Goal: Task Accomplishment & Management: Manage account settings

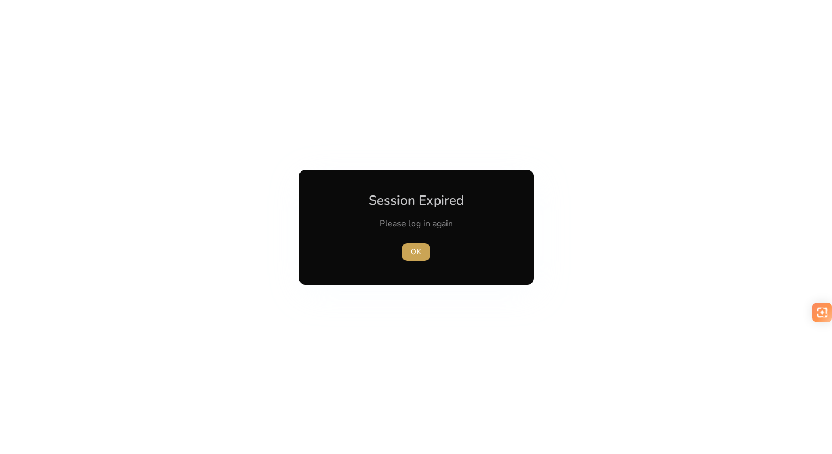
click at [416, 257] on span "OK" at bounding box center [416, 251] width 11 height 11
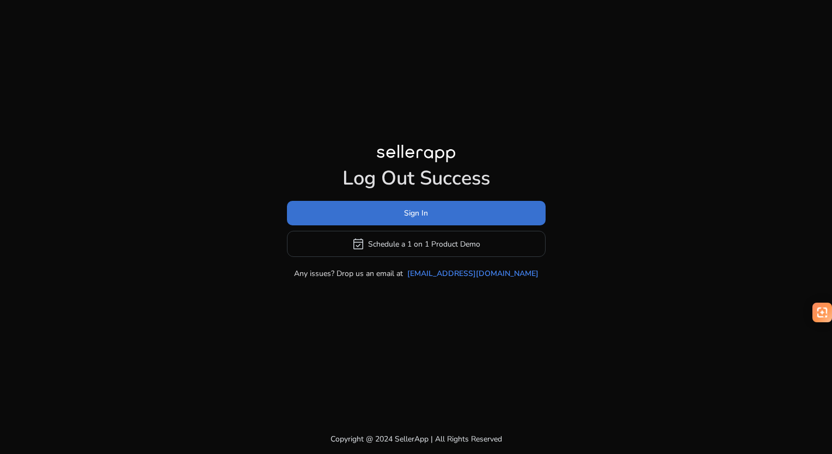
click at [421, 211] on span "Sign In" at bounding box center [416, 213] width 24 height 11
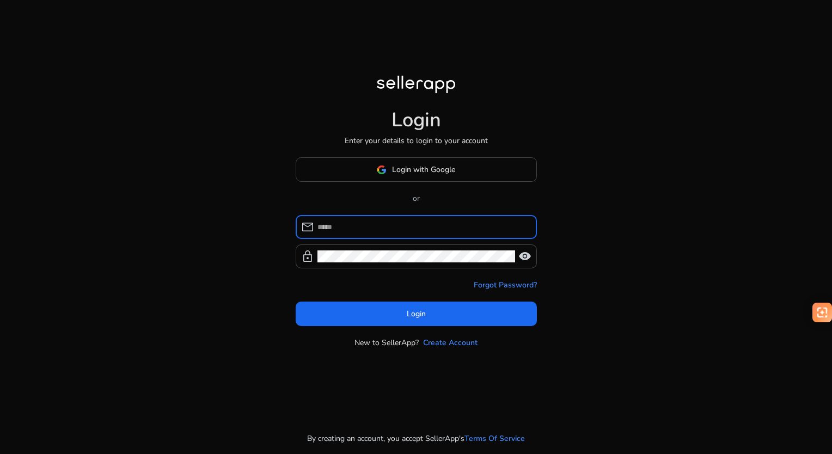
type input "**********"
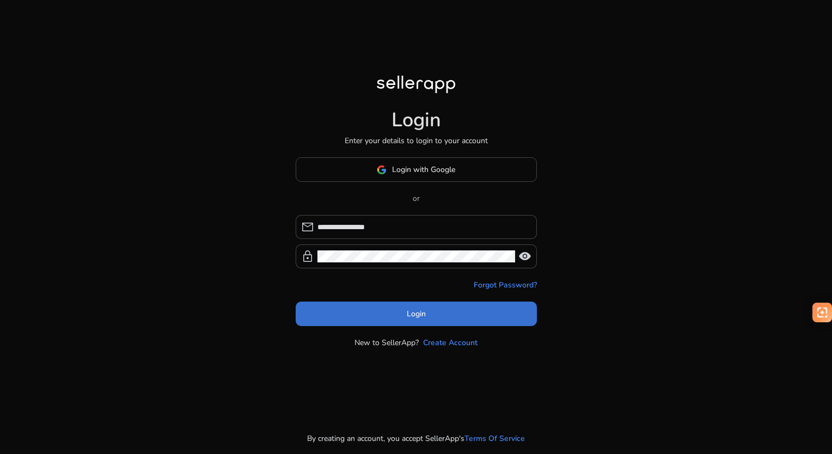
click at [413, 319] on span "Login" at bounding box center [416, 313] width 19 height 11
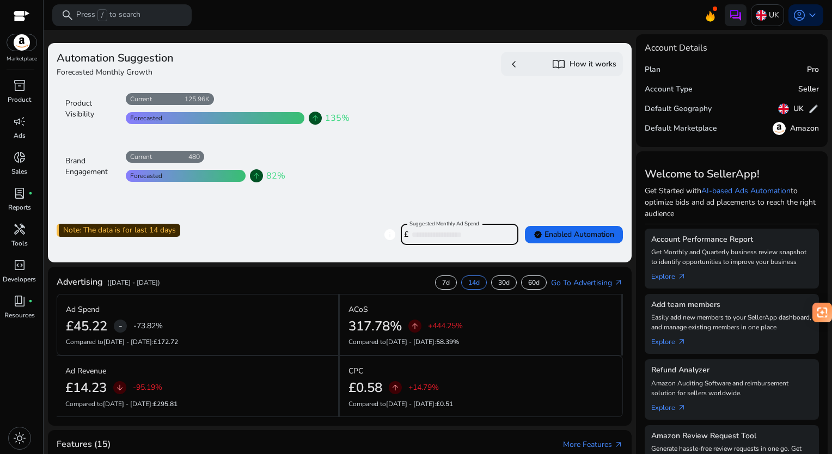
click at [442, 239] on input "****" at bounding box center [461, 235] width 98 height 12
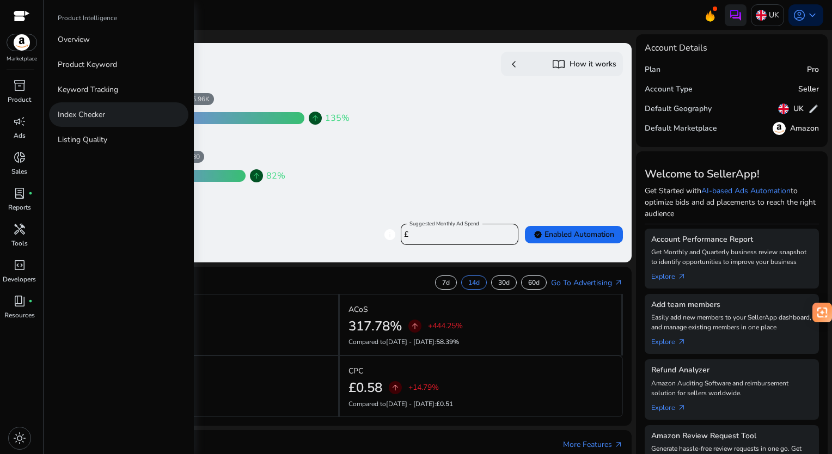
click at [75, 110] on p "Index Checker" at bounding box center [81, 114] width 47 height 11
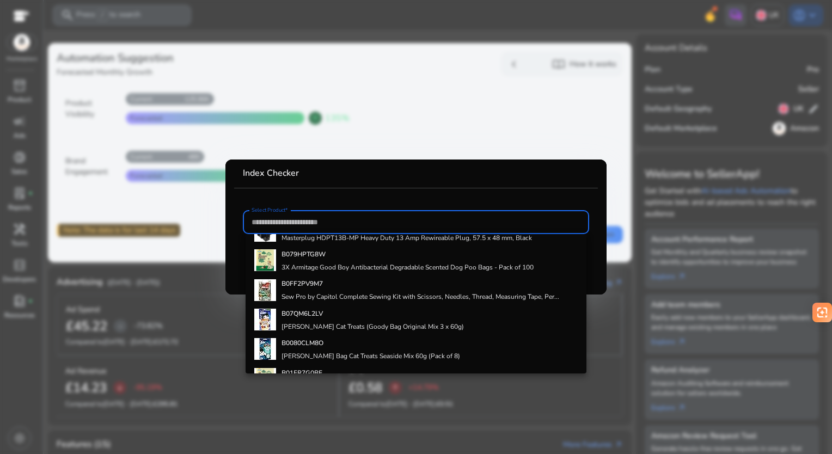
scroll to position [479, 0]
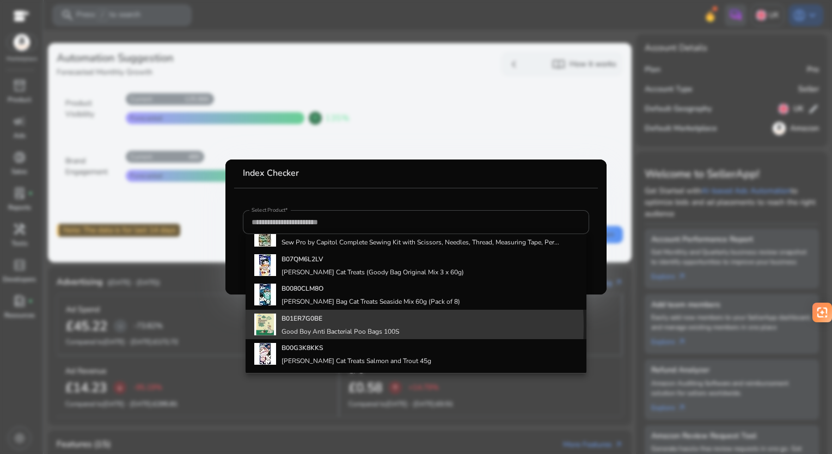
click at [297, 327] on h4 "Good Boy Anti Bacterial Poo Bags 100S" at bounding box center [341, 331] width 118 height 9
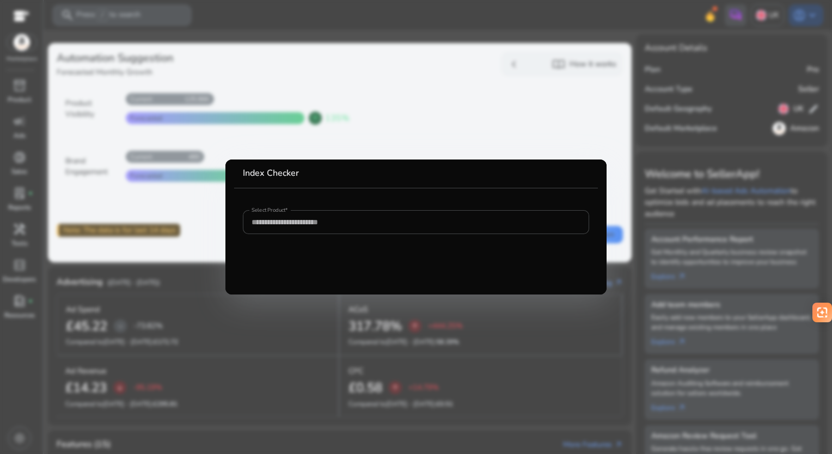
type input "**********"
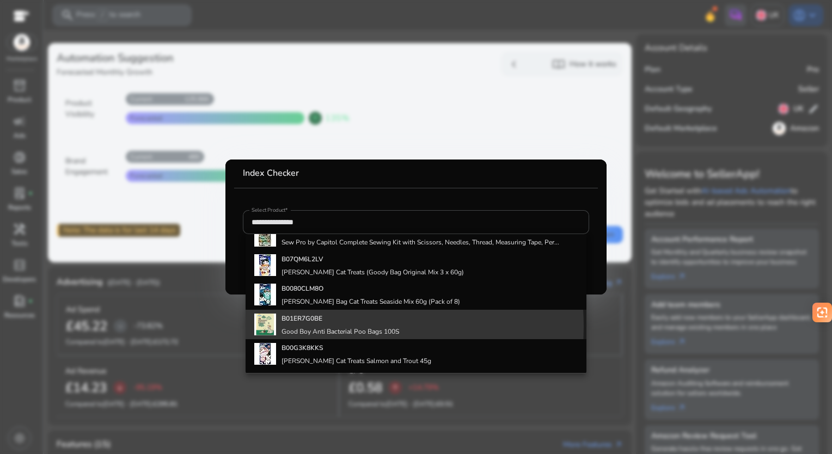
scroll to position [0, 0]
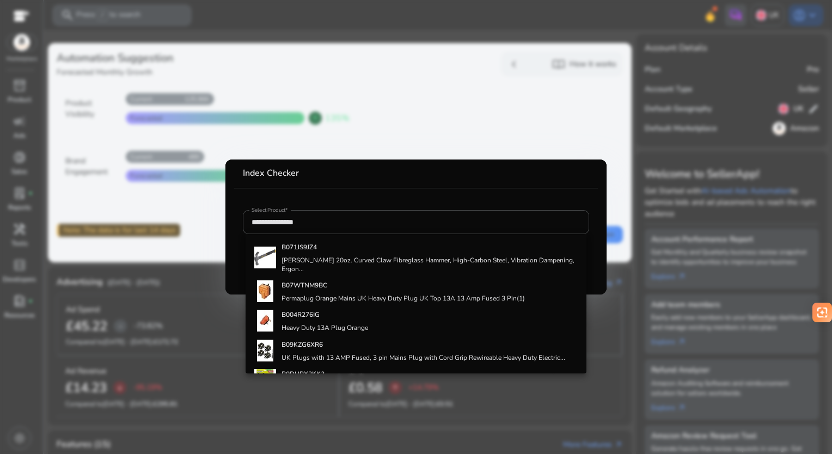
click at [297, 327] on div "£45.22 - -73.82%" at bounding box center [198, 327] width 264 height 16
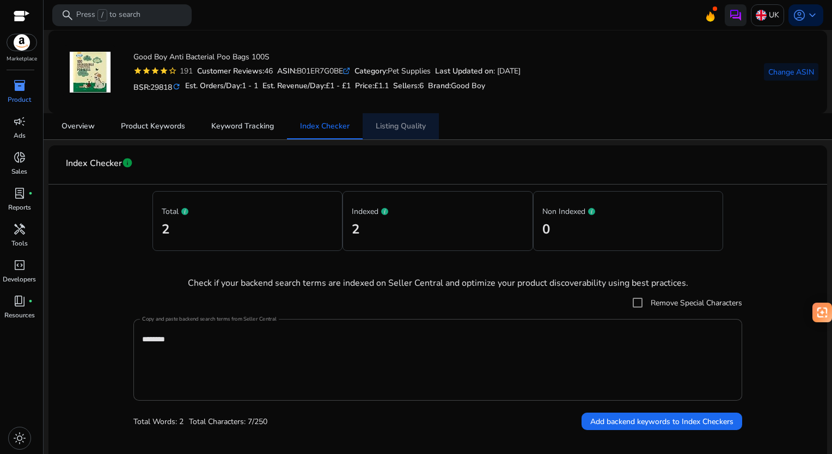
click at [410, 119] on span "Listing Quality" at bounding box center [401, 126] width 50 height 26
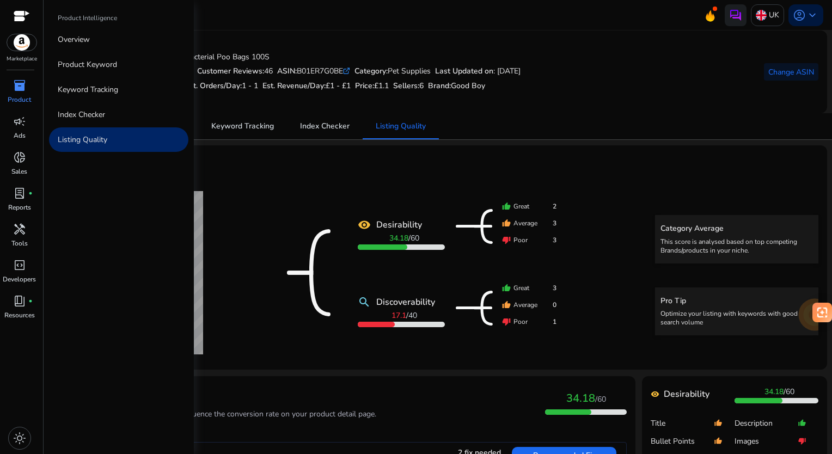
click at [15, 90] on span "inventory_2" at bounding box center [19, 85] width 13 height 13
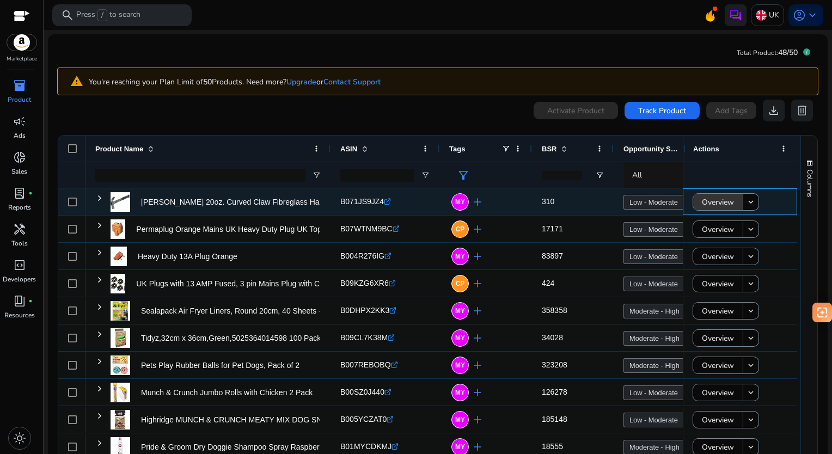
click at [730, 200] on span "Overview" at bounding box center [718, 202] width 32 height 22
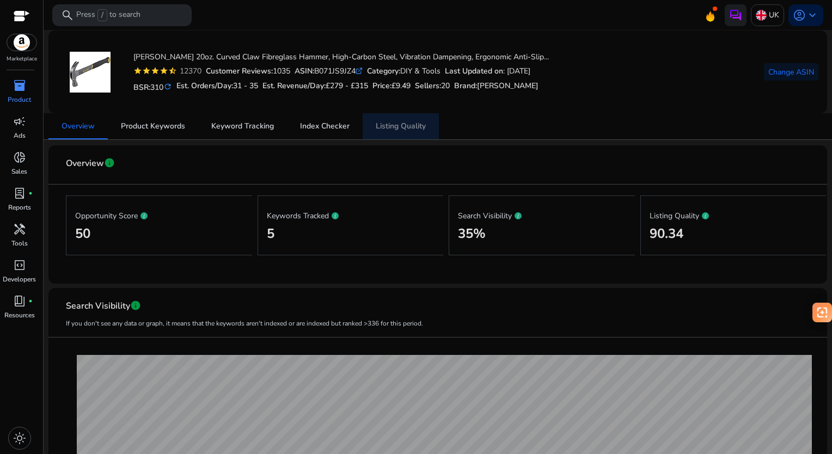
click at [406, 127] on span "Listing Quality" at bounding box center [401, 127] width 50 height 8
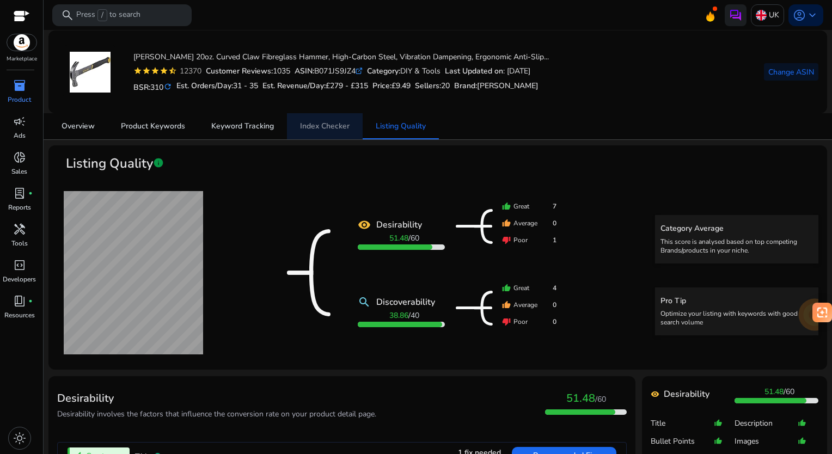
click at [317, 123] on span "Index Checker" at bounding box center [325, 127] width 50 height 8
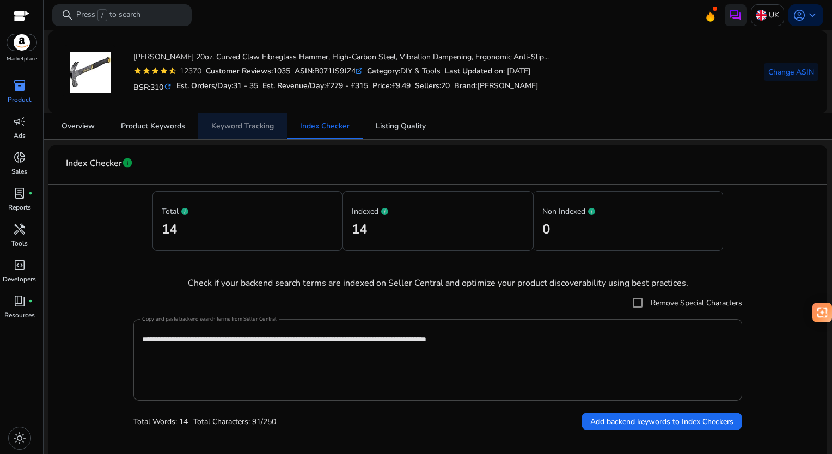
click at [226, 123] on span "Keyword Tracking" at bounding box center [242, 127] width 63 height 8
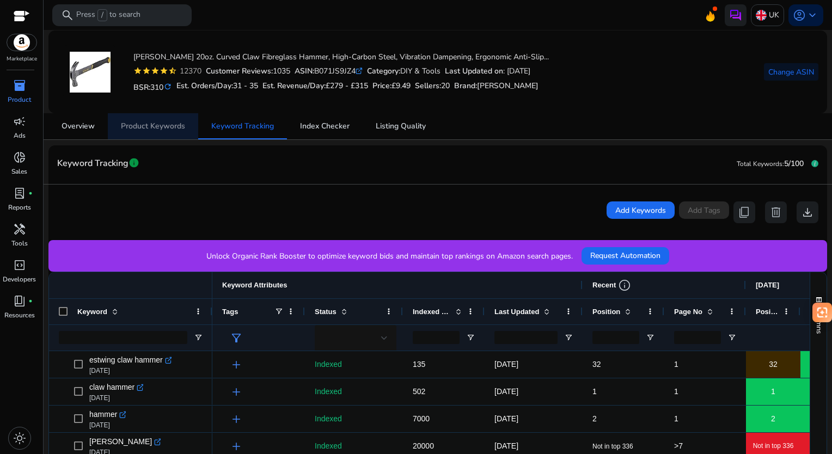
click at [153, 125] on span "Product Keywords" at bounding box center [153, 127] width 64 height 8
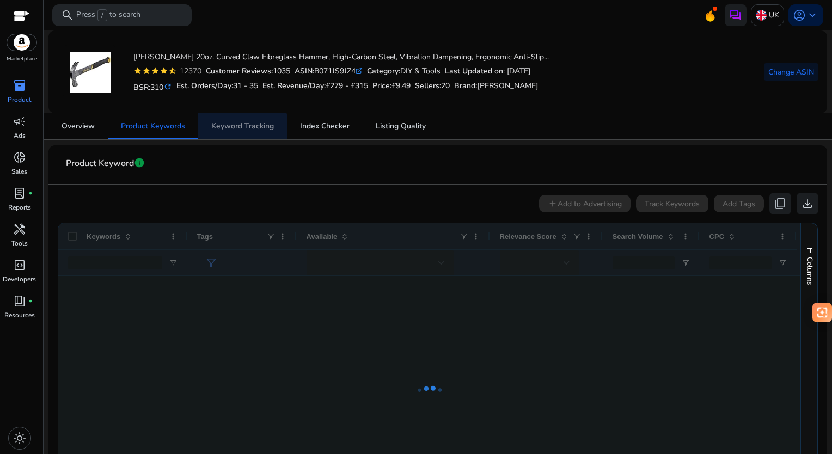
click at [230, 132] on span "Keyword Tracking" at bounding box center [242, 126] width 63 height 26
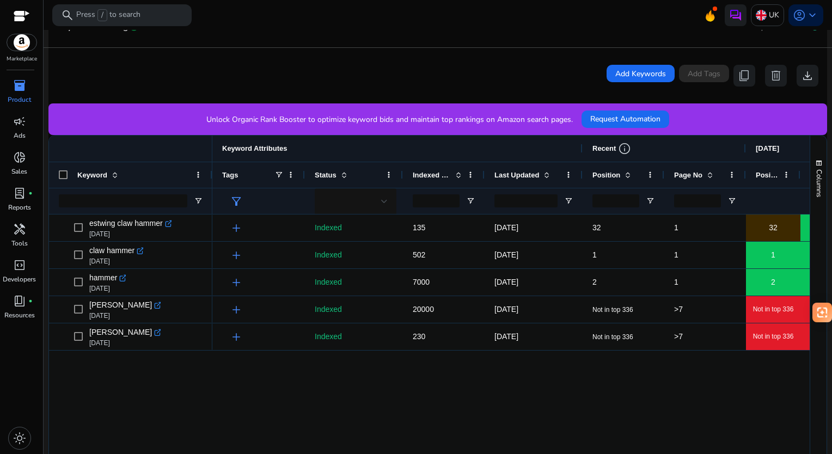
scroll to position [137, 0]
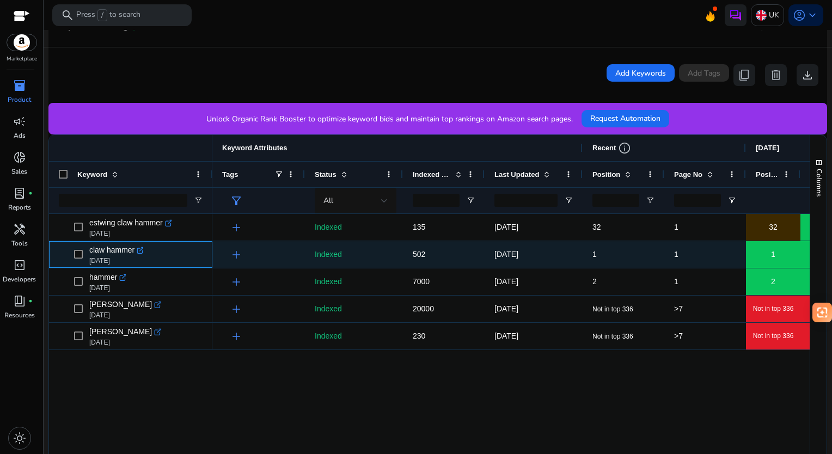
click at [137, 249] on icon ".st0{fill:#2c8af8}" at bounding box center [141, 251] width 8 height 8
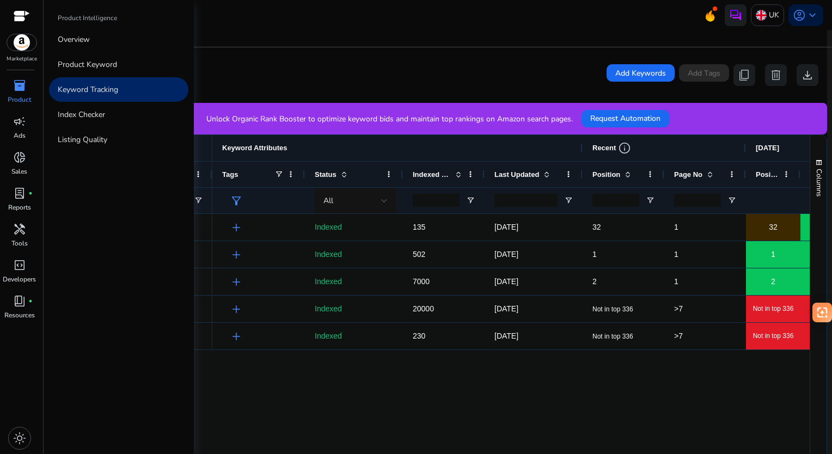
click at [18, 87] on span "inventory_2" at bounding box center [19, 85] width 13 height 13
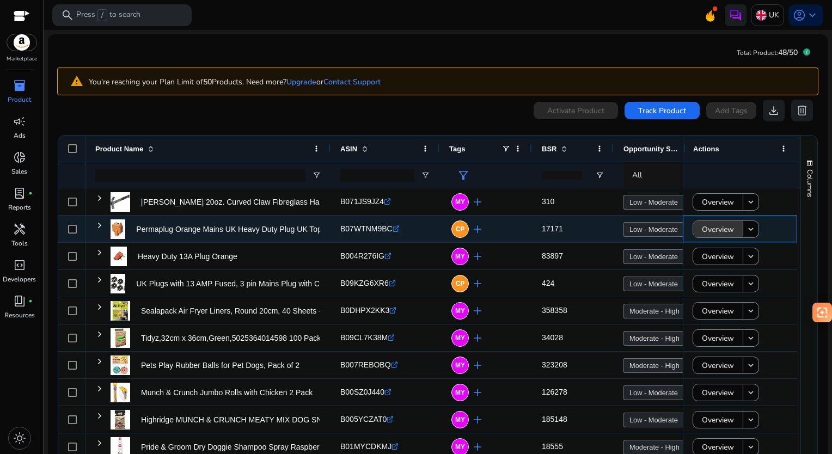
click at [723, 230] on span "Overview" at bounding box center [718, 229] width 32 height 22
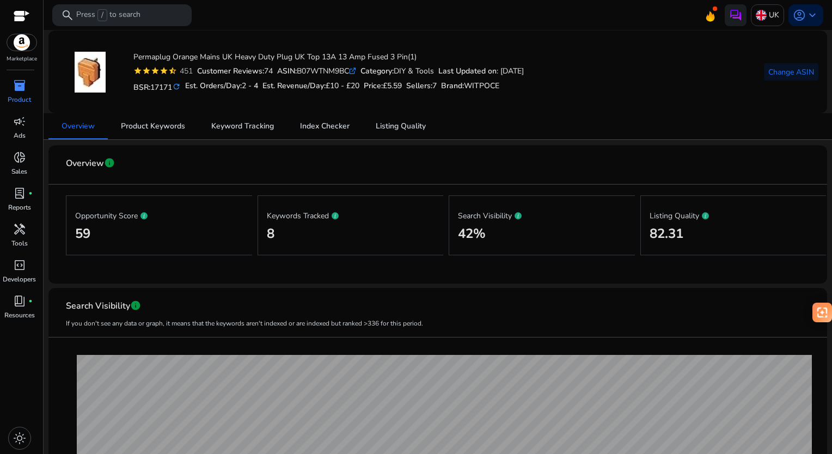
click at [562, 190] on div "Opportunity Score 59 Keywords Tracked 8 Search Visibility 42% Listing Quality 8…" at bounding box center [438, 226] width 744 height 82
click at [401, 123] on span "Listing Quality" at bounding box center [401, 127] width 50 height 8
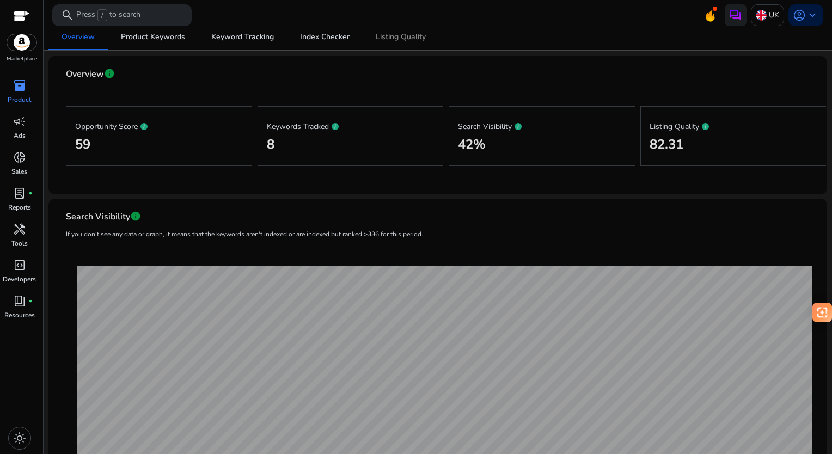
scroll to position [88, 0]
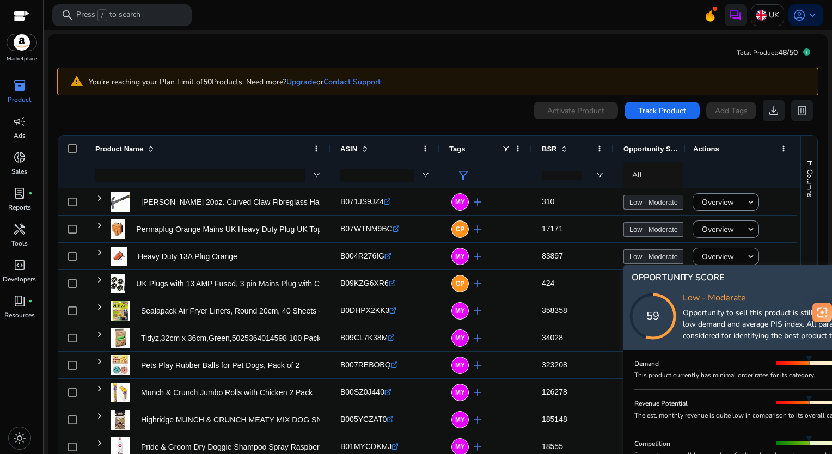
click at [709, 257] on icon at bounding box center [664, 305] width 109 height 109
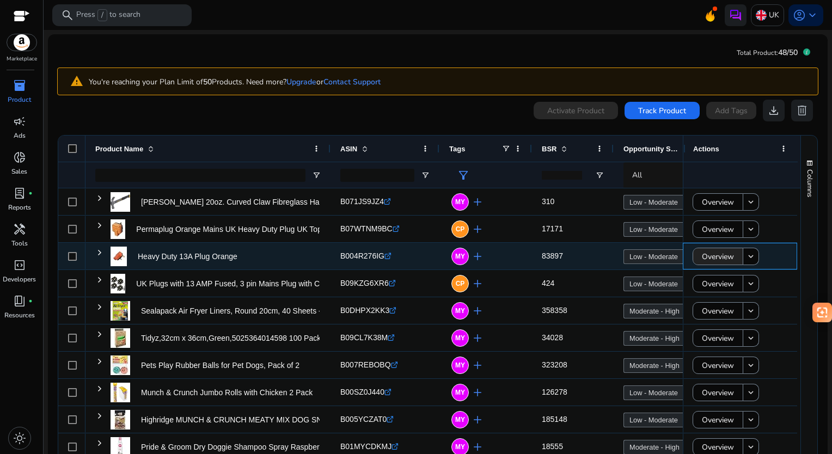
click at [709, 257] on span "Overview" at bounding box center [718, 257] width 32 height 22
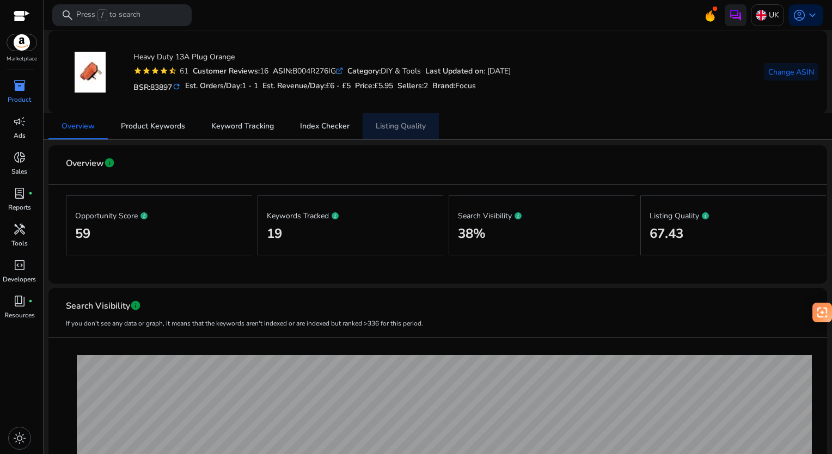
click at [387, 127] on span "Listing Quality" at bounding box center [401, 127] width 50 height 8
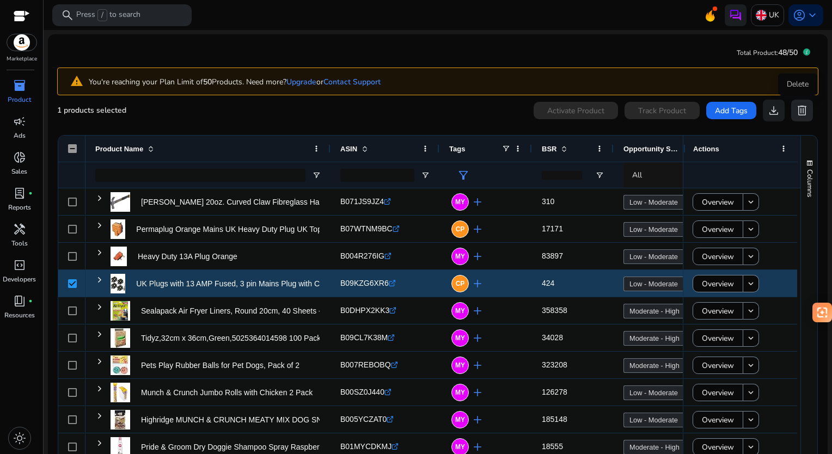
click at [802, 113] on span "delete" at bounding box center [802, 110] width 13 height 13
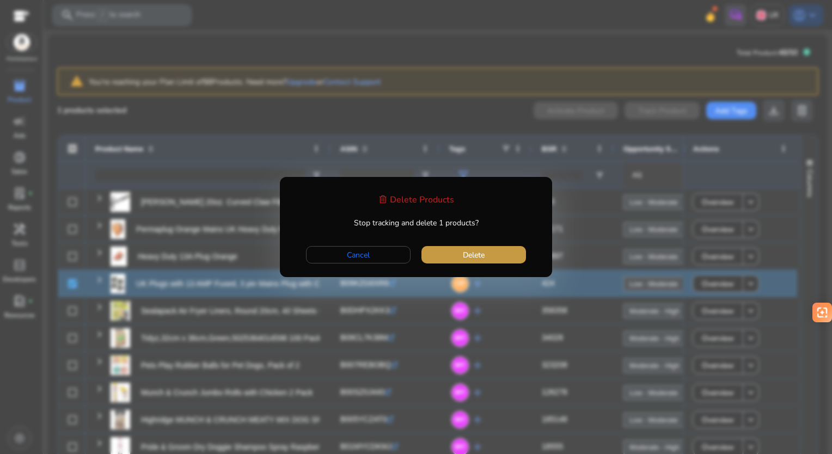
click at [471, 252] on span "Delete" at bounding box center [474, 255] width 22 height 11
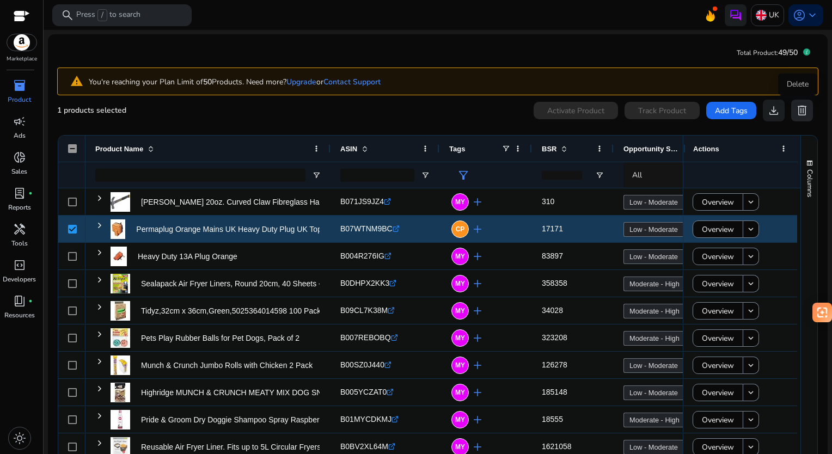
click at [802, 109] on span "delete" at bounding box center [802, 110] width 13 height 13
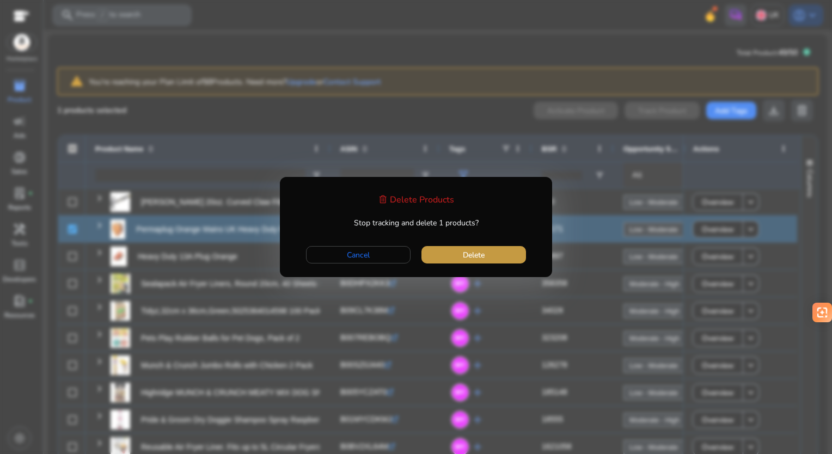
click at [486, 253] on span "button" at bounding box center [474, 255] width 105 height 26
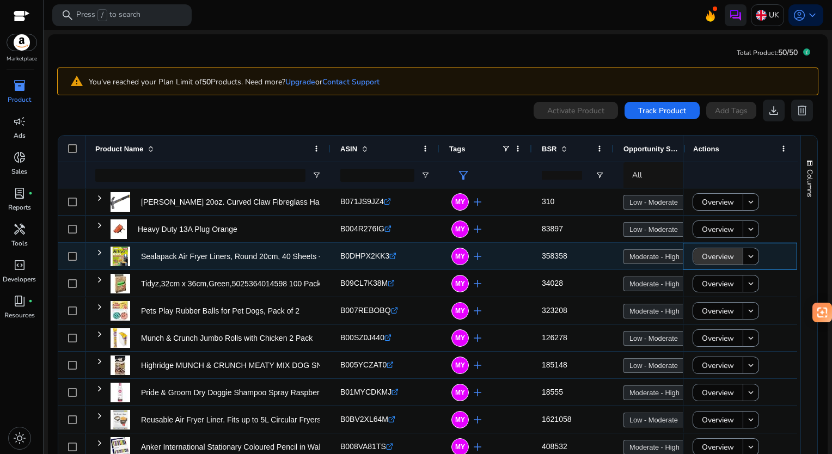
click at [711, 257] on span "Overview" at bounding box center [718, 257] width 32 height 22
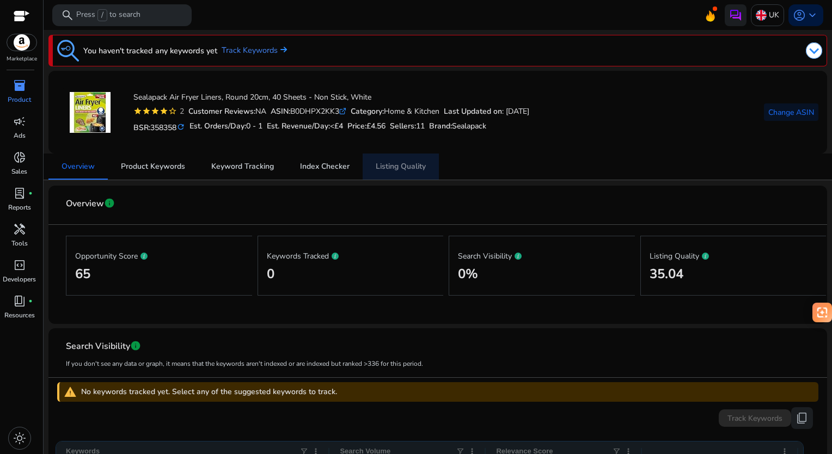
click at [406, 164] on span "Listing Quality" at bounding box center [401, 167] width 50 height 8
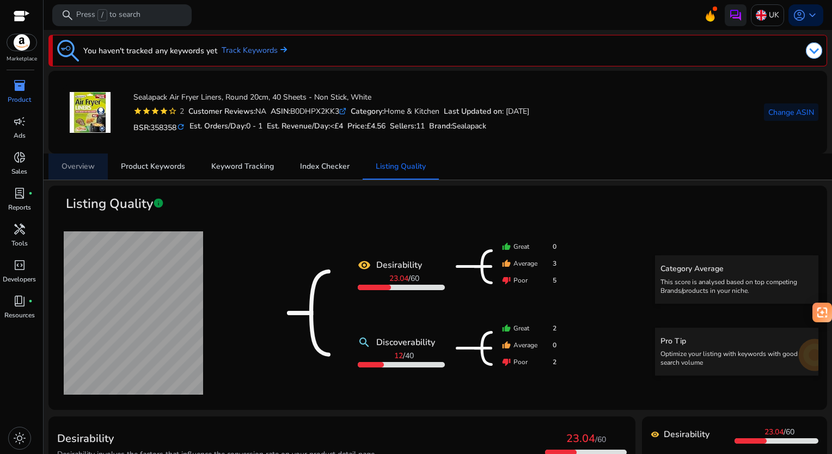
click at [87, 165] on span "Overview" at bounding box center [78, 167] width 33 height 8
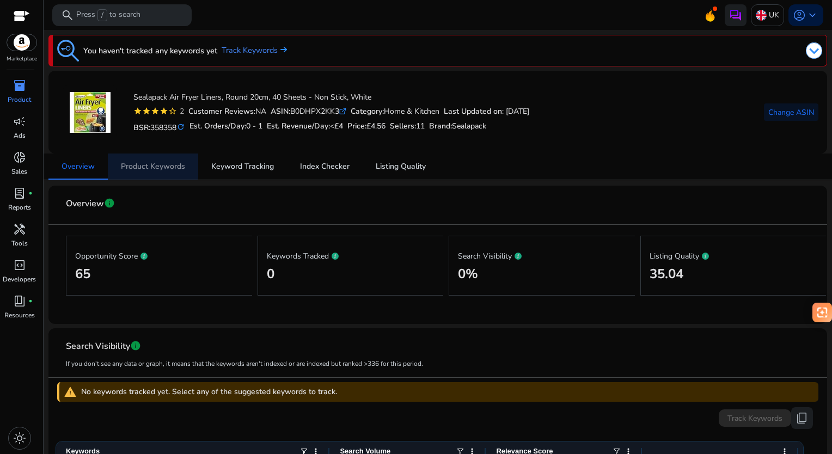
click at [151, 165] on span "Product Keywords" at bounding box center [153, 167] width 64 height 8
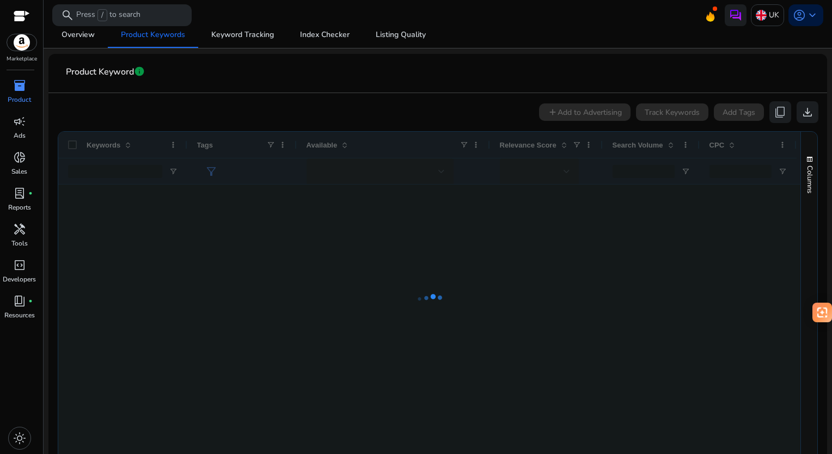
scroll to position [133, 0]
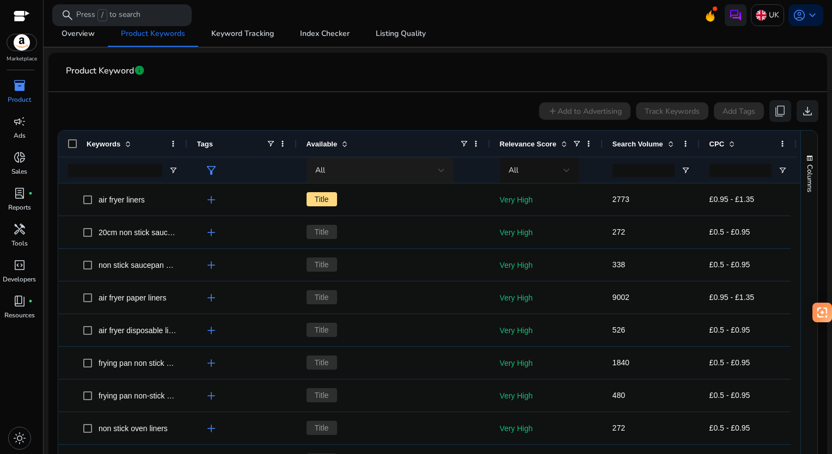
click at [355, 159] on div "All" at bounding box center [380, 170] width 130 height 26
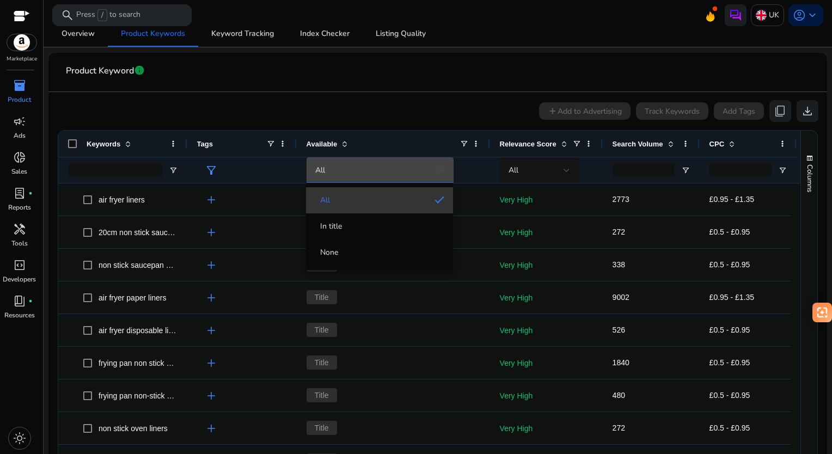
click at [343, 198] on span "All" at bounding box center [370, 200] width 111 height 11
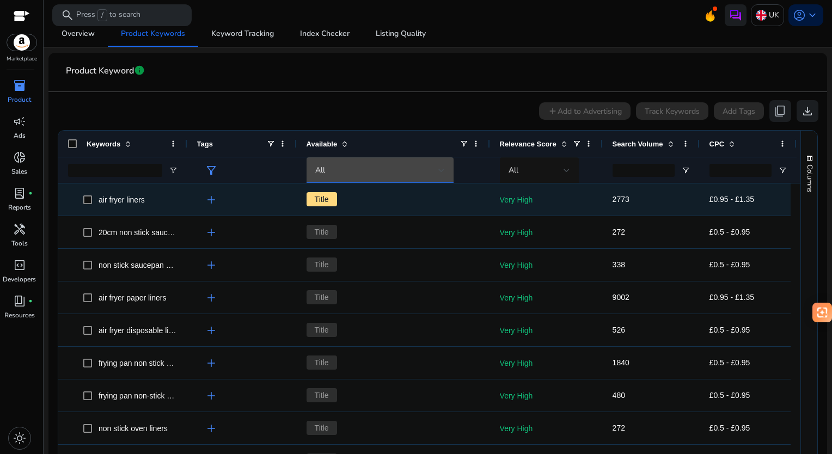
scroll to position [0, 0]
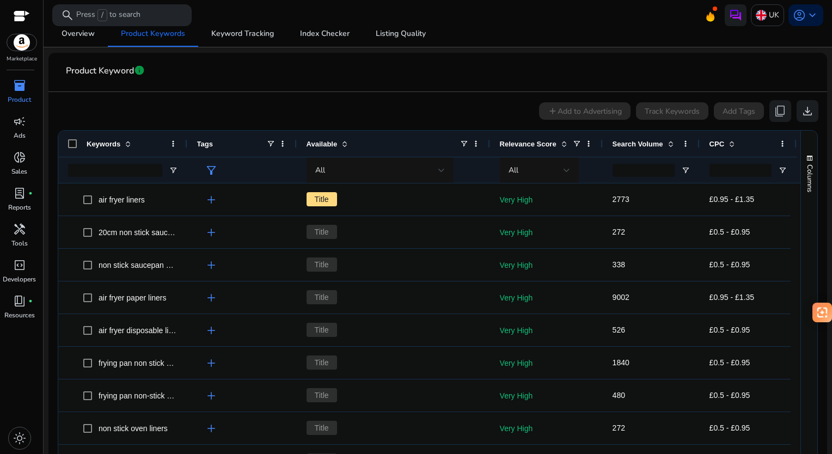
click at [653, 148] on span "Search Volume" at bounding box center [638, 144] width 51 height 8
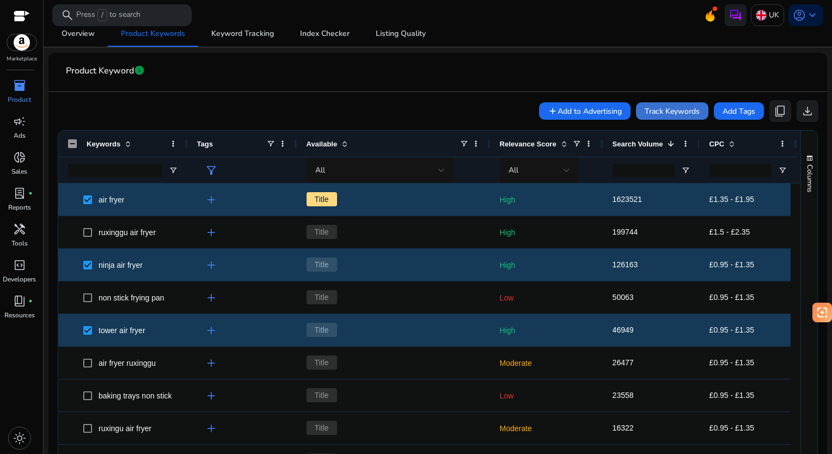
click at [672, 107] on span "Track Keywords" at bounding box center [672, 111] width 55 height 11
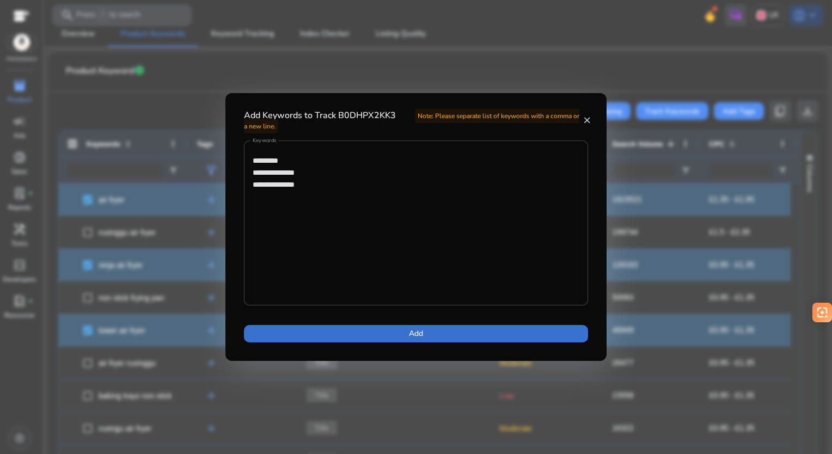
click at [360, 332] on span at bounding box center [416, 334] width 344 height 26
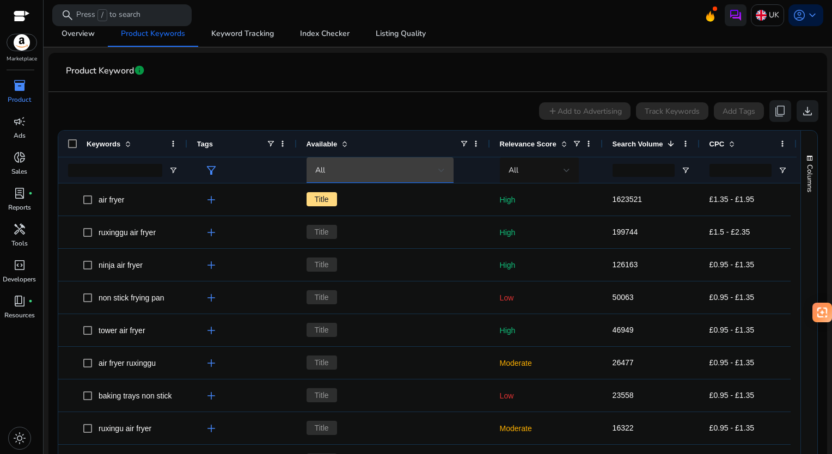
click at [331, 165] on div "All" at bounding box center [376, 171] width 123 height 12
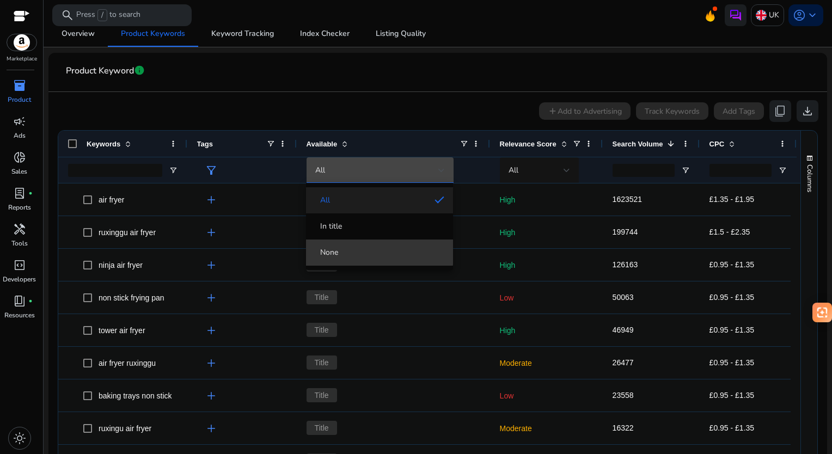
click at [333, 245] on mat-option "None" at bounding box center [379, 253] width 147 height 26
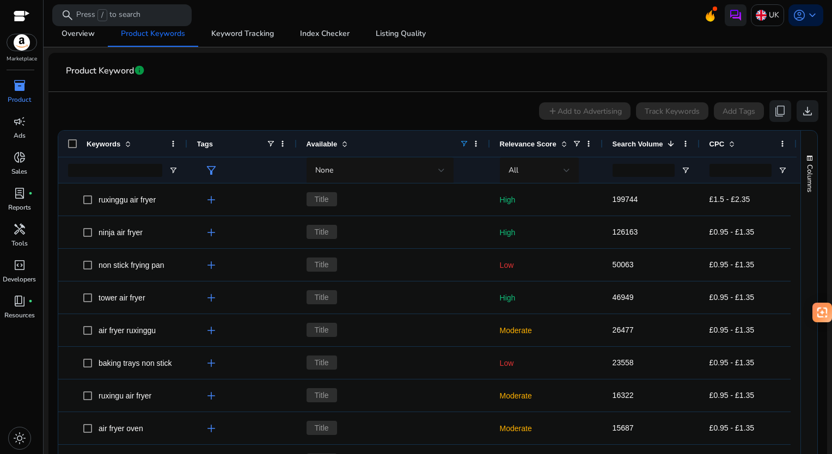
click at [656, 143] on span "Search Volume" at bounding box center [638, 144] width 51 height 8
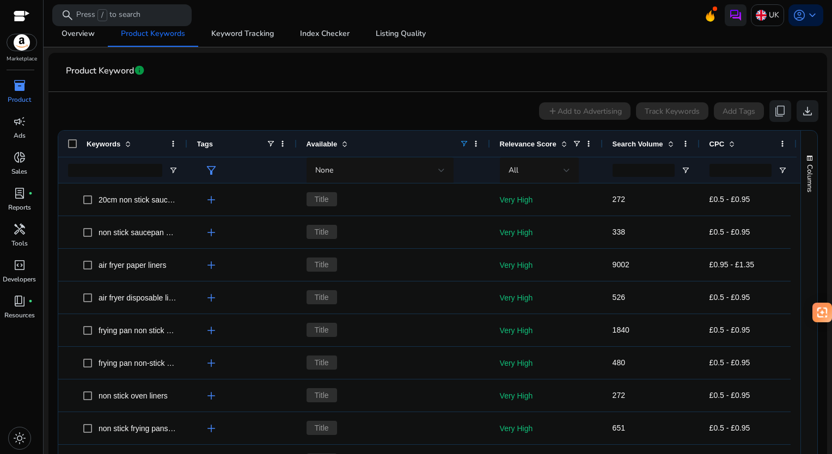
click at [656, 143] on span "Search Volume" at bounding box center [638, 144] width 51 height 8
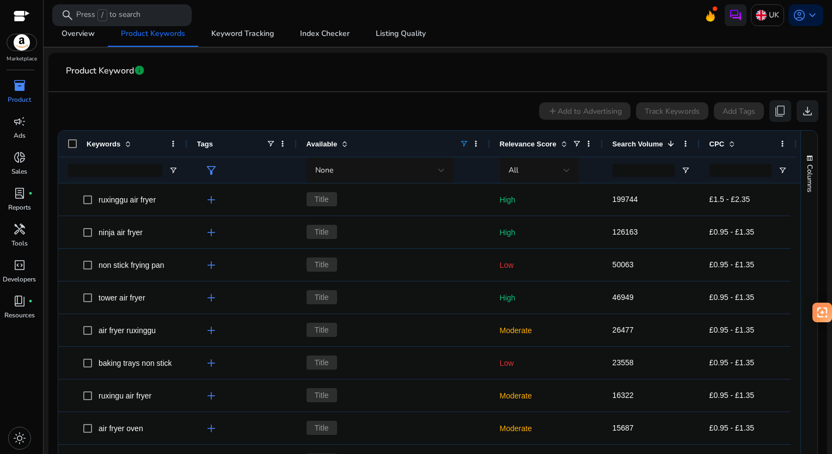
click at [656, 143] on span "Search Volume" at bounding box center [638, 144] width 51 height 8
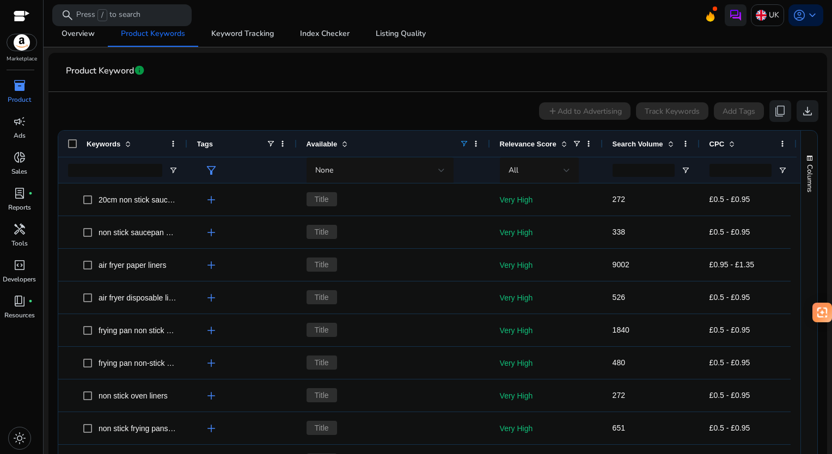
click at [656, 143] on span "Search Volume" at bounding box center [638, 144] width 51 height 8
click at [631, 147] on span "Search Volume" at bounding box center [638, 144] width 51 height 8
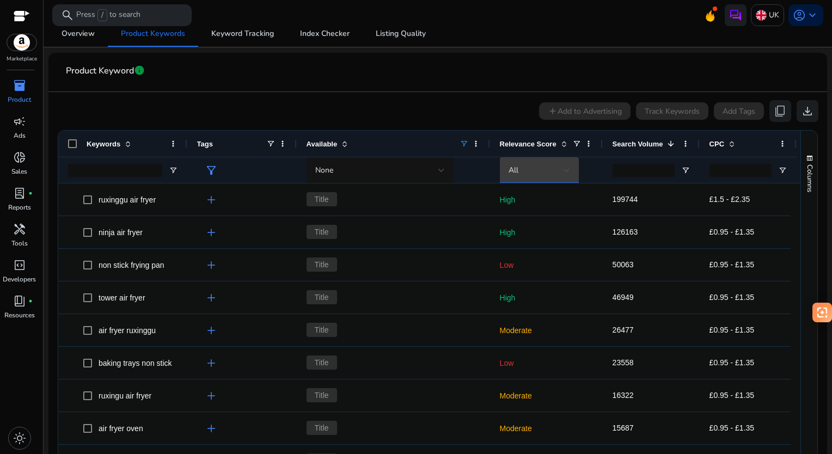
click at [527, 170] on div "All" at bounding box center [536, 171] width 55 height 12
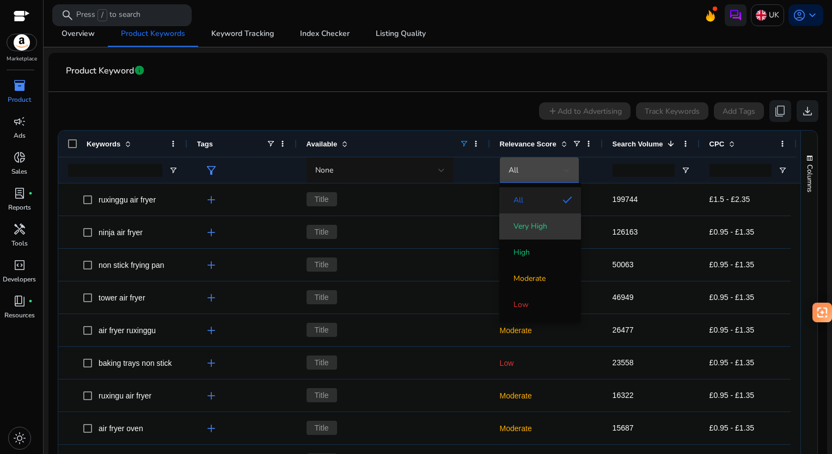
click at [514, 223] on span "Very High" at bounding box center [531, 226] width 34 height 11
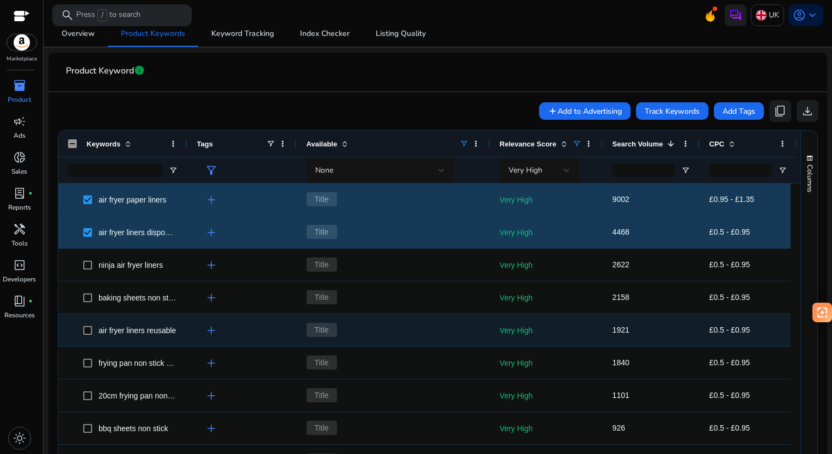
click at [81, 329] on span "air fryer liners reusable" at bounding box center [123, 330] width 110 height 22
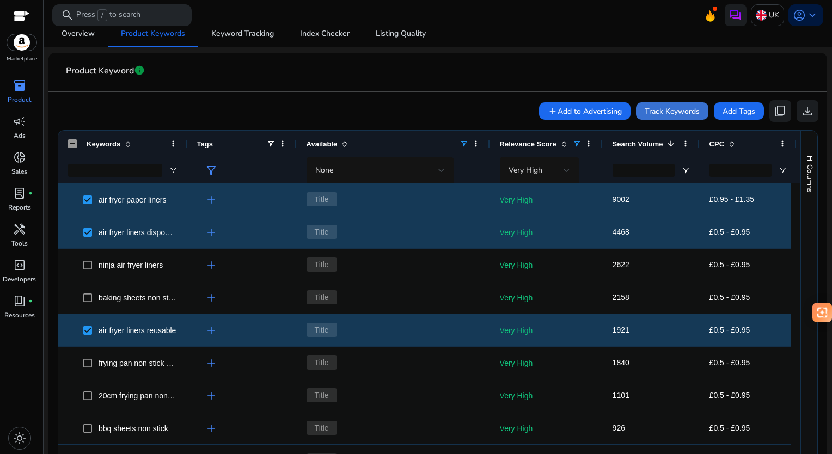
click at [654, 113] on span "Track Keywords" at bounding box center [672, 111] width 55 height 11
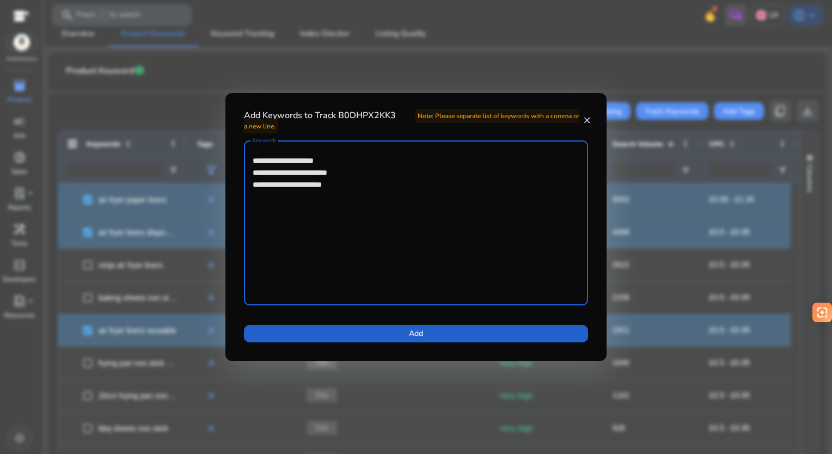
click at [384, 327] on span at bounding box center [416, 334] width 344 height 26
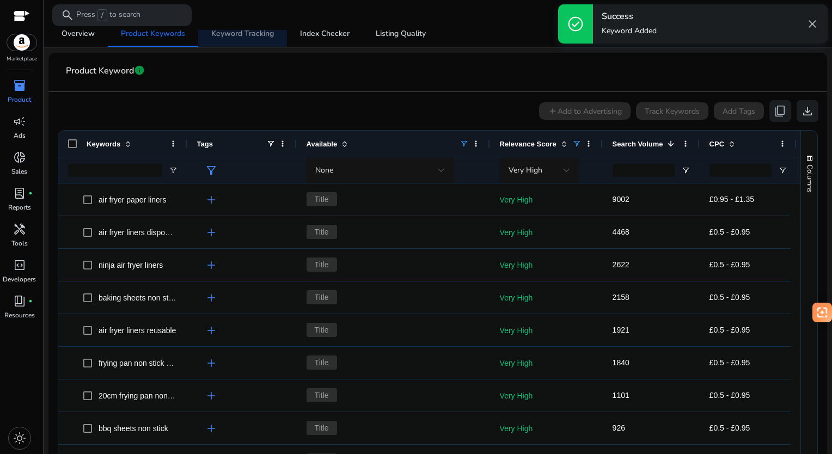
click at [248, 36] on span "Keyword Tracking" at bounding box center [242, 34] width 63 height 8
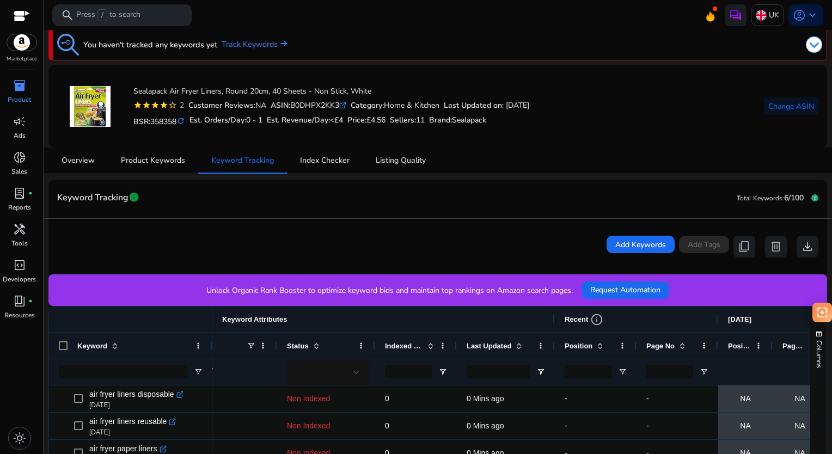
scroll to position [5, 0]
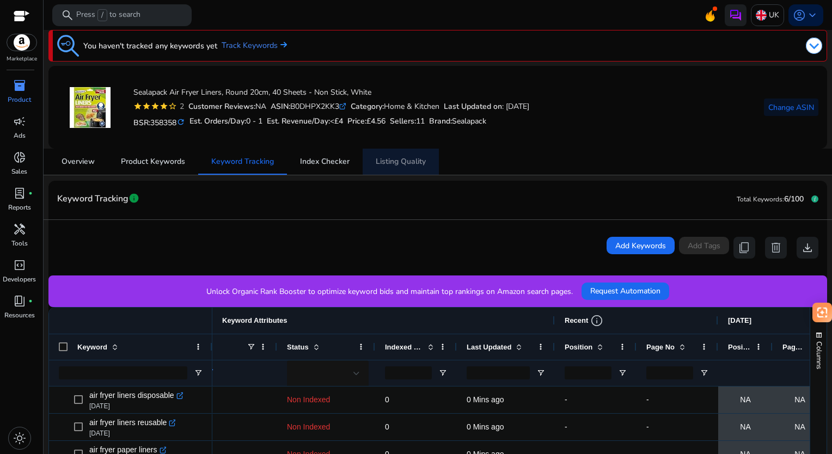
click at [416, 155] on span "Listing Quality" at bounding box center [401, 162] width 50 height 26
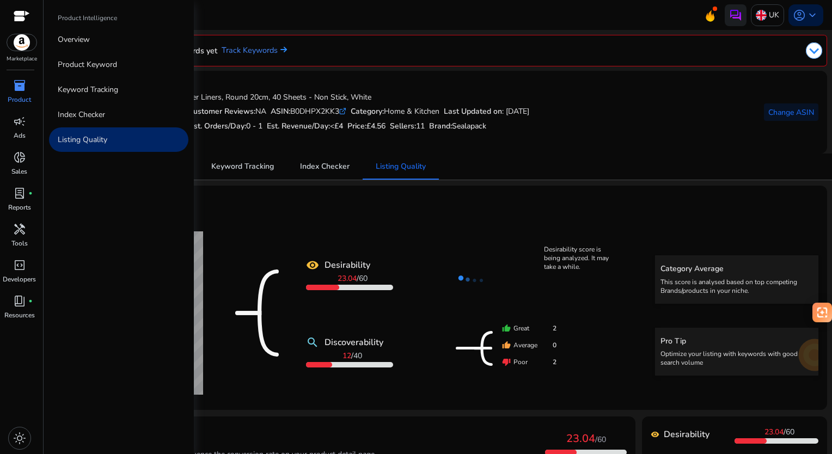
click at [17, 86] on span "inventory_2" at bounding box center [19, 85] width 13 height 13
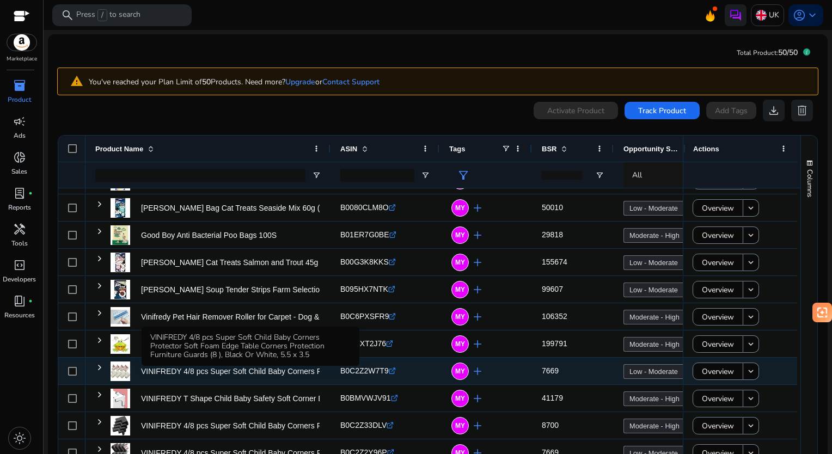
scroll to position [57, 0]
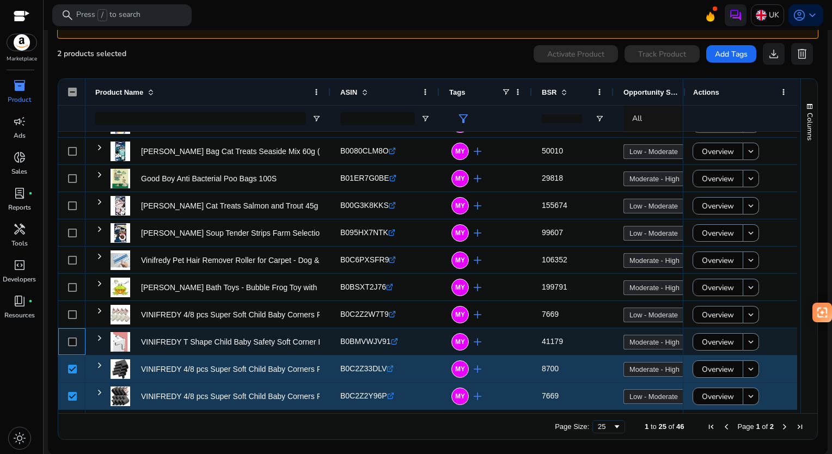
click at [65, 337] on div at bounding box center [71, 342] width 27 height 27
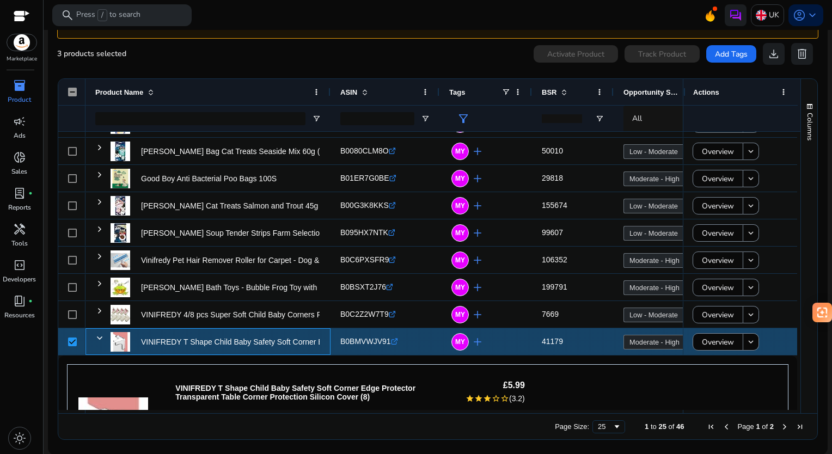
click at [94, 339] on div "VINIFREDY T Shape Child Baby Safety Soft Corner Edge Protector..." at bounding box center [208, 342] width 245 height 27
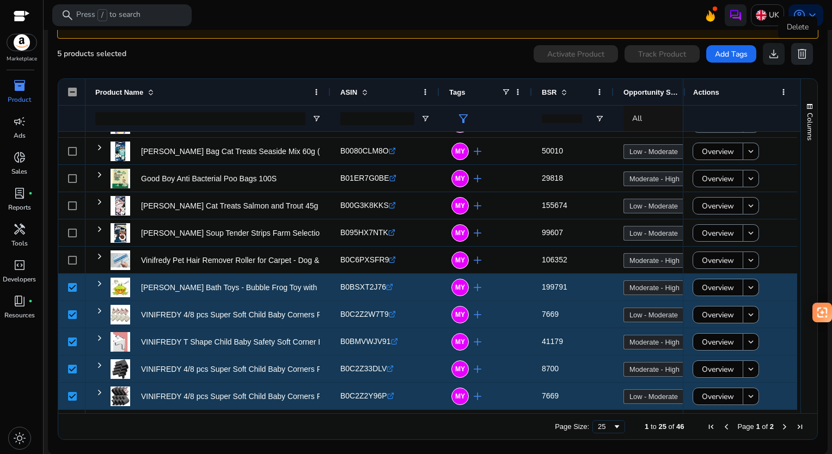
click at [801, 56] on span "delete" at bounding box center [802, 53] width 13 height 13
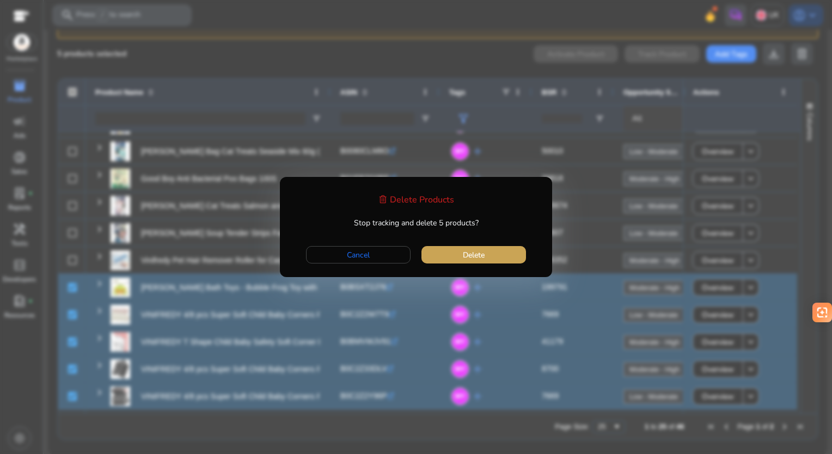
click at [472, 256] on span "Delete" at bounding box center [474, 255] width 22 height 11
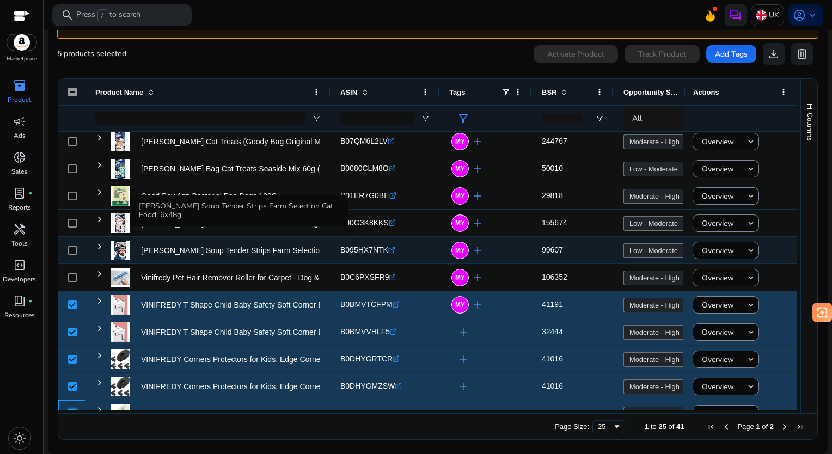
scroll to position [376, 0]
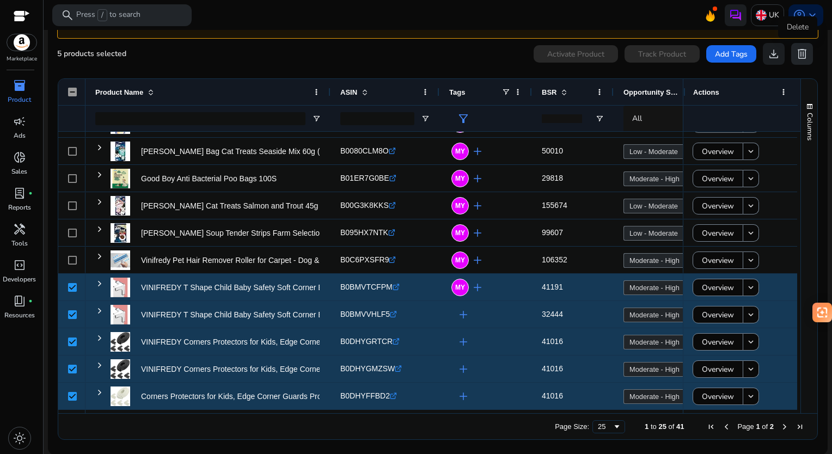
click at [802, 56] on span "delete" at bounding box center [802, 53] width 13 height 13
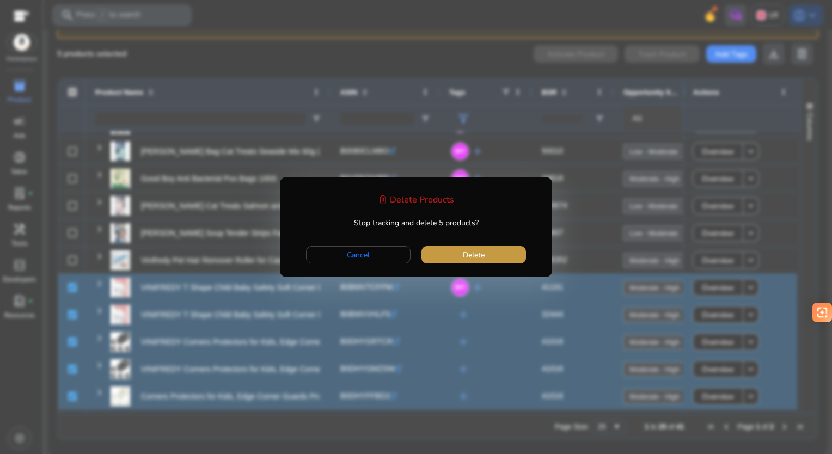
click at [466, 258] on span "Delete" at bounding box center [474, 255] width 22 height 11
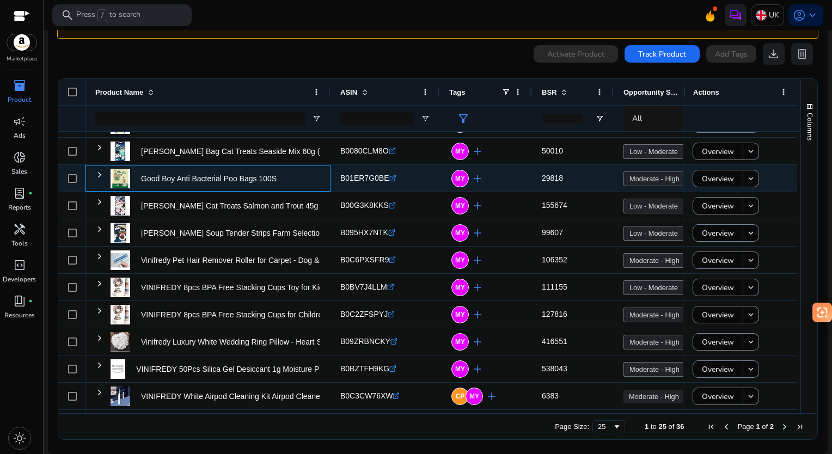
click at [128, 170] on img at bounding box center [121, 179] width 20 height 20
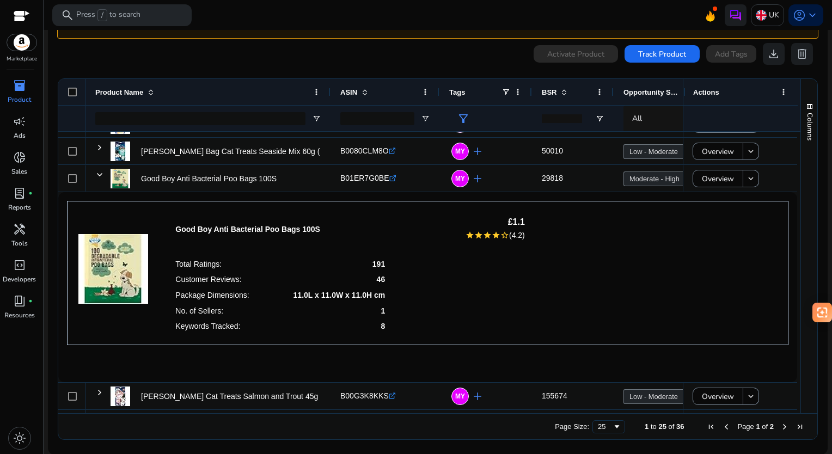
click at [226, 53] on div "0 products selected Activate Product Track Product Add Tags download delete" at bounding box center [438, 54] width 762 height 22
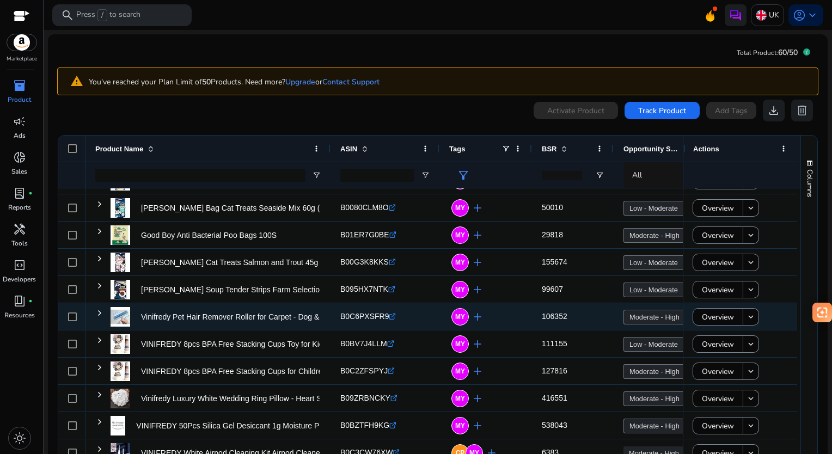
scroll to position [57, 0]
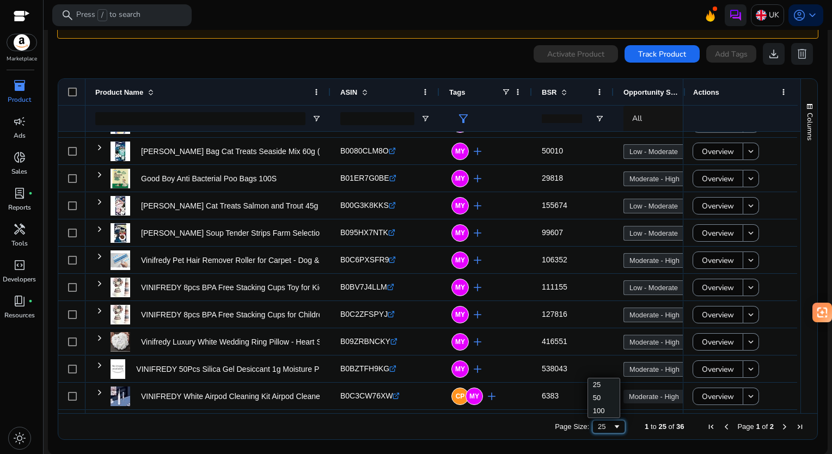
click at [603, 424] on div "25" at bounding box center [605, 427] width 15 height 8
click at [386, 443] on ag-grid-angular "1 to 36 of 36. Page 1 of 1 Drag here to set row groups Drag here to set column …" at bounding box center [438, 259] width 778 height 373
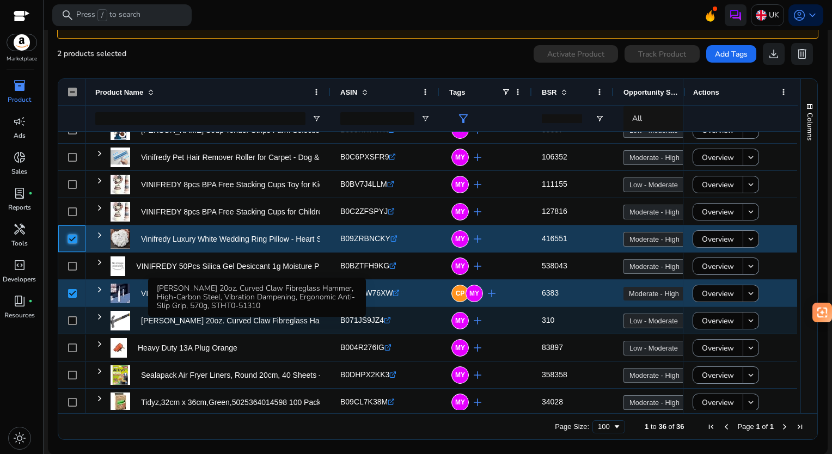
scroll to position [510, 0]
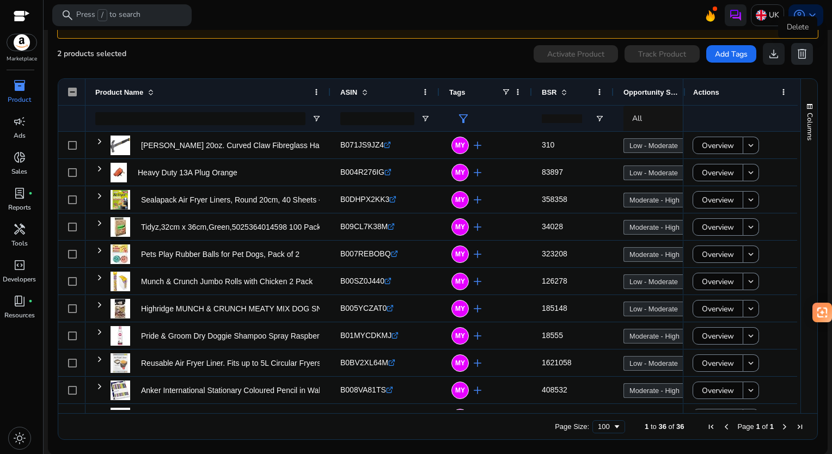
click at [798, 56] on span "delete" at bounding box center [802, 53] width 13 height 13
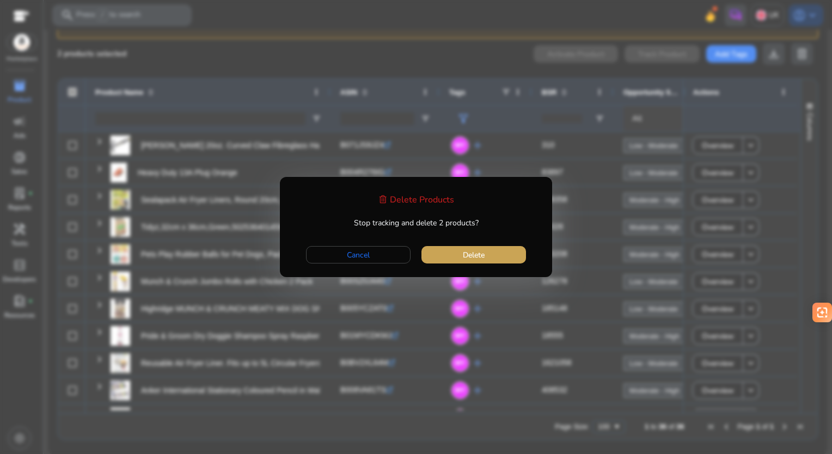
click at [469, 258] on span "Delete" at bounding box center [474, 255] width 22 height 11
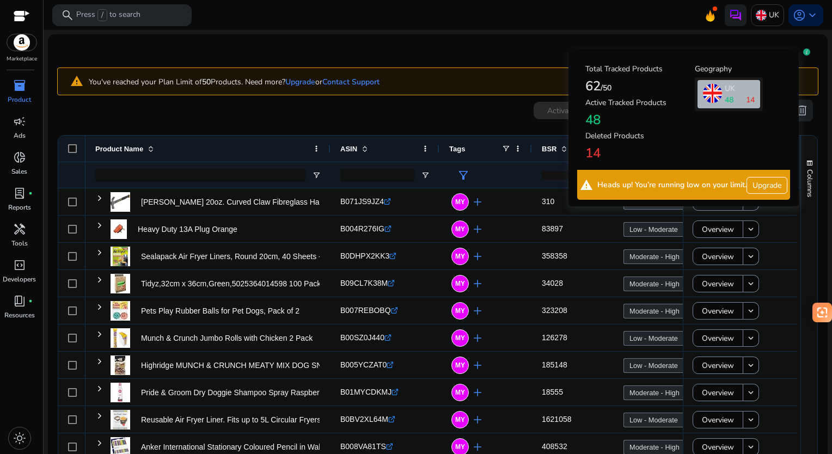
click at [726, 94] on span "48" at bounding box center [729, 99] width 9 height 11
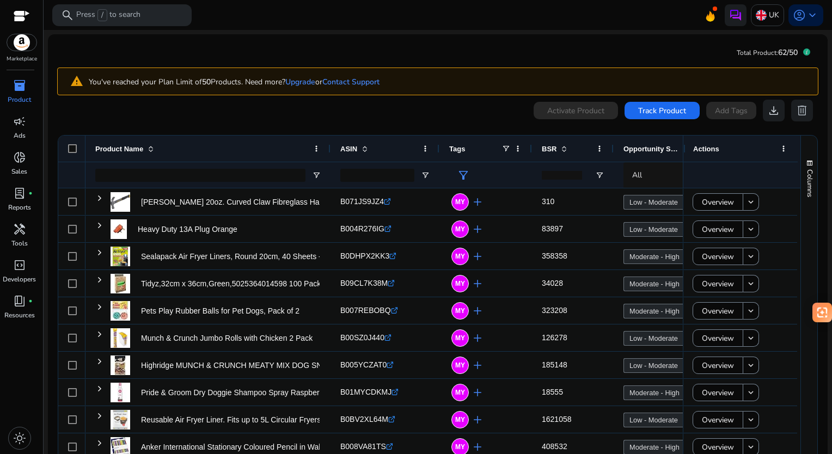
click at [447, 60] on mat-card "Total Product: 62/50 warning You've reached your Plan Limit of 50 Products. Nee…" at bounding box center [438, 272] width 780 height 477
click at [122, 149] on span "Product Name" at bounding box center [119, 149] width 48 height 8
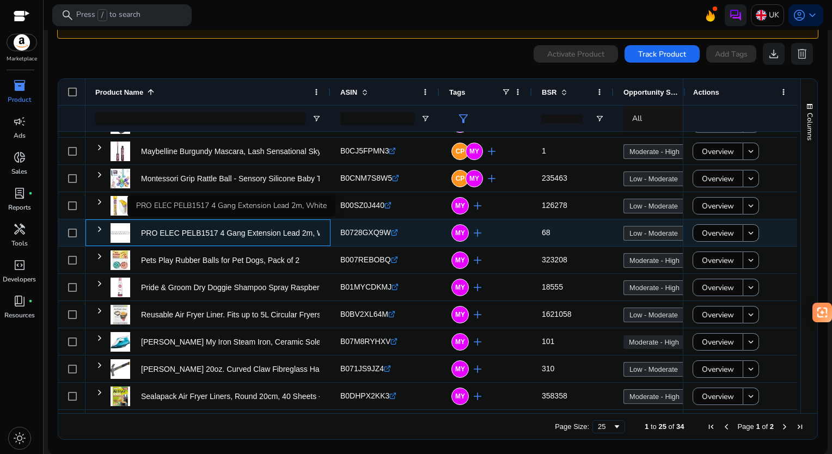
click at [148, 233] on p "PRO ELEC PELB1517 4 Gang Extension Lead 2m, White" at bounding box center [239, 233] width 196 height 22
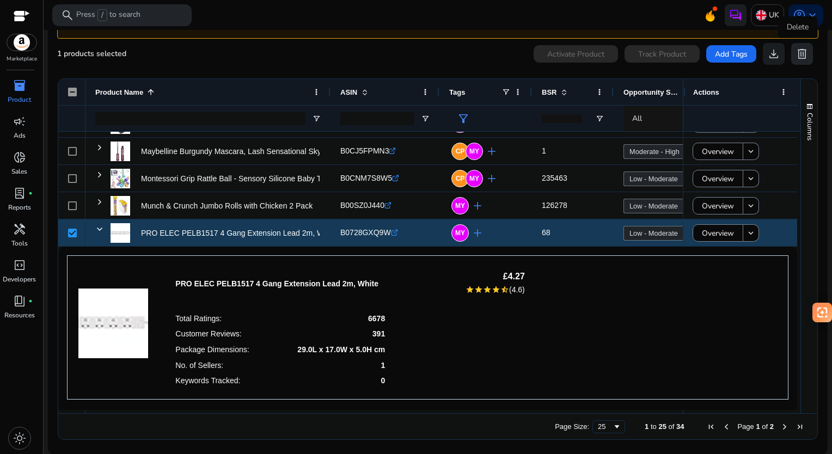
click at [797, 53] on span "delete" at bounding box center [802, 53] width 13 height 13
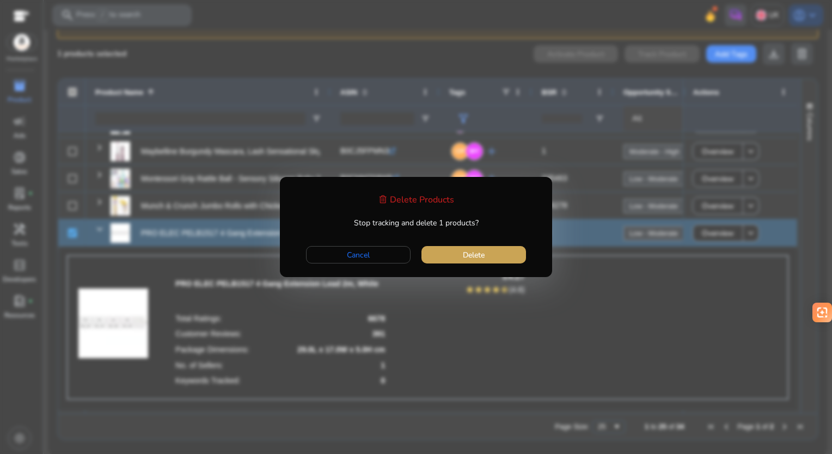
click at [483, 254] on span "Delete" at bounding box center [474, 255] width 22 height 11
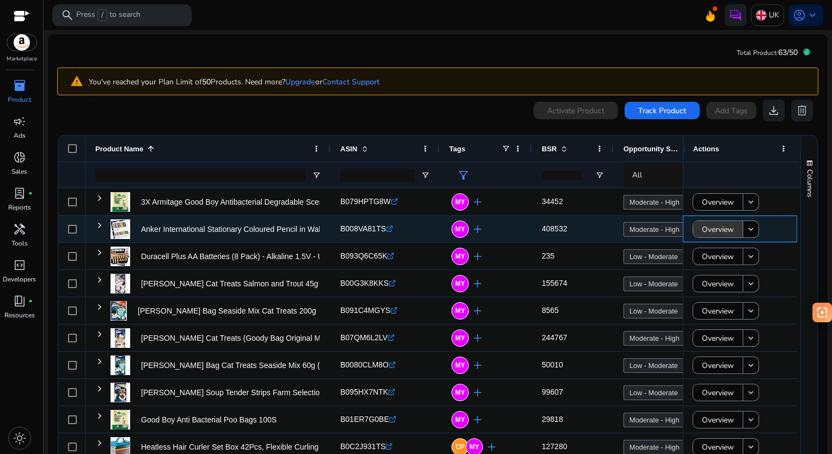
click at [722, 233] on span "Overview" at bounding box center [718, 229] width 32 height 22
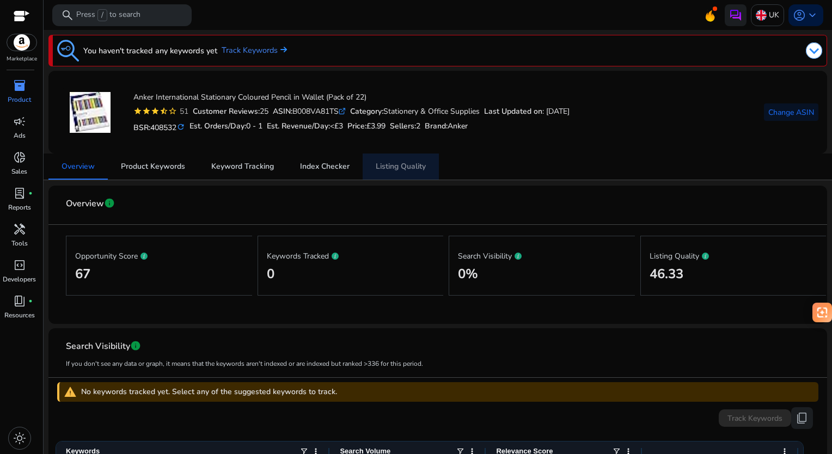
click at [405, 166] on span "Listing Quality" at bounding box center [401, 167] width 50 height 8
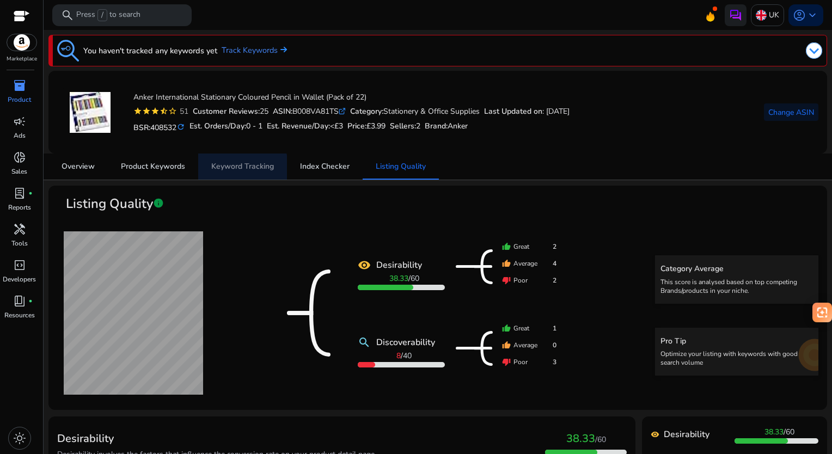
click at [233, 168] on span "Keyword Tracking" at bounding box center [242, 167] width 63 height 8
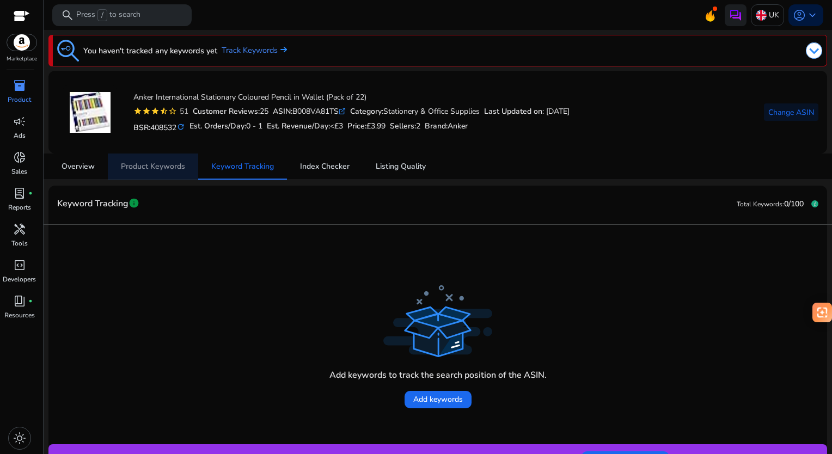
click at [152, 165] on span "Product Keywords" at bounding box center [153, 167] width 64 height 8
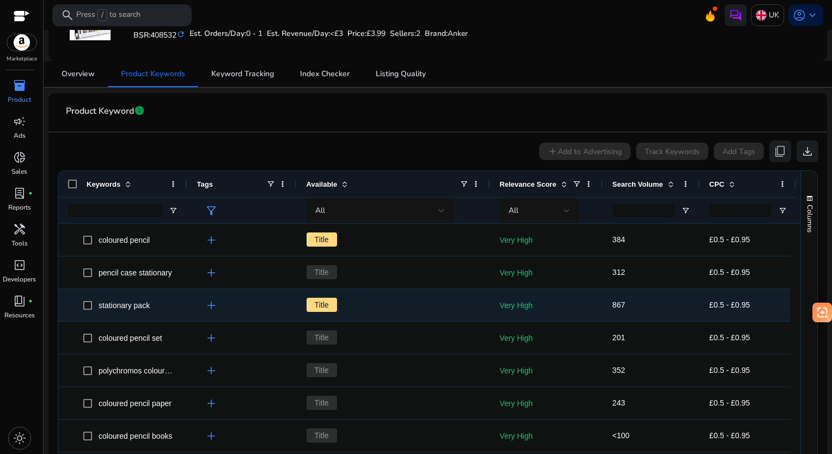
scroll to position [94, 0]
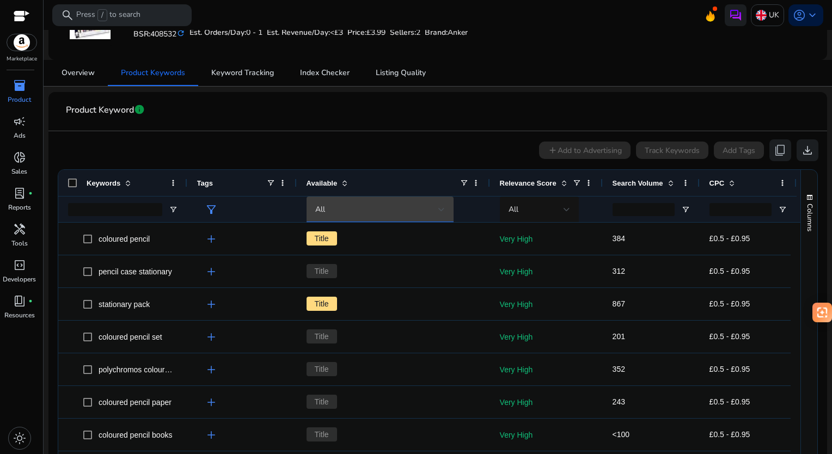
click at [340, 215] on div "All" at bounding box center [380, 209] width 130 height 13
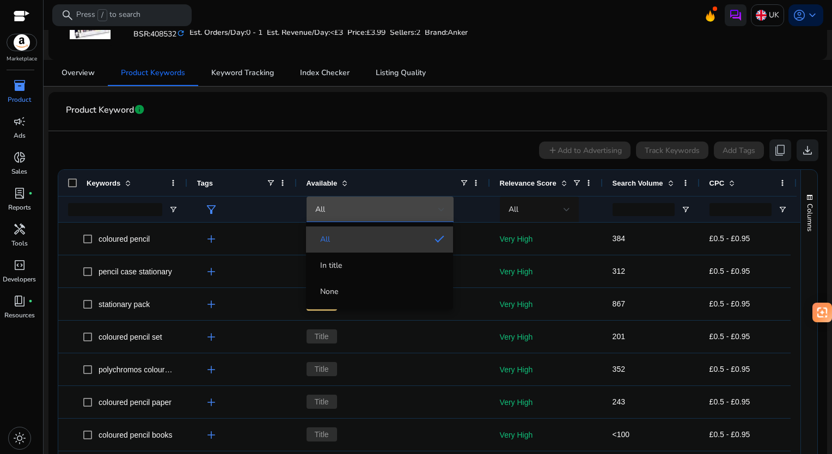
click at [338, 239] on span "All" at bounding box center [370, 239] width 111 height 11
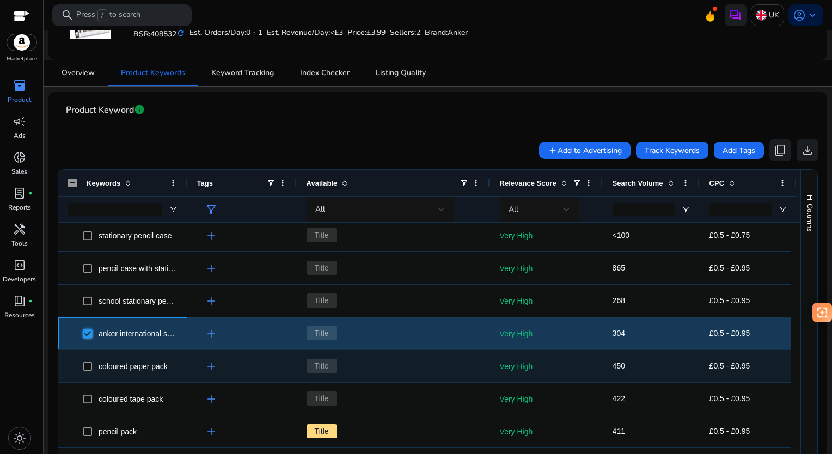
scroll to position [306, 0]
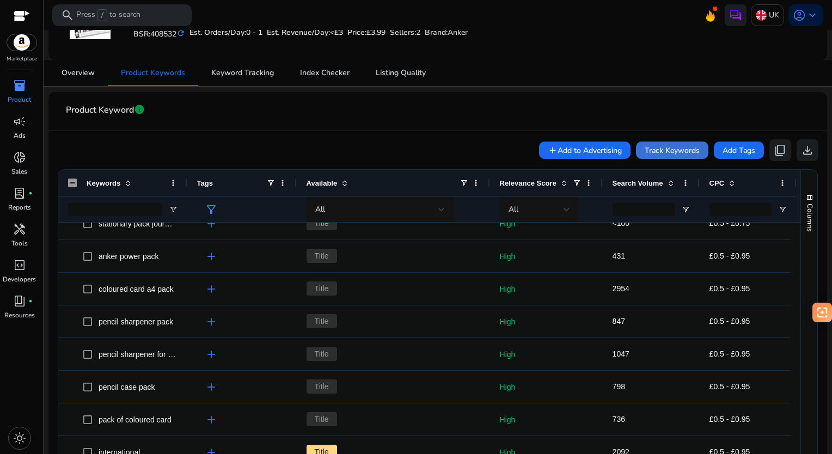
click at [667, 153] on span "Track Keywords" at bounding box center [672, 150] width 55 height 11
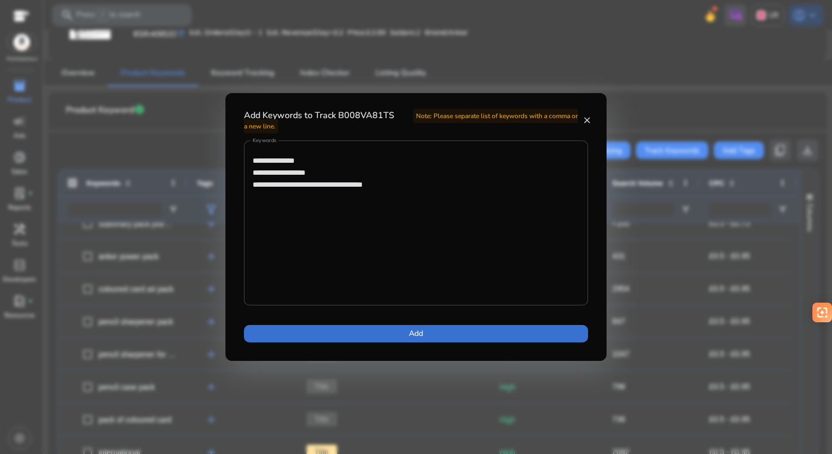
click at [356, 344] on span at bounding box center [416, 334] width 344 height 26
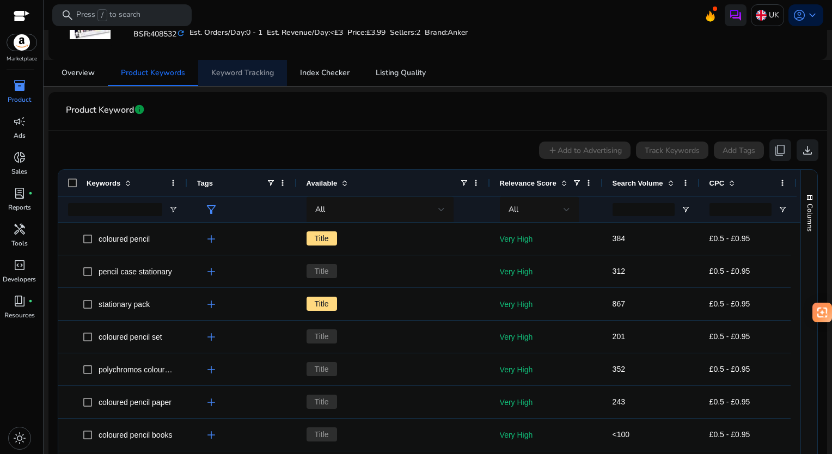
click at [254, 76] on span "Keyword Tracking" at bounding box center [242, 73] width 63 height 8
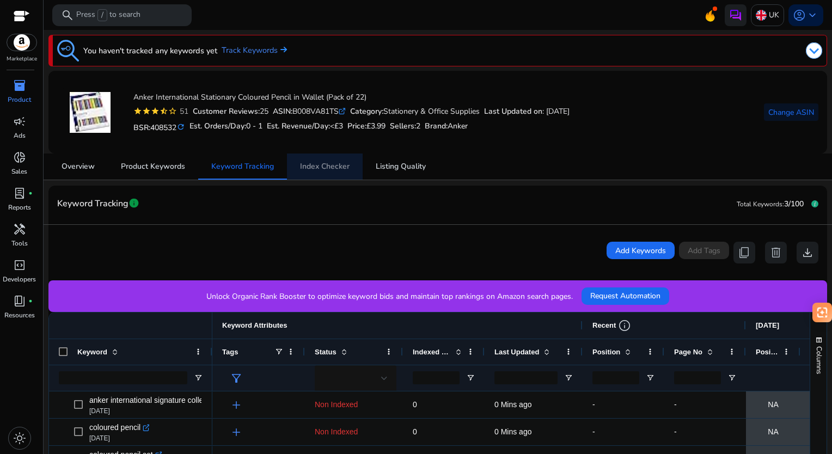
click at [337, 170] on span "Index Checker" at bounding box center [325, 167] width 50 height 8
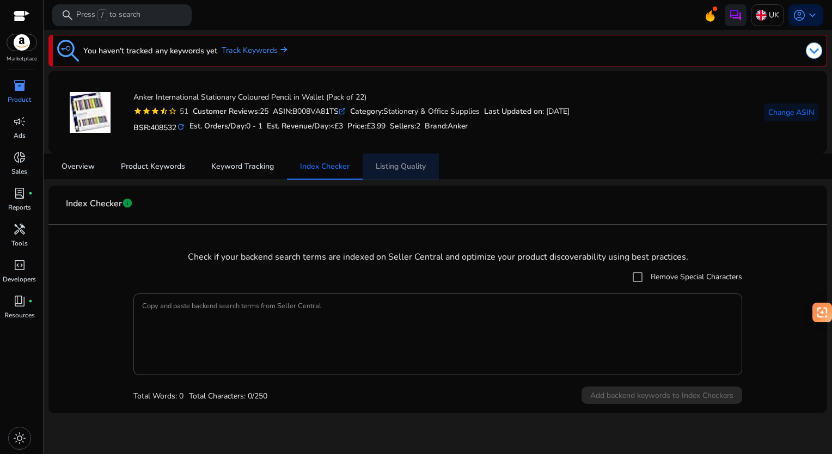
click at [405, 166] on span "Listing Quality" at bounding box center [401, 167] width 50 height 8
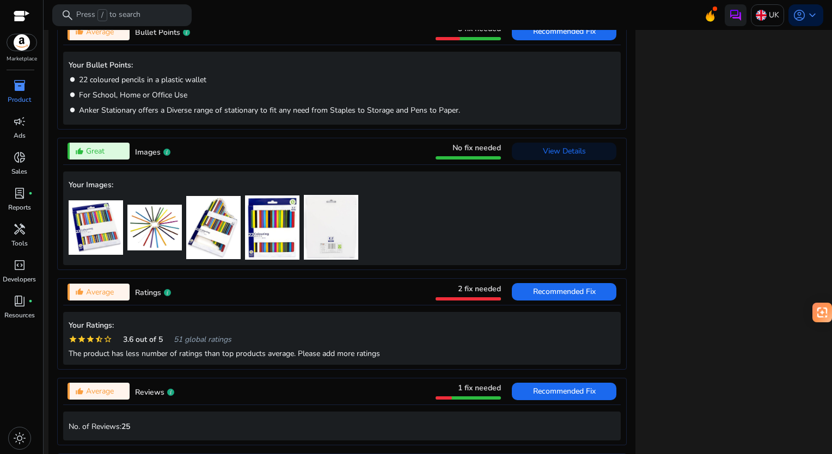
scroll to position [643, 0]
click at [94, 231] on img at bounding box center [96, 227] width 54 height 54
click at [166, 214] on img at bounding box center [154, 228] width 54 height 46
click at [236, 216] on img at bounding box center [213, 228] width 54 height 64
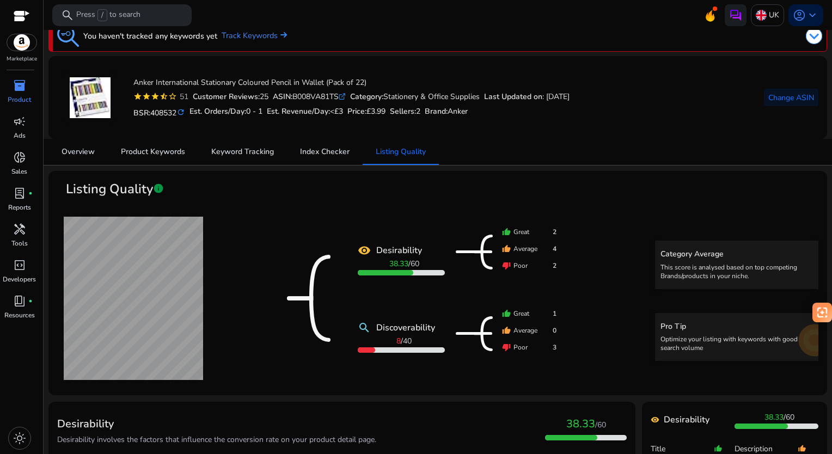
scroll to position [0, 0]
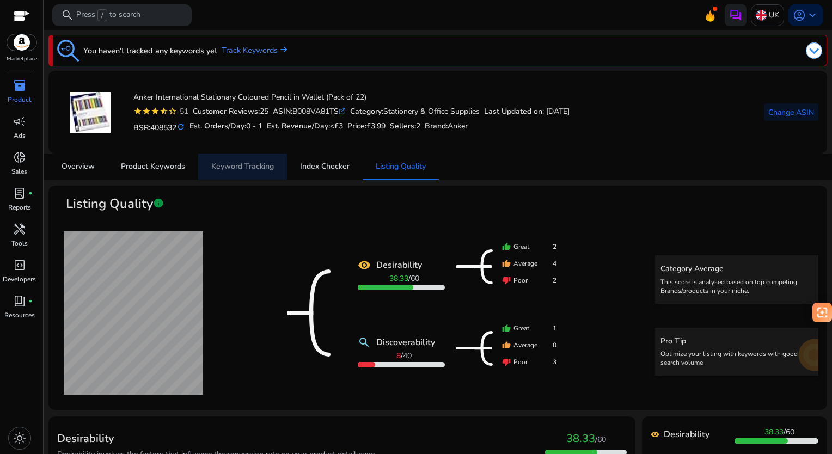
click at [226, 167] on span "Keyword Tracking" at bounding box center [242, 167] width 63 height 8
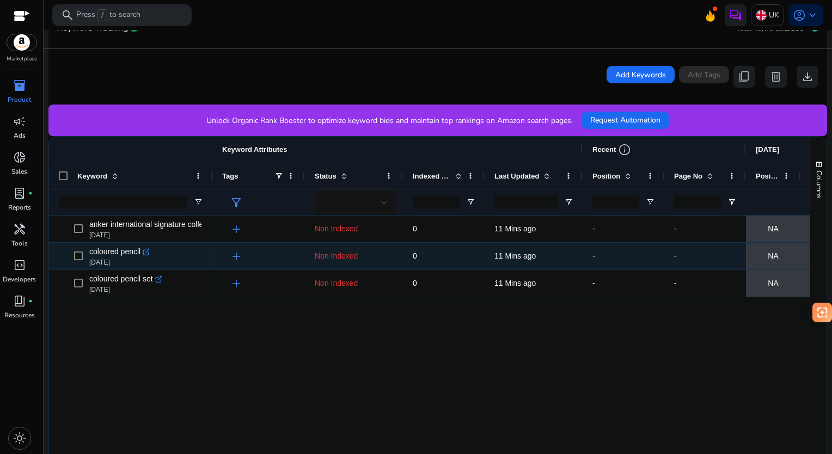
scroll to position [179, 0]
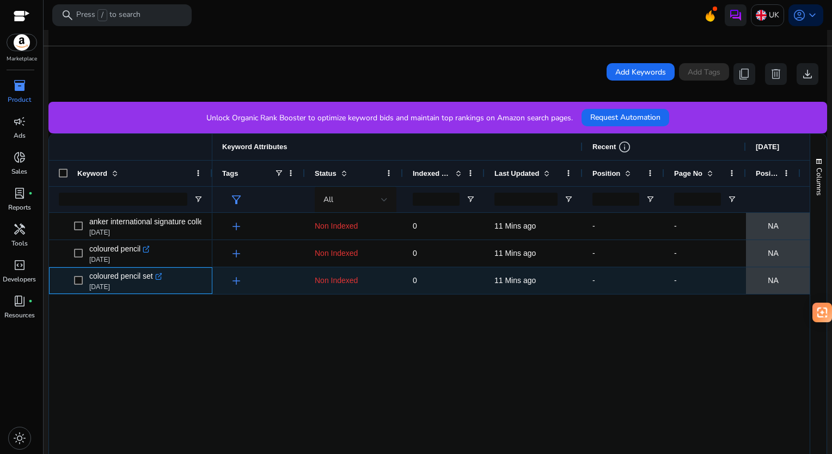
drag, startPoint x: 87, startPoint y: 278, endPoint x: 153, endPoint y: 280, distance: 66.0
click at [153, 280] on span "coloured pencil set .st0{fill:#2c8af8} Sep 18, 2025" at bounding box center [138, 281] width 129 height 22
copy span "coloured pencil set"
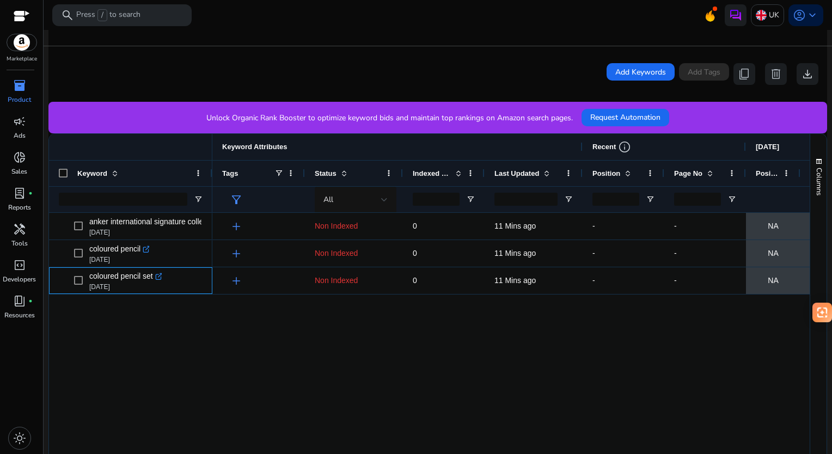
scroll to position [0, 0]
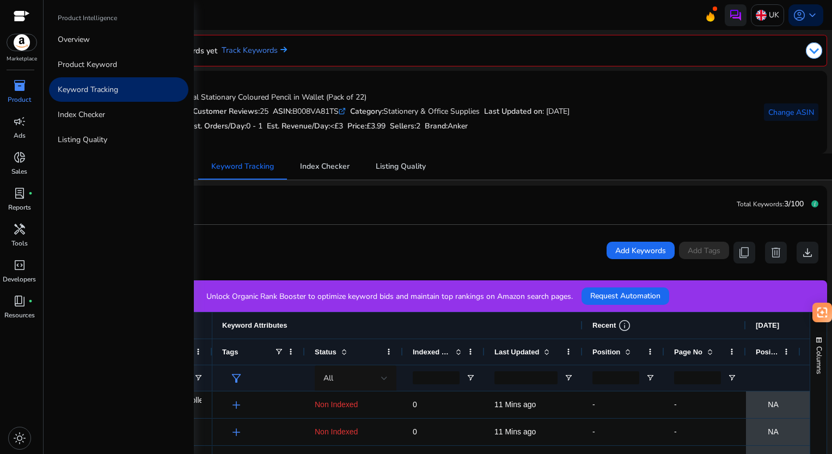
click at [20, 88] on span "inventory_2" at bounding box center [19, 85] width 13 height 13
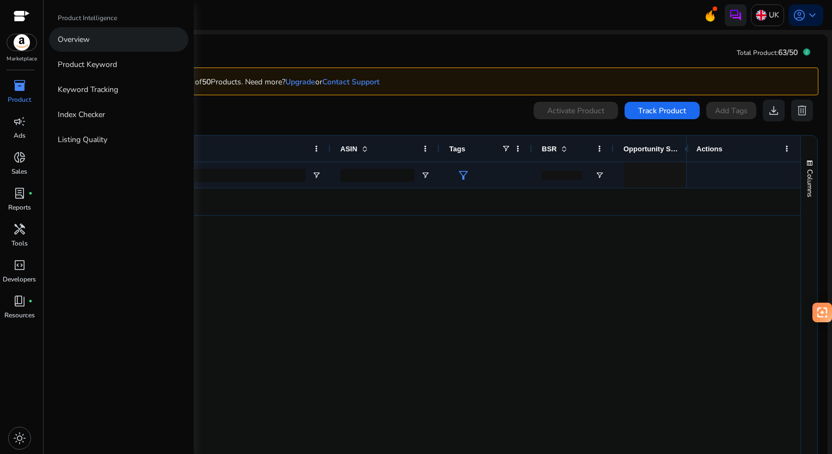
click at [114, 40] on link "Overview" at bounding box center [118, 39] width 139 height 25
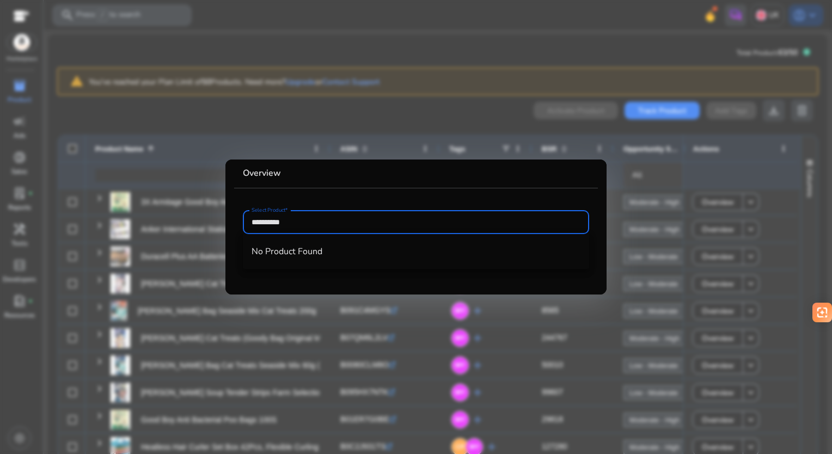
type input "**********"
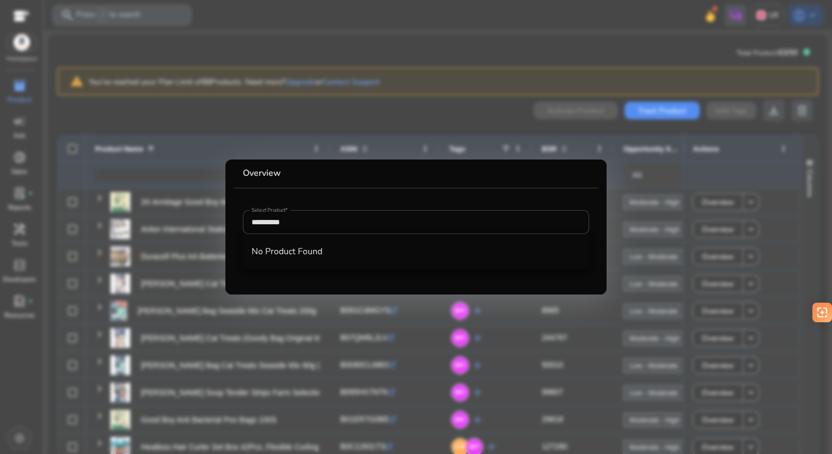
click at [514, 95] on div at bounding box center [416, 227] width 832 height 454
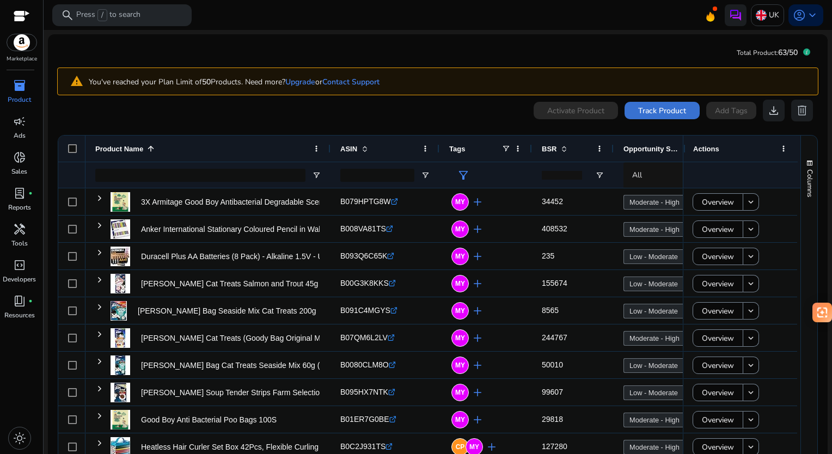
click at [648, 109] on span "Track Product" at bounding box center [663, 110] width 48 height 11
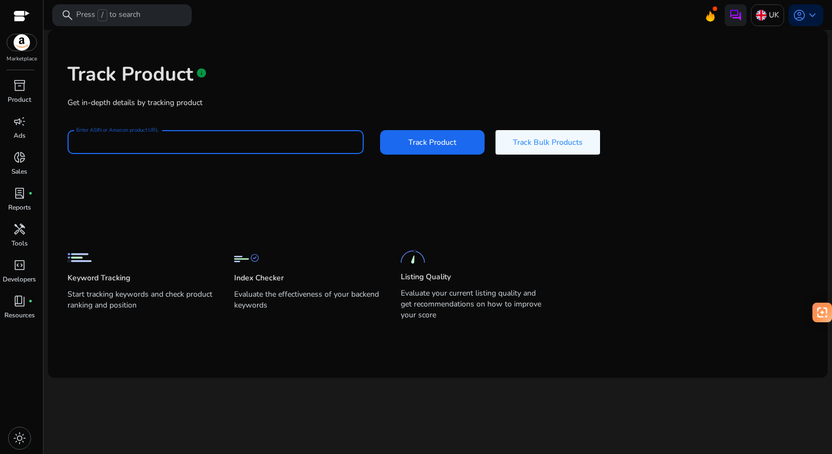
click at [313, 139] on input "Enter ASIN or Amazon product URL" at bounding box center [215, 142] width 279 height 12
paste input "**********"
type input "**********"
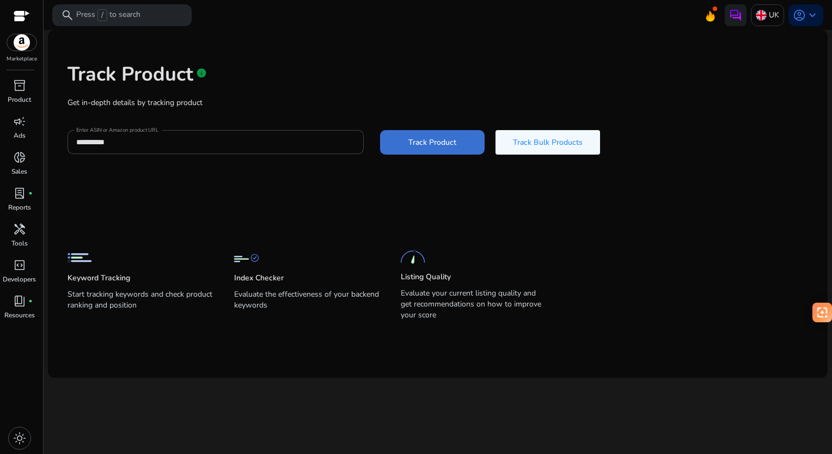
click at [445, 149] on span at bounding box center [432, 142] width 105 height 26
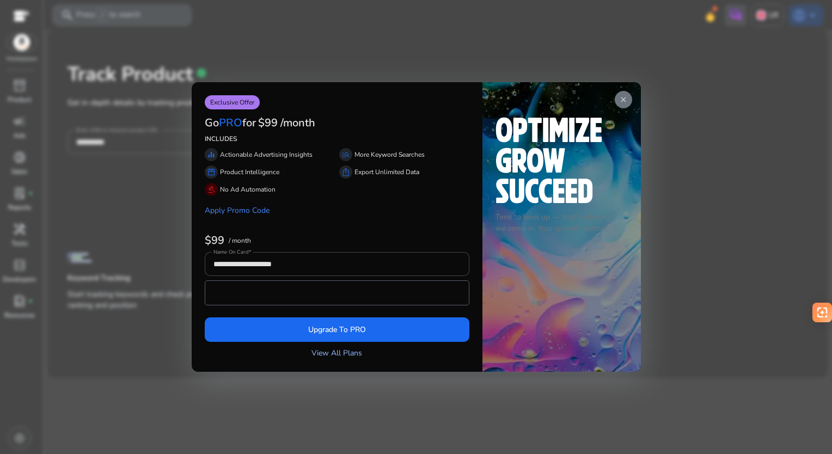
click at [345, 348] on link "View All Plans" at bounding box center [337, 353] width 51 height 11
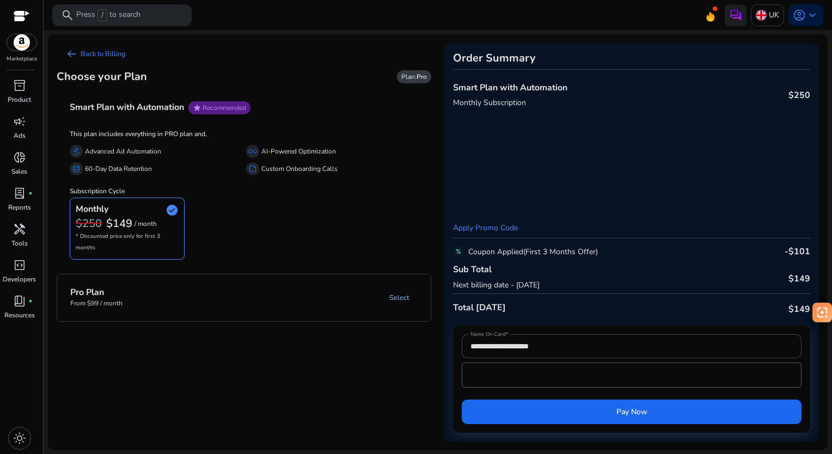
click at [396, 291] on link "Select" at bounding box center [399, 298] width 37 height 20
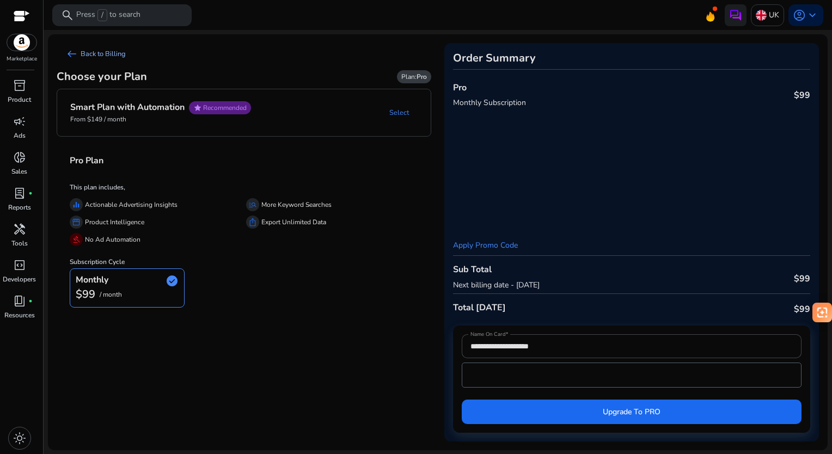
click at [98, 53] on link "arrow_left_alt Back to Billing" at bounding box center [96, 54] width 78 height 22
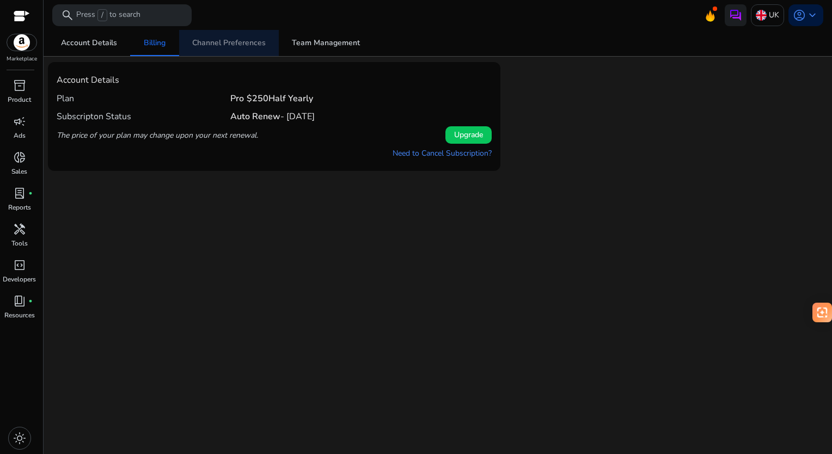
click at [244, 39] on span "Channel Preferences" at bounding box center [229, 43] width 74 height 8
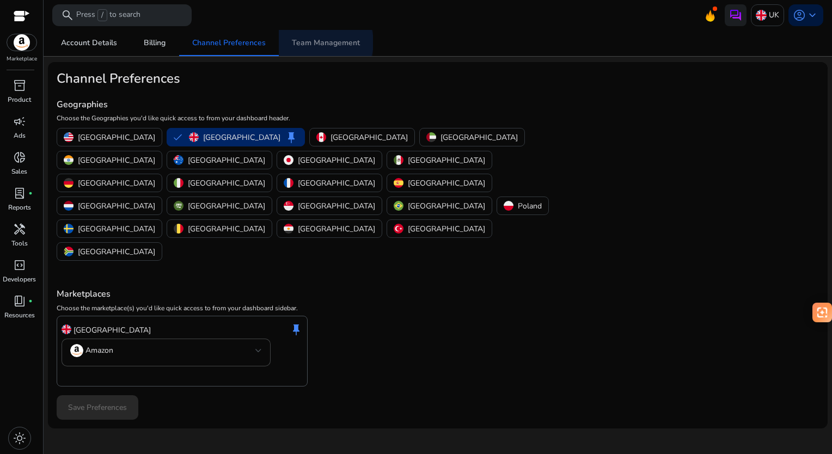
click at [319, 42] on span "Team Management" at bounding box center [326, 43] width 68 height 8
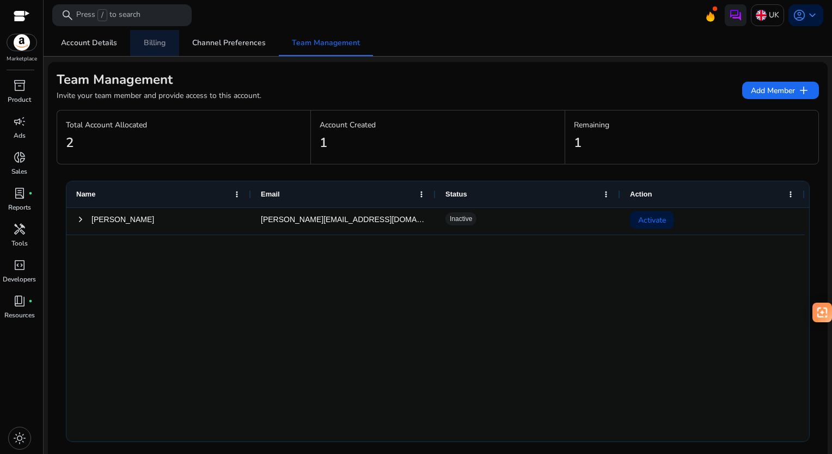
click at [161, 36] on span "Billing" at bounding box center [155, 43] width 22 height 26
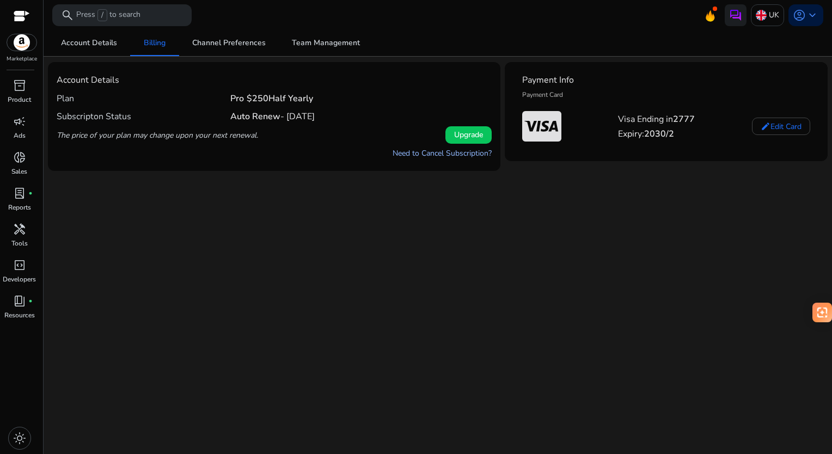
click at [436, 149] on link "Need to Cancel Subscription?" at bounding box center [442, 153] width 99 height 11
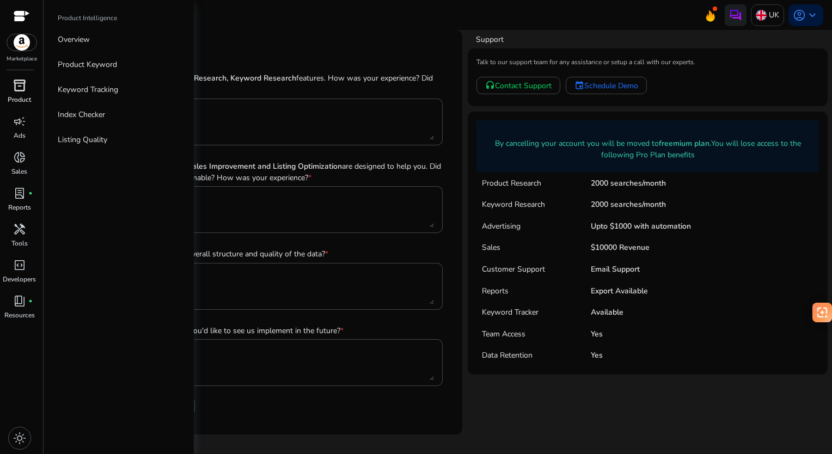
click at [22, 88] on span "inventory_2" at bounding box center [19, 85] width 13 height 13
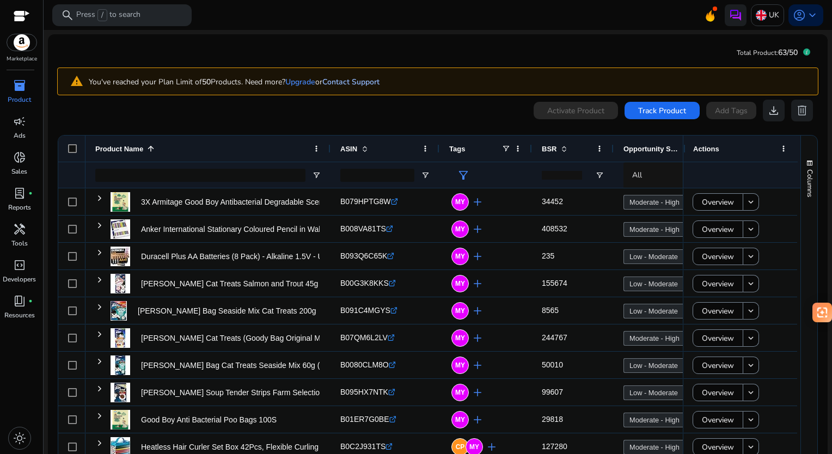
click at [367, 78] on link "Contact Support" at bounding box center [351, 82] width 57 height 10
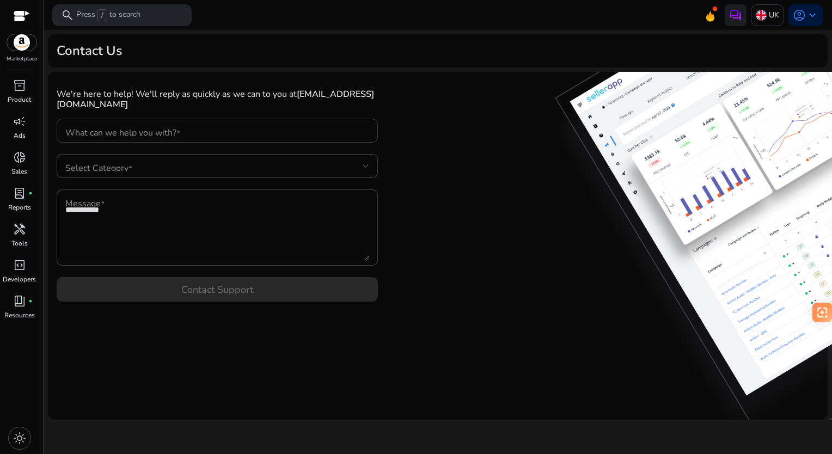
click at [246, 125] on input "What can we help you with?" at bounding box center [217, 131] width 304 height 12
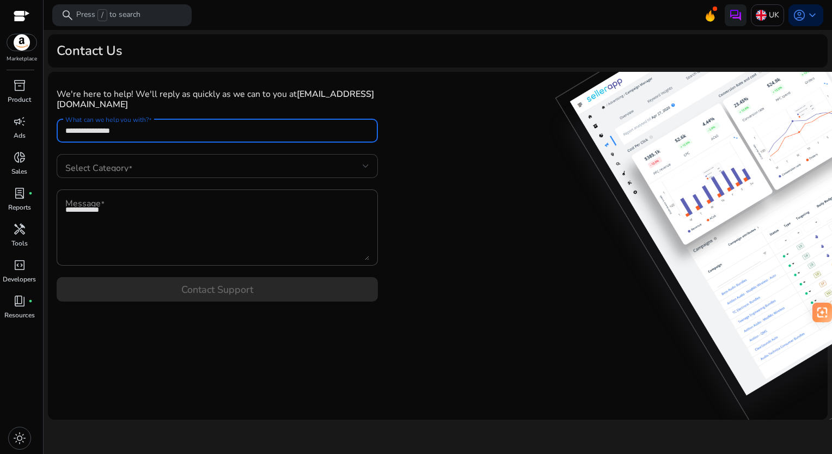
type input "**********"
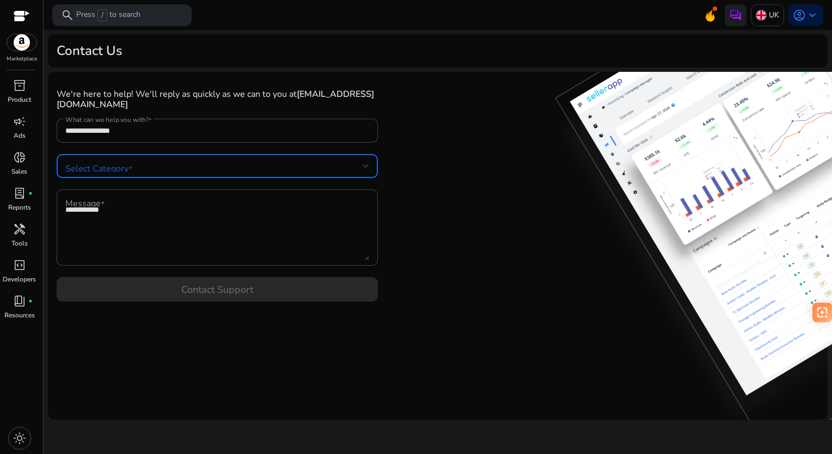
click at [220, 160] on span at bounding box center [213, 166] width 297 height 12
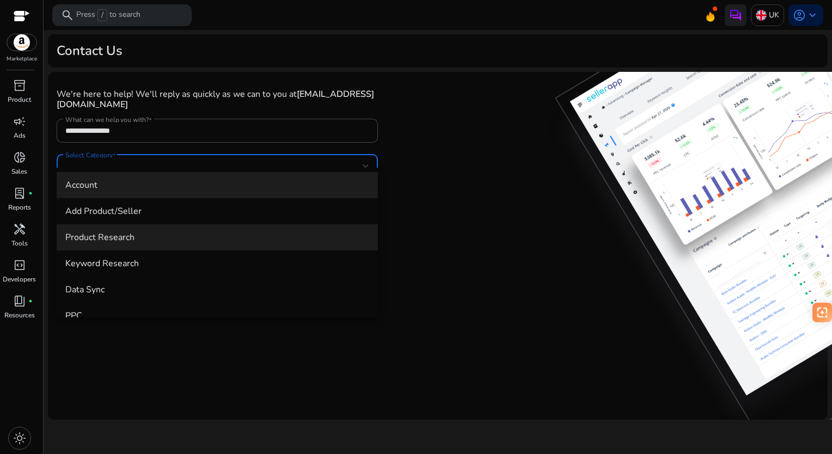
click at [150, 238] on span "Product Research" at bounding box center [217, 238] width 304 height 12
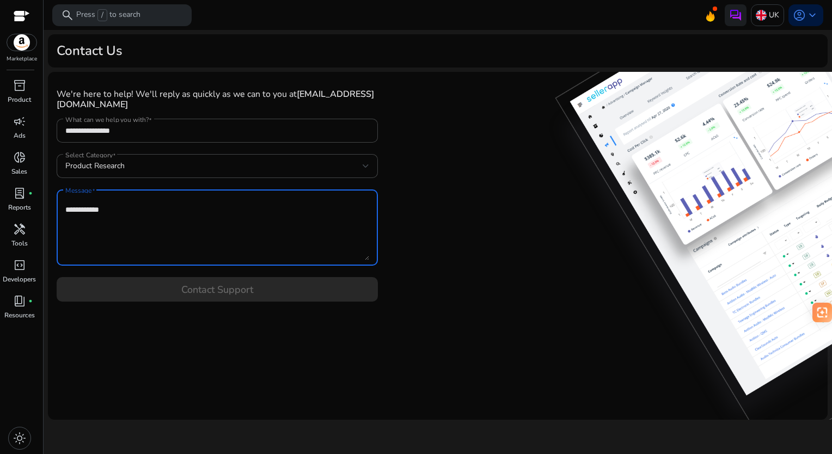
click at [142, 218] on textarea "Message" at bounding box center [217, 227] width 304 height 65
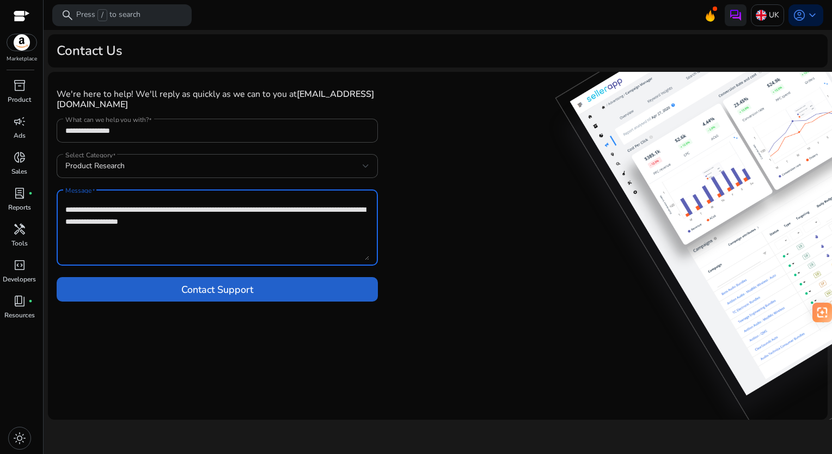
type textarea "**********"
click at [198, 282] on span "Contact Support" at bounding box center [217, 289] width 72 height 15
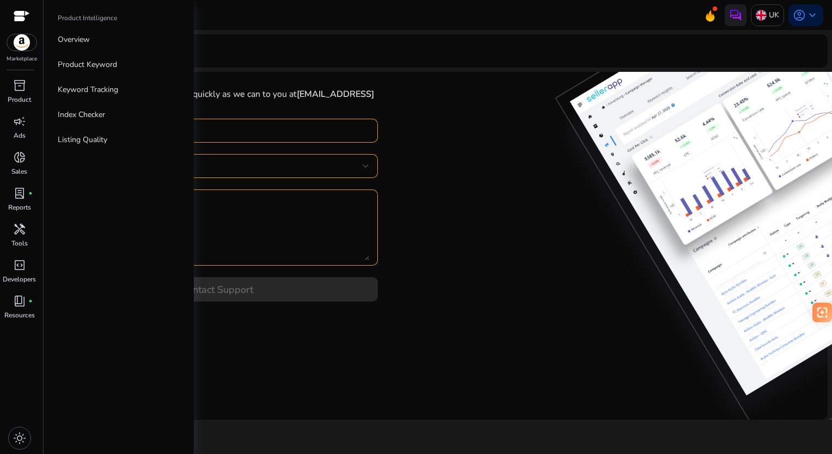
click at [20, 14] on div at bounding box center [22, 17] width 16 height 13
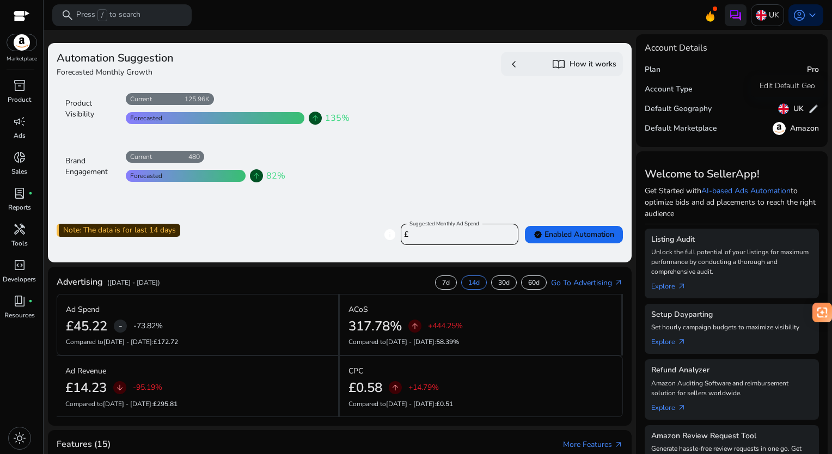
click at [809, 104] on span "edit" at bounding box center [814, 109] width 11 height 11
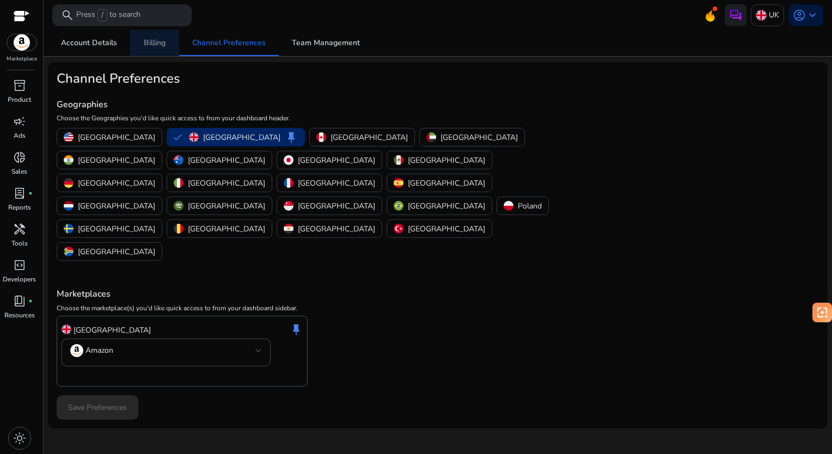
click at [147, 46] on span "Billing" at bounding box center [155, 43] width 22 height 8
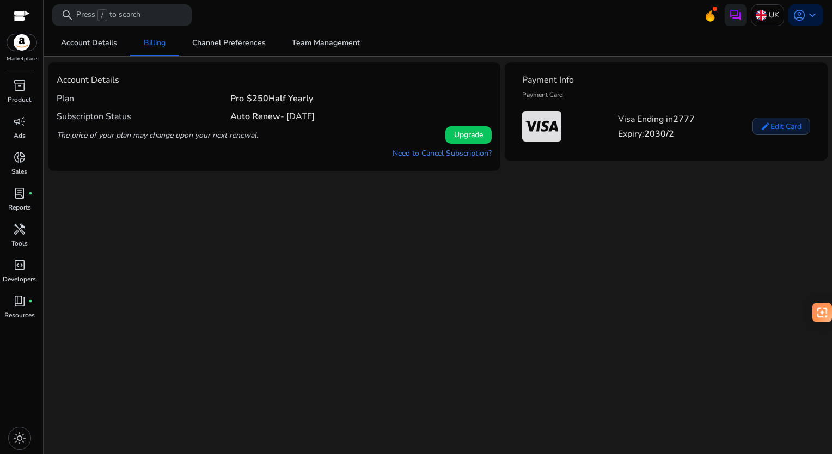
click at [769, 126] on mat-icon "edit" at bounding box center [766, 126] width 10 height 10
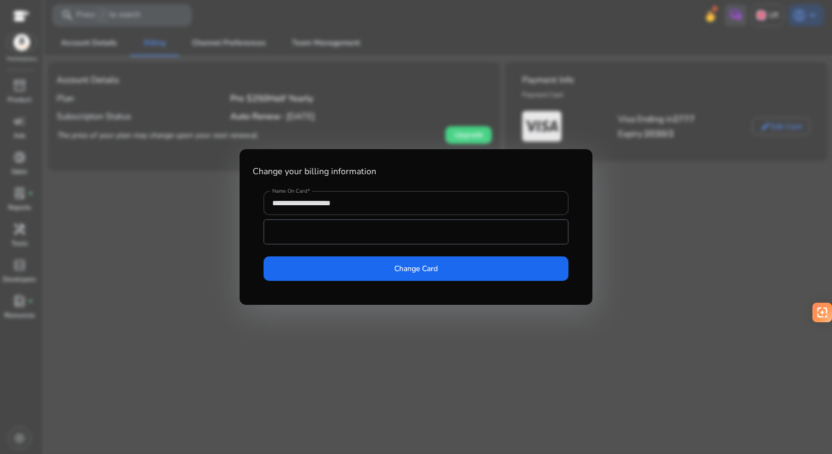
click at [653, 193] on div at bounding box center [416, 227] width 832 height 454
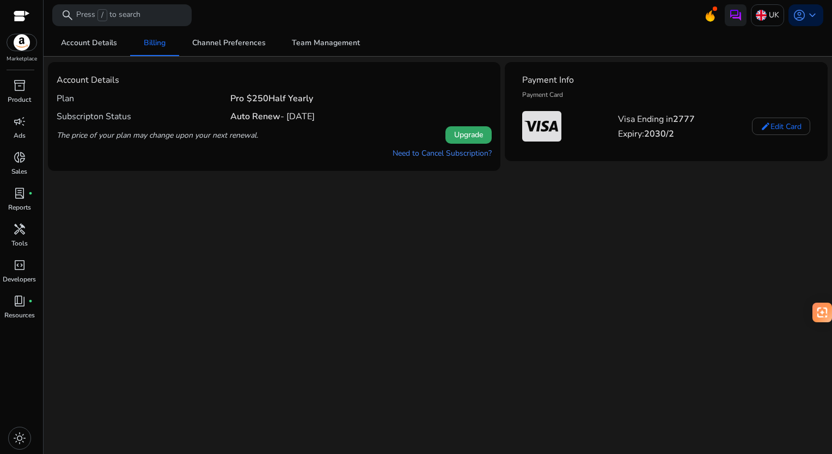
click at [467, 134] on span "Upgrade" at bounding box center [468, 134] width 29 height 11
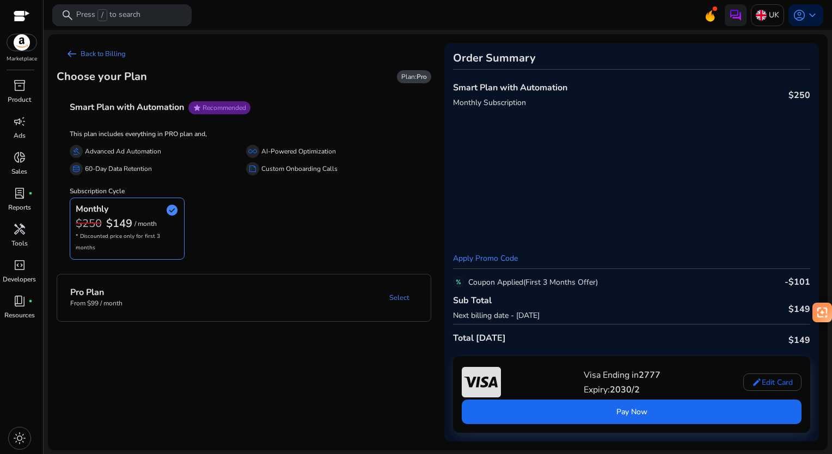
click at [204, 104] on span "star Recommended" at bounding box center [220, 107] width 62 height 13
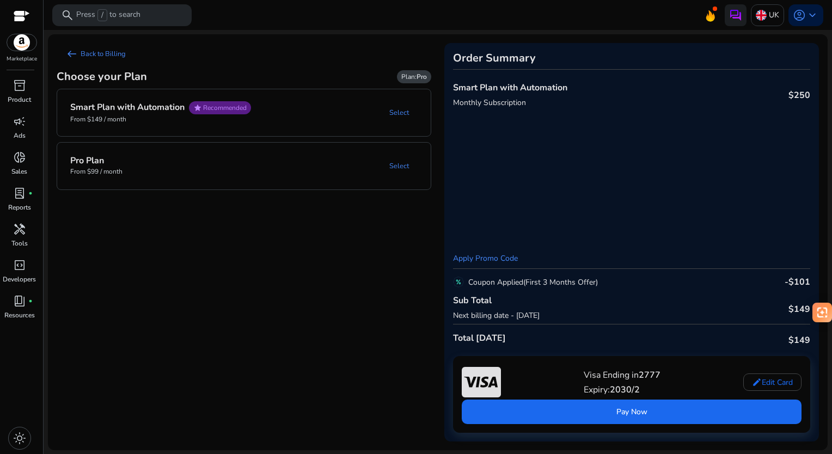
click at [412, 80] on span "Plan: Pro" at bounding box center [415, 76] width 26 height 9
click at [398, 112] on link "Select" at bounding box center [399, 113] width 37 height 20
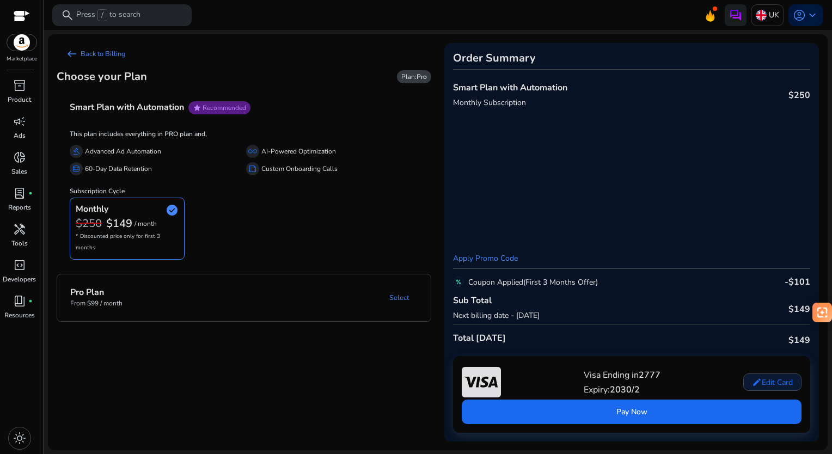
click at [774, 379] on span "Edit Card" at bounding box center [777, 382] width 31 height 11
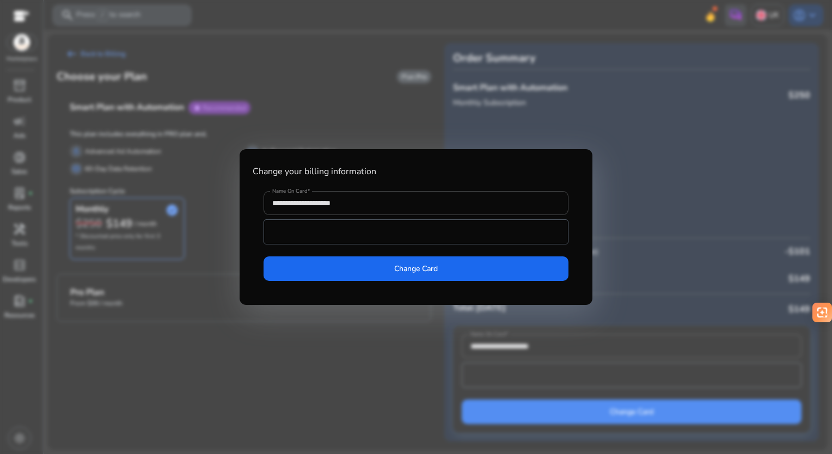
click at [264, 366] on div at bounding box center [416, 227] width 832 height 454
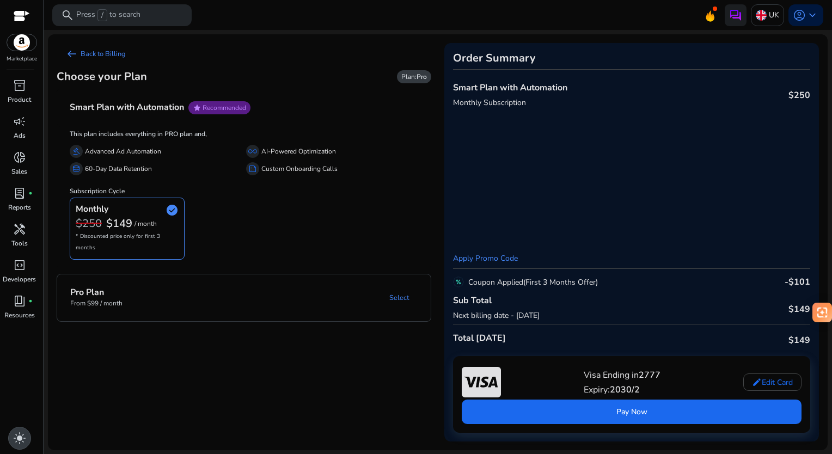
click at [14, 435] on span "light_mode" at bounding box center [19, 438] width 13 height 13
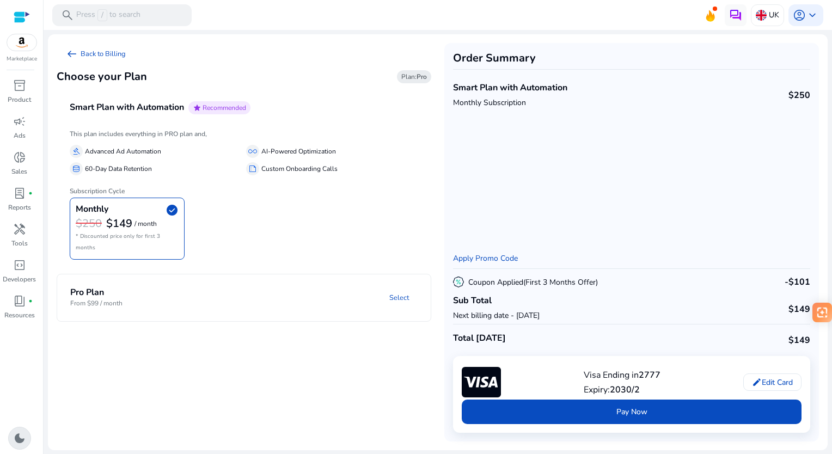
click at [14, 435] on span "dark_mode" at bounding box center [19, 438] width 13 height 13
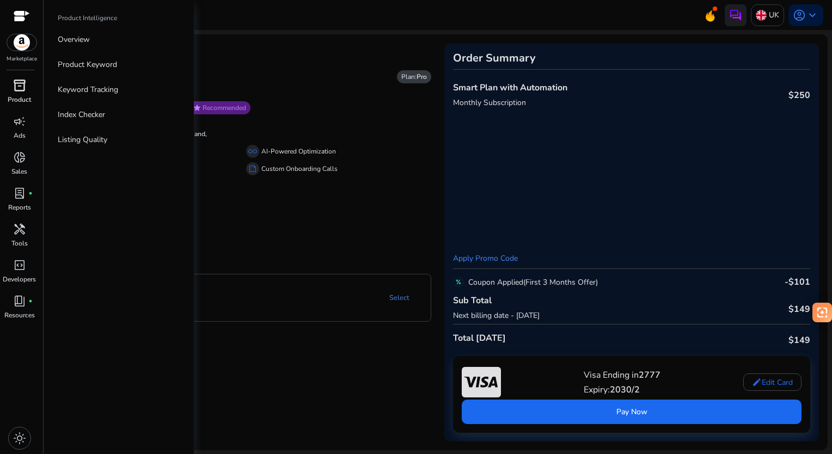
click at [19, 92] on span "inventory_2" at bounding box center [19, 85] width 13 height 13
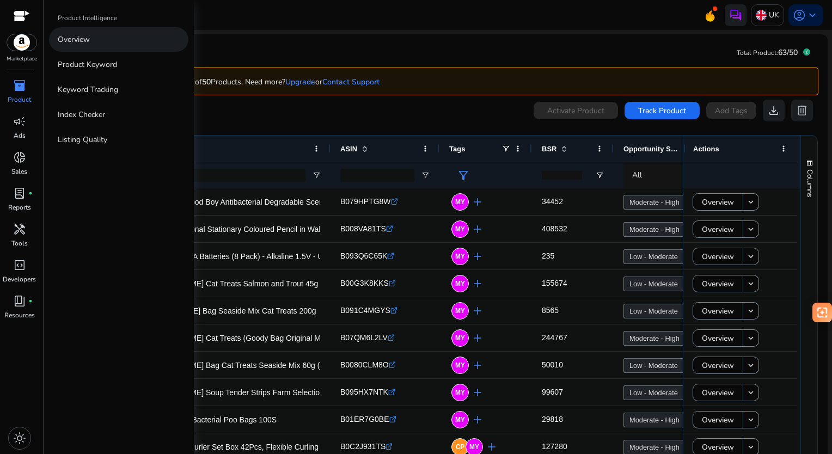
click at [119, 41] on link "Overview" at bounding box center [118, 39] width 139 height 25
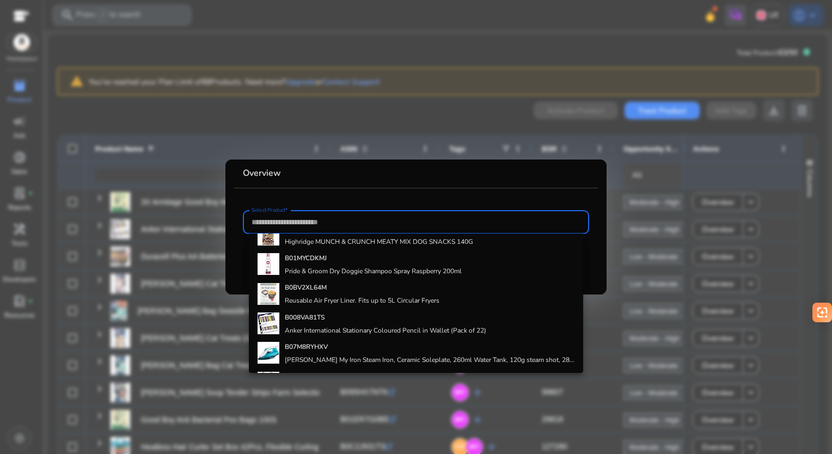
scroll to position [215, 0]
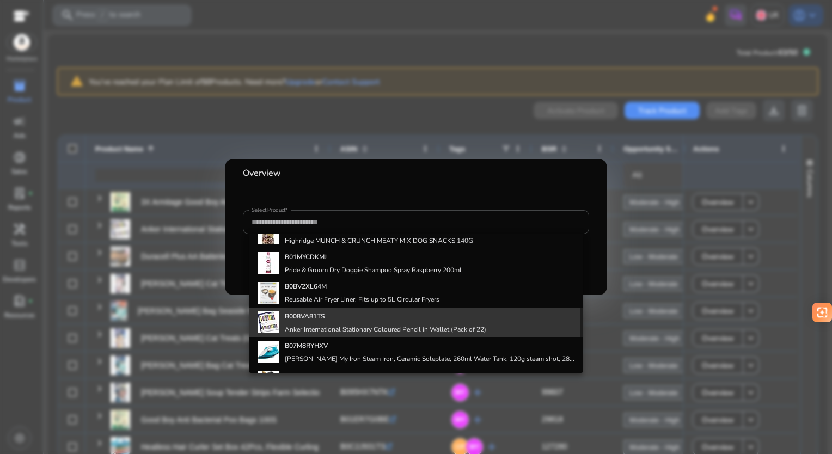
click at [320, 320] on b "B008VA81TS" at bounding box center [305, 316] width 40 height 9
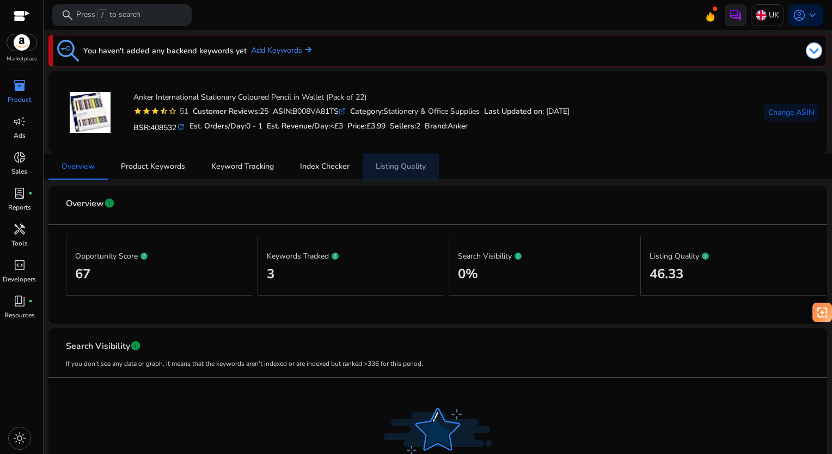
click at [404, 166] on span "Listing Quality" at bounding box center [401, 167] width 50 height 8
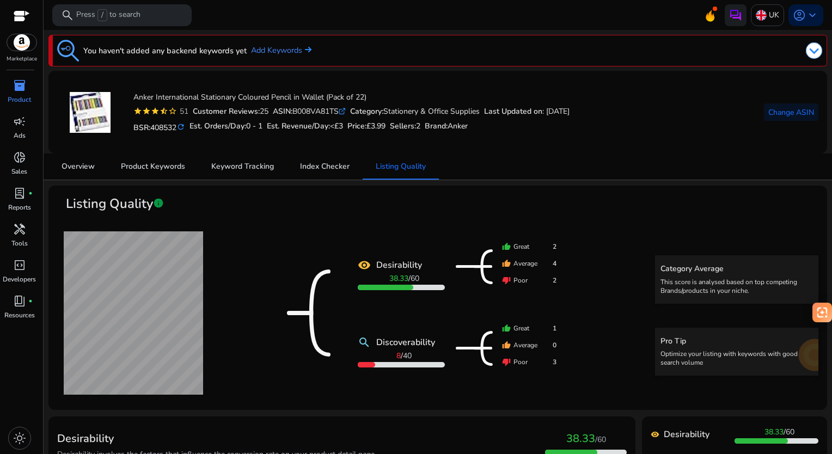
drag, startPoint x: 295, startPoint y: 112, endPoint x: 348, endPoint y: 116, distance: 53.0
click at [346, 116] on div "ASIN: B008VA81TS .st0{fill:#2c8af8}" at bounding box center [309, 111] width 73 height 11
copy div "B008VA81TS"
click at [296, 160] on link "Index Checker" at bounding box center [325, 167] width 76 height 26
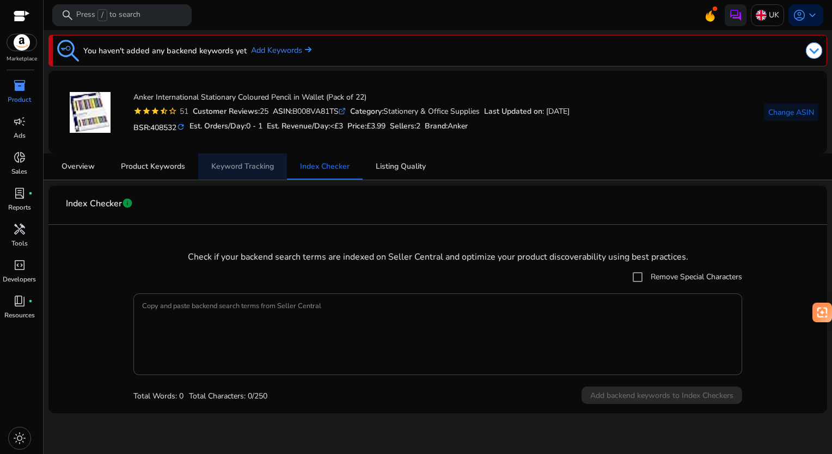
click at [232, 158] on span "Keyword Tracking" at bounding box center [242, 167] width 63 height 26
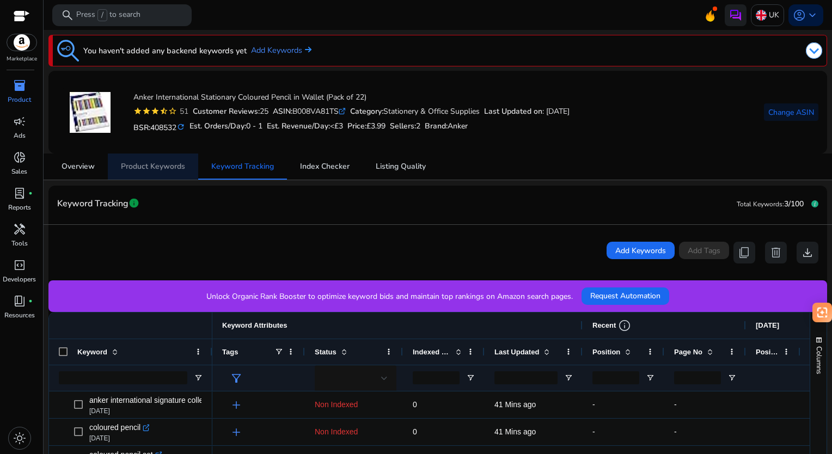
click at [143, 163] on span "Product Keywords" at bounding box center [153, 167] width 64 height 8
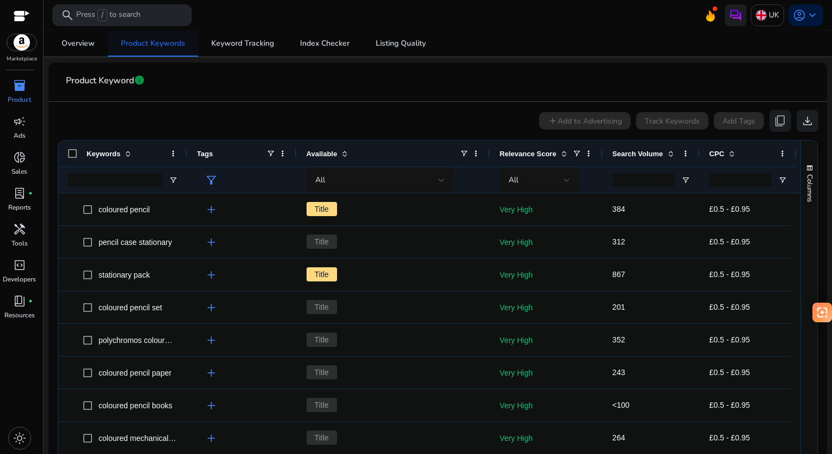
scroll to position [124, 0]
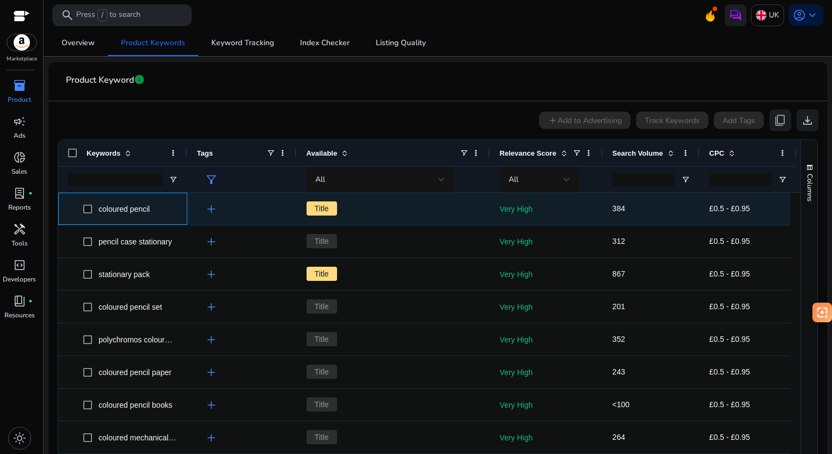
click at [80, 211] on span "coloured pencil" at bounding box center [123, 209] width 110 height 22
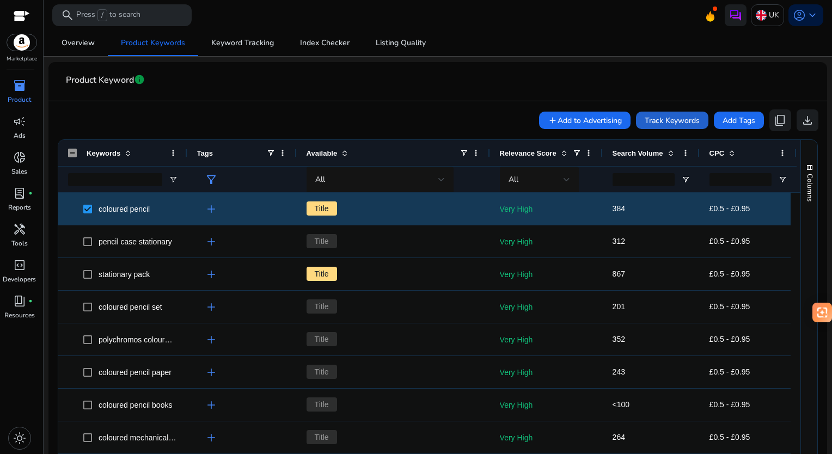
click at [657, 118] on span "Track Keywords" at bounding box center [672, 120] width 55 height 11
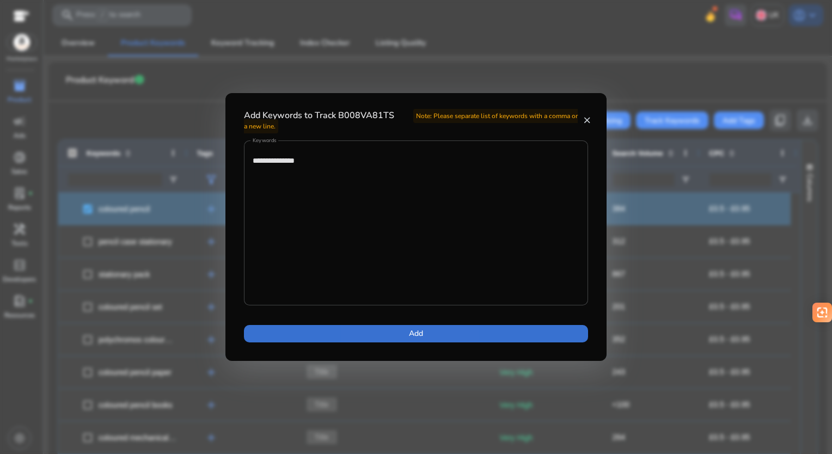
click at [396, 337] on span at bounding box center [416, 334] width 344 height 26
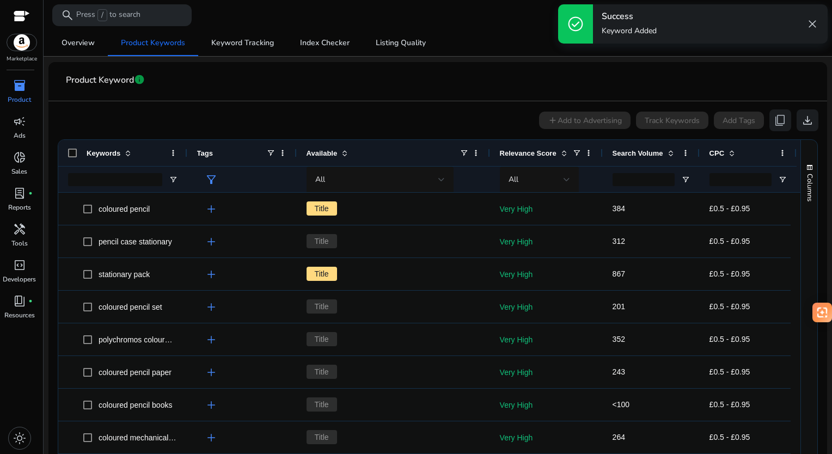
click at [433, 110] on div "add Add to Advertising Track Keywords Add Tags content_copy download" at bounding box center [438, 121] width 762 height 22
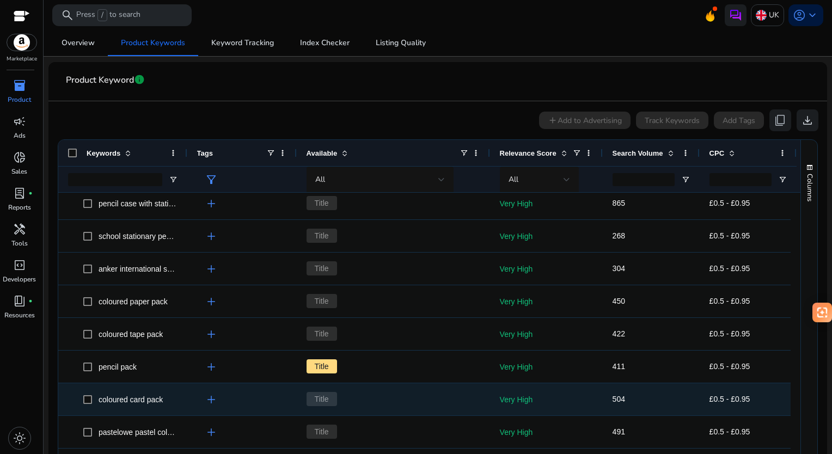
scroll to position [333, 0]
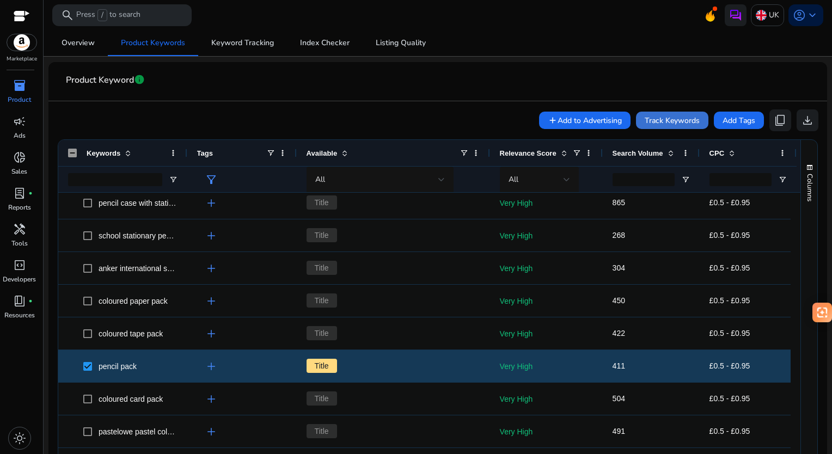
click at [657, 124] on span "Track Keywords" at bounding box center [672, 120] width 55 height 11
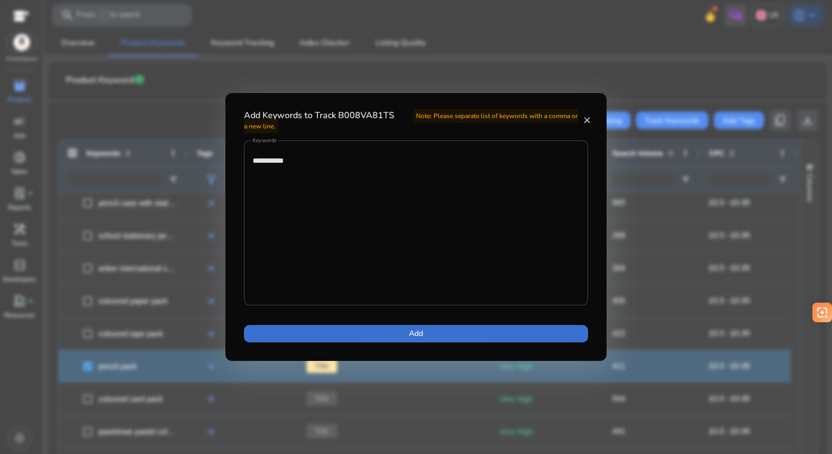
click at [403, 332] on span at bounding box center [416, 334] width 344 height 26
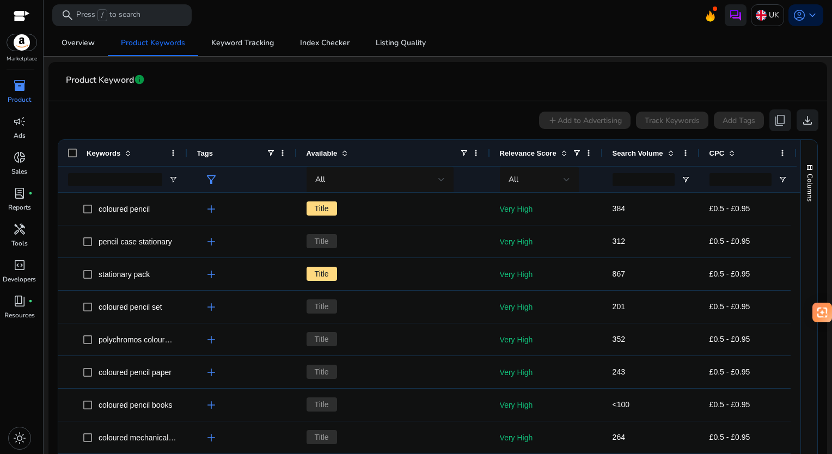
scroll to position [0, 0]
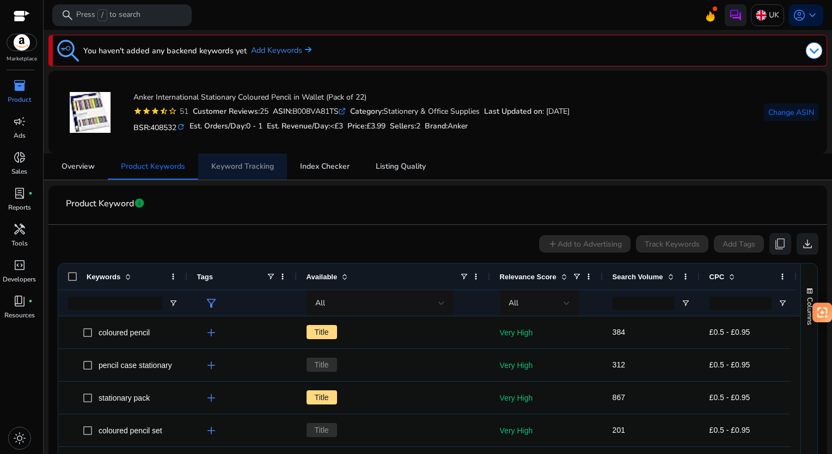
click at [236, 173] on span "Keyword Tracking" at bounding box center [242, 167] width 63 height 26
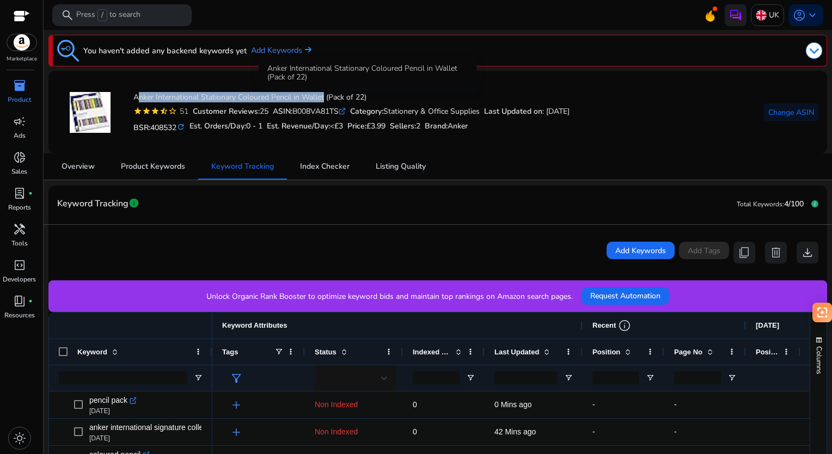
drag, startPoint x: 133, startPoint y: 97, endPoint x: 323, endPoint y: 97, distance: 189.1
click at [323, 97] on h4 "Anker International Stationary Coloured Pencil in Wallet (Pack of 22)" at bounding box center [351, 97] width 436 height 9
click at [324, 97] on h4 "Anker International Stationary Coloured Pencil in Wallet (Pack of 22)" at bounding box center [351, 97] width 436 height 9
drag, startPoint x: 325, startPoint y: 96, endPoint x: 133, endPoint y: 80, distance: 193.1
click at [133, 80] on div "Anker International Stationary Coloured Pencil in Wallet (Pack of 22) star star…" at bounding box center [313, 112] width 513 height 65
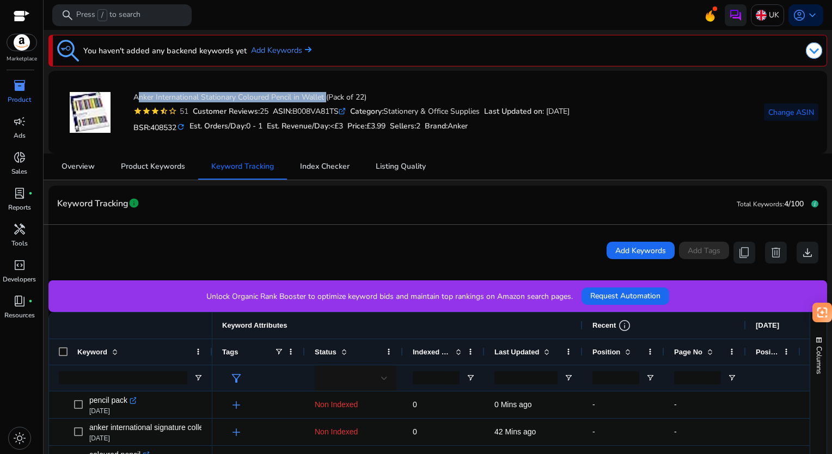
copy h4 "Anker International Stationary Coloured Pencil in Wallet"
drag, startPoint x: 296, startPoint y: 111, endPoint x: 344, endPoint y: 106, distance: 47.7
click at [344, 106] on div "ASIN: B008VA81TS .st0{fill:#2c8af8}" at bounding box center [309, 111] width 73 height 11
copy div "B008VA81TS"
click at [21, 311] on p "Resources" at bounding box center [19, 316] width 31 height 10
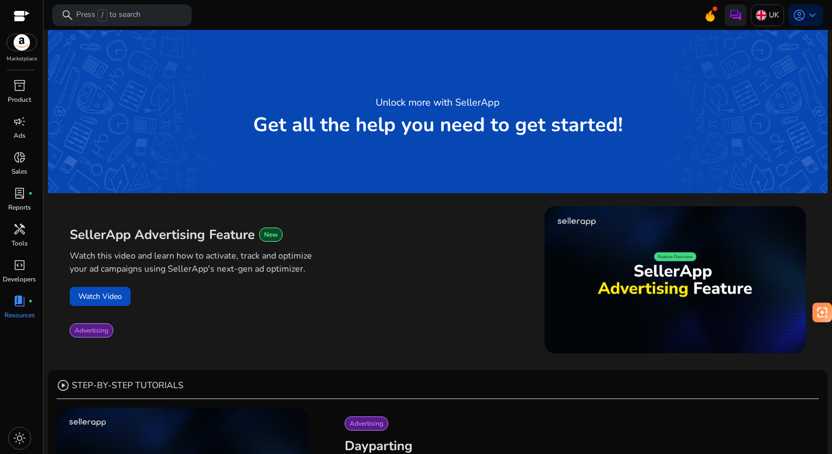
click at [311, 157] on div "Unlock more with SellerApp Get all the help you need to get started!" at bounding box center [438, 111] width 780 height 163
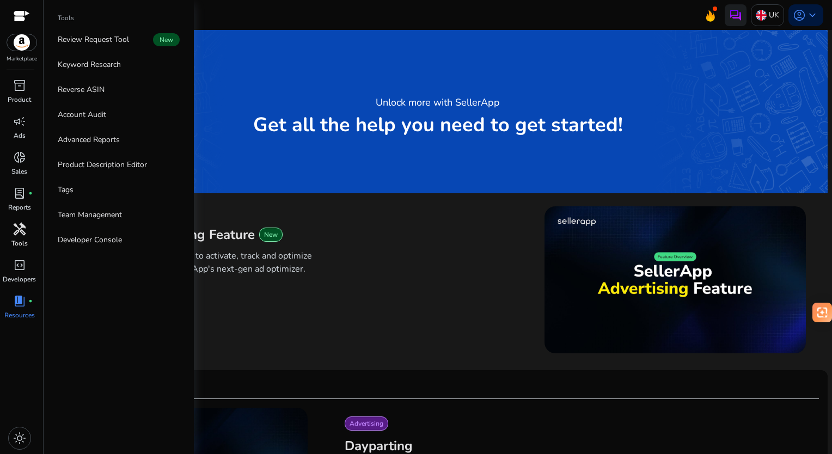
click at [20, 221] on div "handyman" at bounding box center [19, 229] width 31 height 17
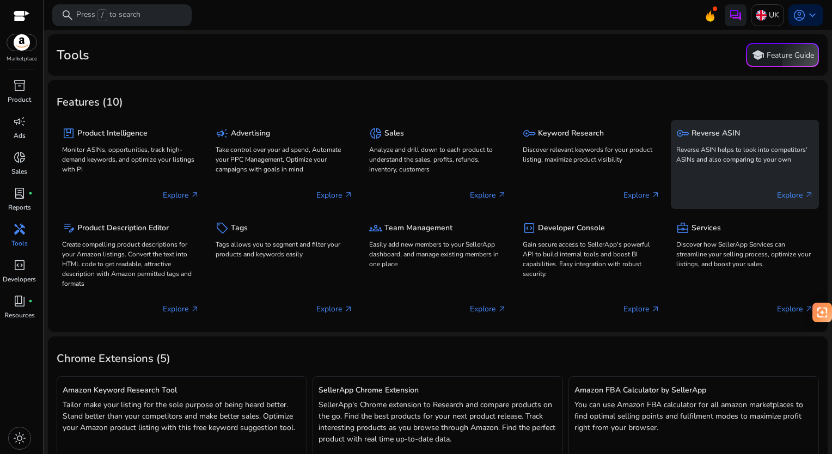
click at [698, 121] on div "key Reverse ASIN Reverse ASIN helps to look into competitors' ASINs and also co…" at bounding box center [745, 164] width 148 height 89
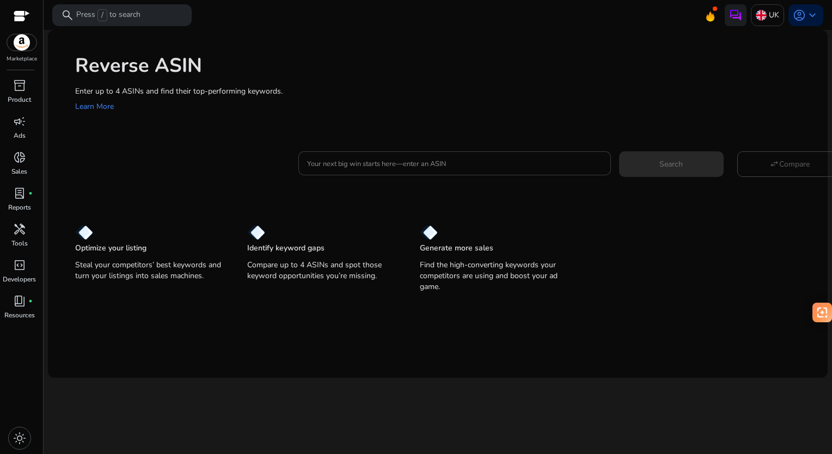
click at [420, 172] on div at bounding box center [454, 163] width 295 height 24
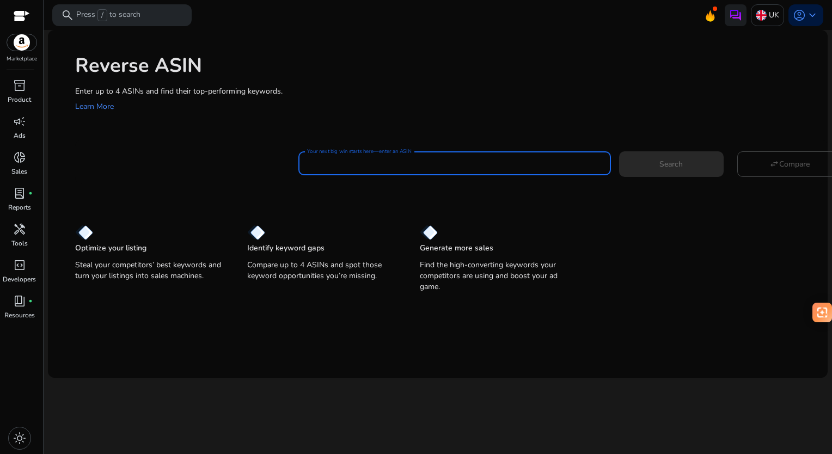
paste input "**********"
type input "**********"
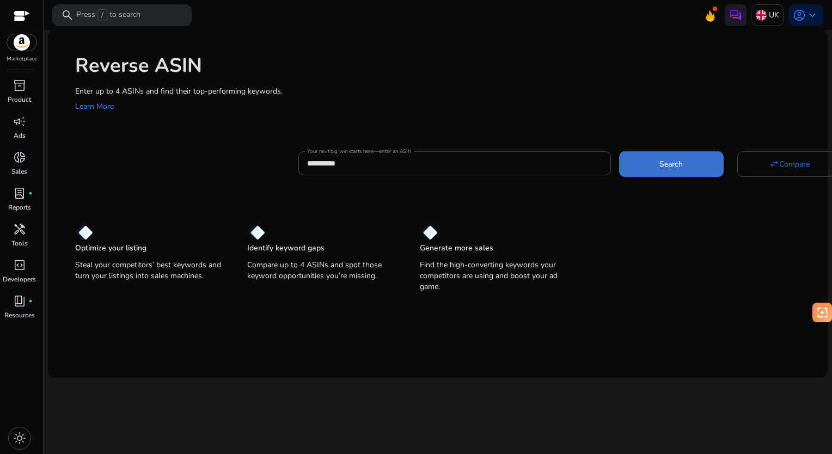
click at [654, 163] on span at bounding box center [671, 164] width 105 height 26
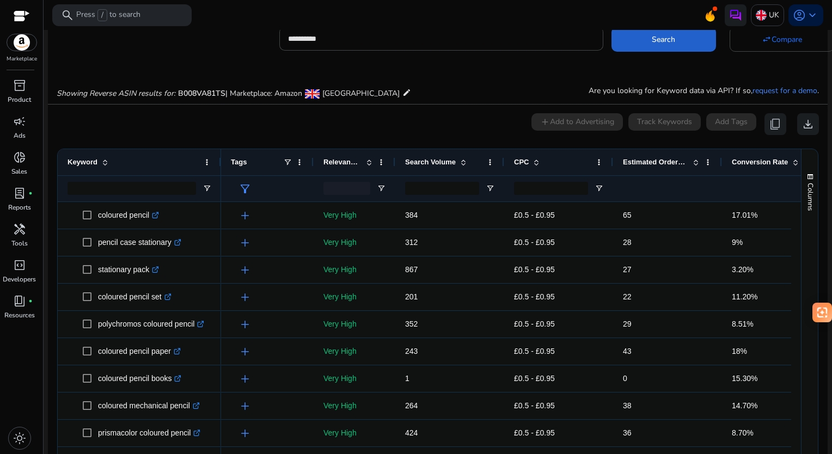
scroll to position [80, 0]
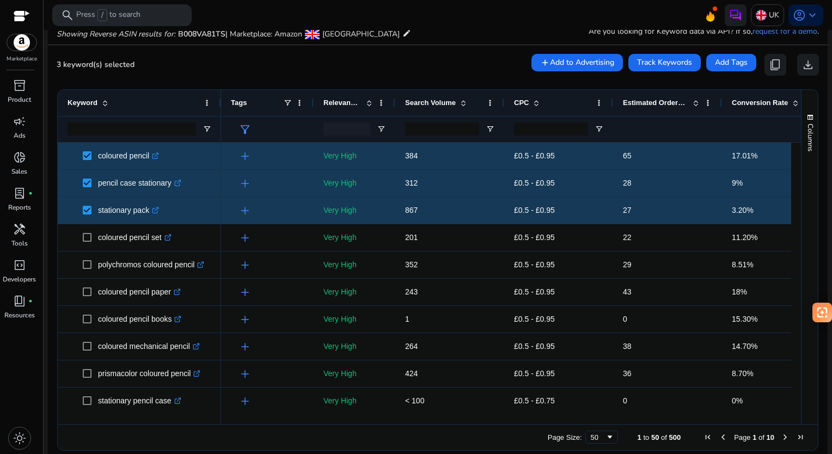
click at [652, 104] on span "Estimated Orders/Month" at bounding box center [655, 103] width 65 height 8
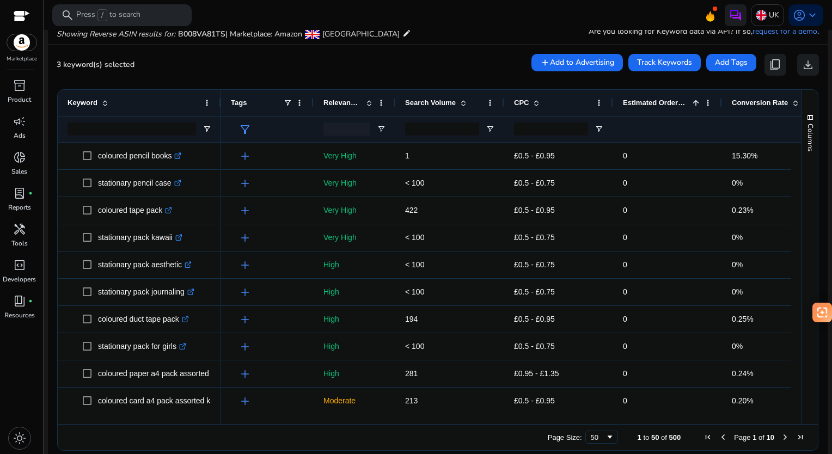
click at [652, 104] on span "Estimated Orders/Month" at bounding box center [655, 103] width 65 height 8
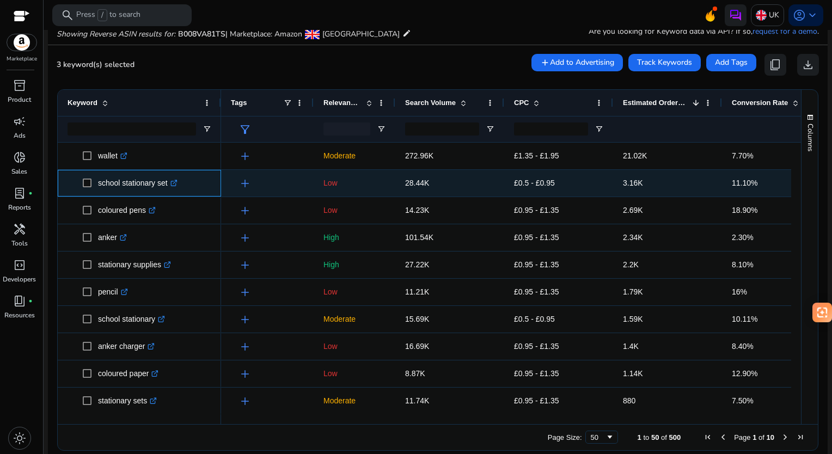
click at [81, 182] on span "school stationary set .st0{fill:#2c8af8}" at bounding box center [140, 183] width 144 height 22
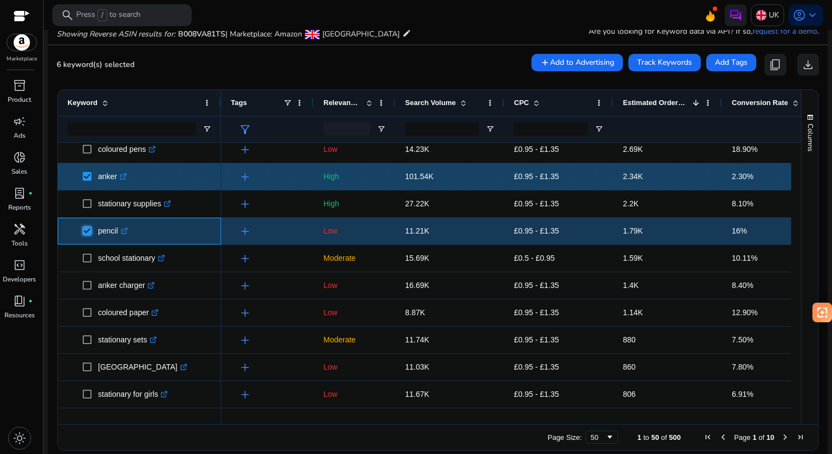
scroll to position [0, 0]
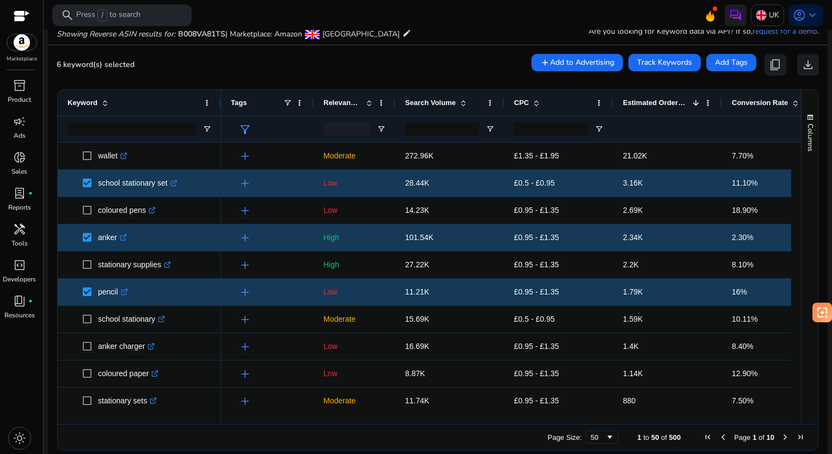
click at [348, 129] on div at bounding box center [347, 129] width 47 height 13
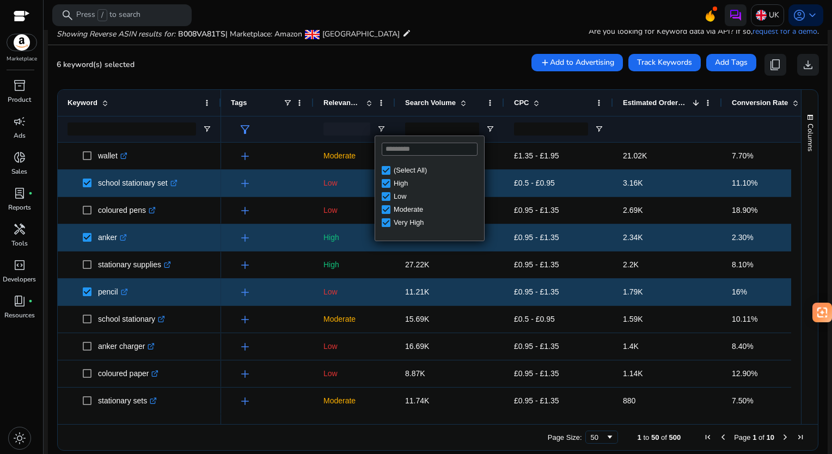
click at [394, 172] on div "(Select All)" at bounding box center [437, 170] width 87 height 8
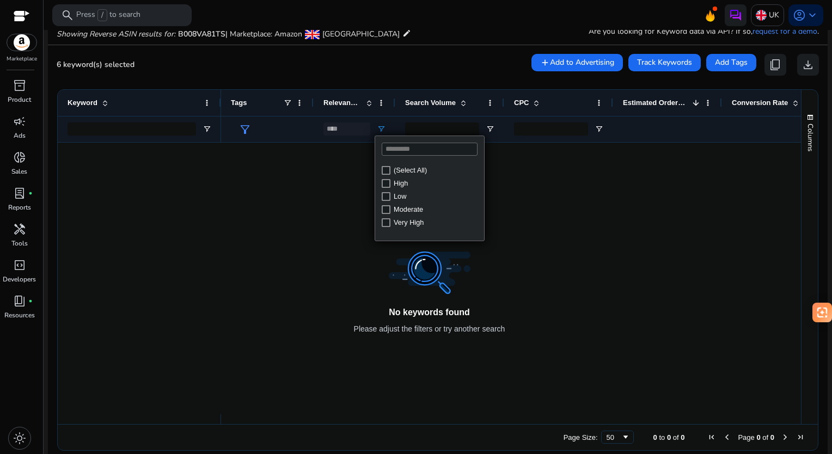
click at [396, 185] on div "High" at bounding box center [437, 183] width 87 height 8
type input "********"
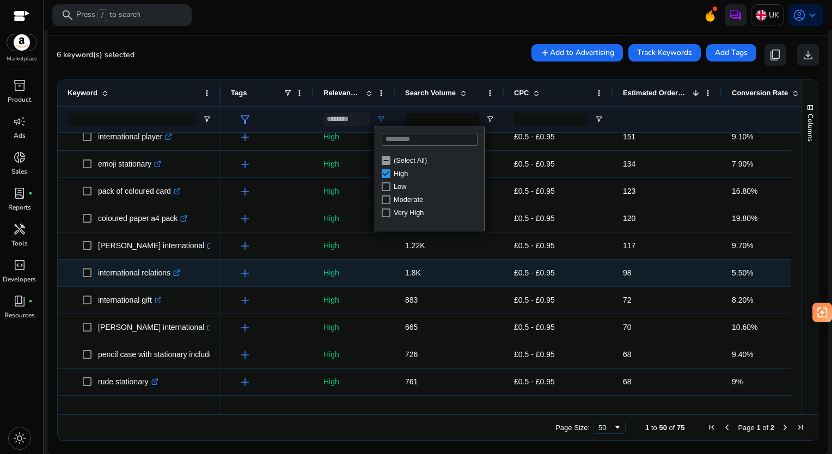
scroll to position [314, 0]
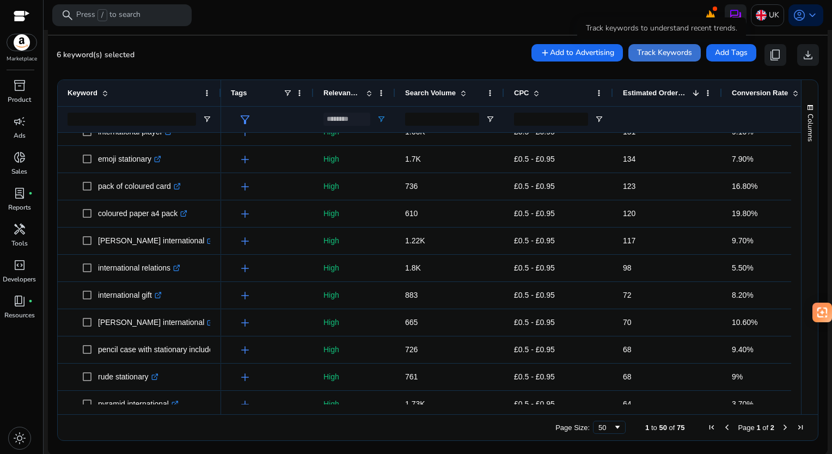
click at [667, 52] on span "Track Keywords" at bounding box center [664, 52] width 55 height 11
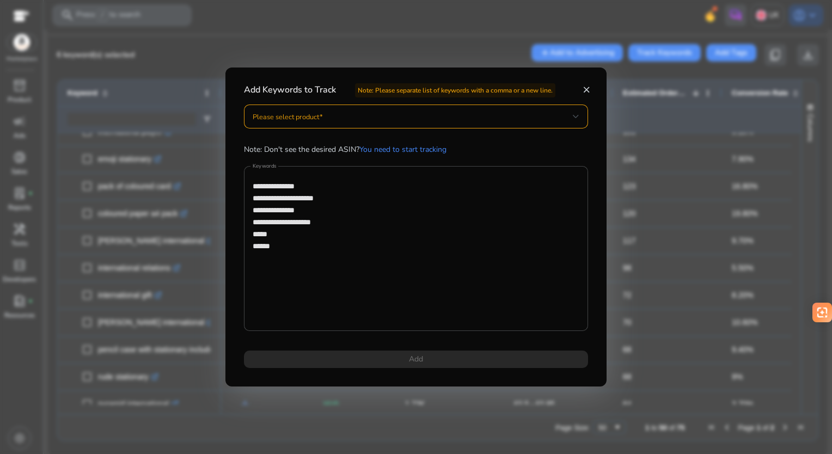
click at [410, 361] on div "**********" at bounding box center [416, 243] width 370 height 277
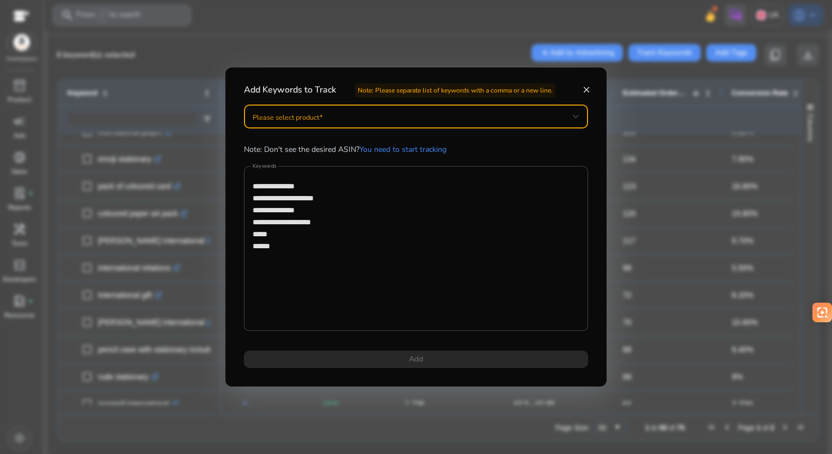
click at [316, 118] on span at bounding box center [413, 117] width 320 height 12
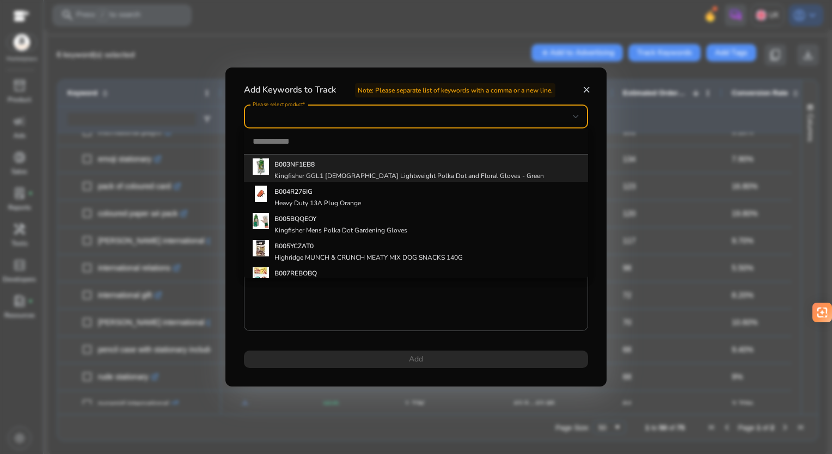
paste input "**********"
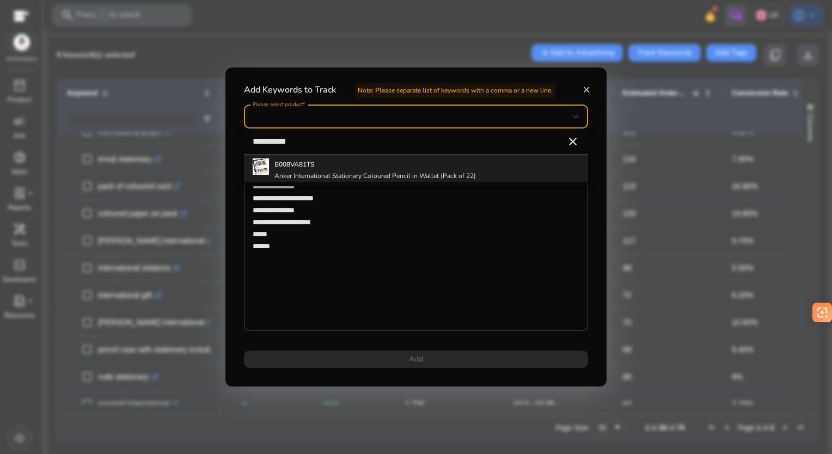
type input "**********"
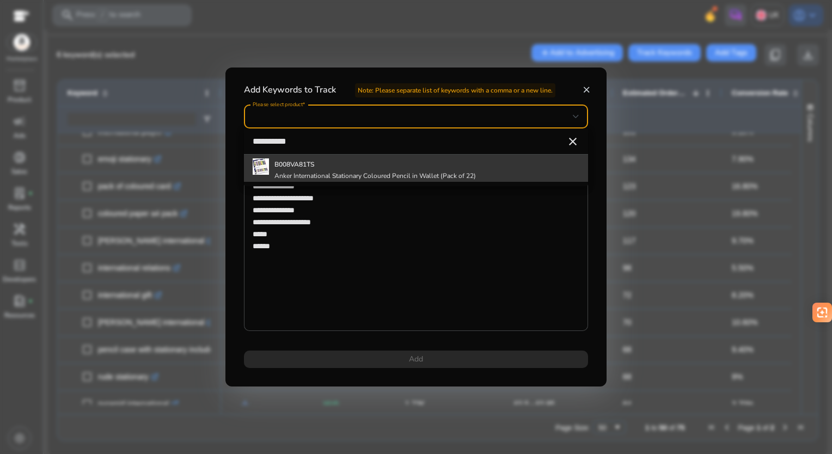
click at [296, 168] on h5 "B008VA81TS" at bounding box center [376, 164] width 202 height 9
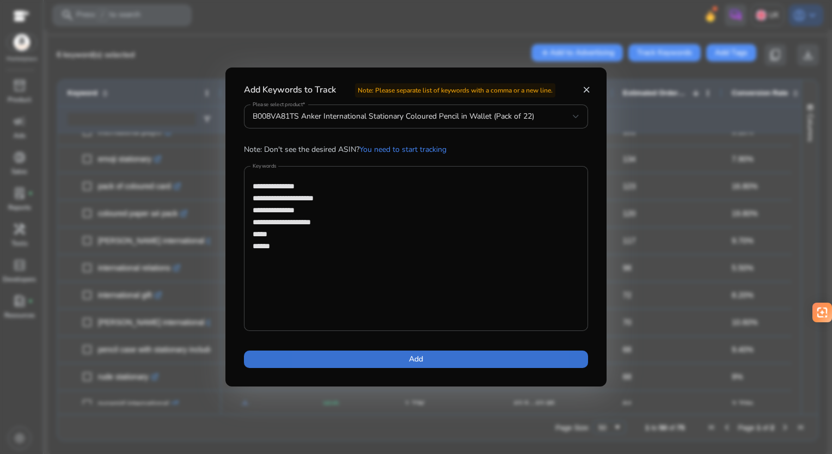
click at [371, 358] on span at bounding box center [416, 360] width 344 height 26
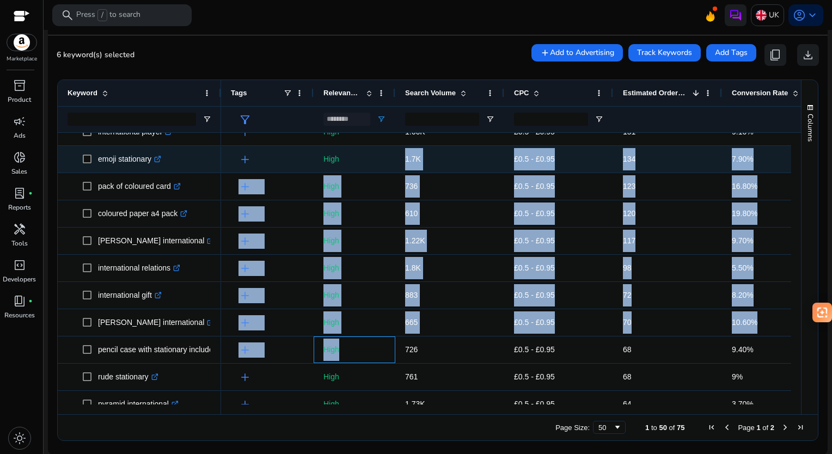
drag, startPoint x: 371, startPoint y: 358, endPoint x: 357, endPoint y: 125, distance: 233.6
click at [357, 125] on div "Keyword Tags Relevance Score" at bounding box center [430, 247] width 744 height 335
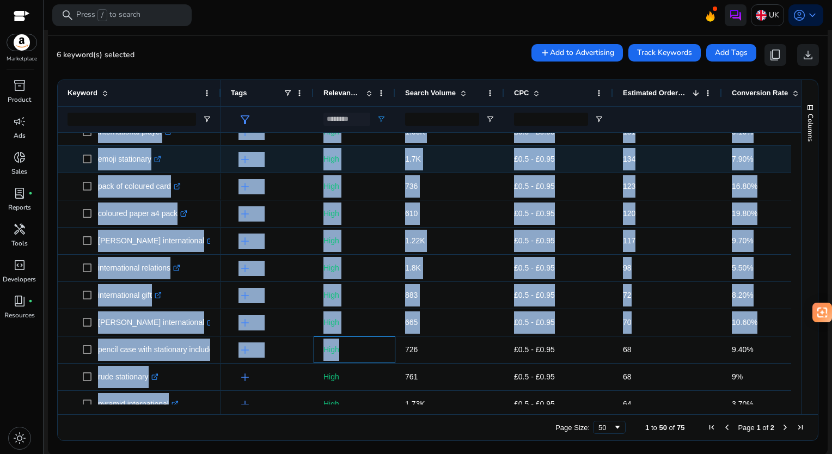
scroll to position [306, 0]
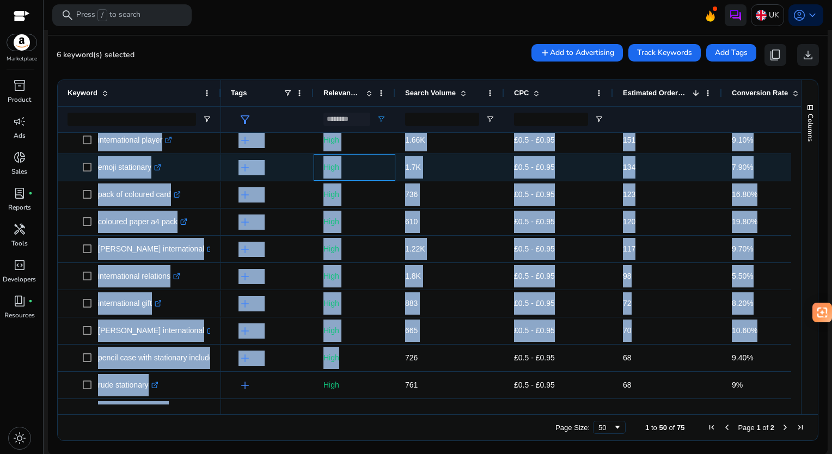
drag, startPoint x: 357, startPoint y: 125, endPoint x: 377, endPoint y: 162, distance: 41.9
click at [377, 162] on p "High" at bounding box center [355, 167] width 62 height 22
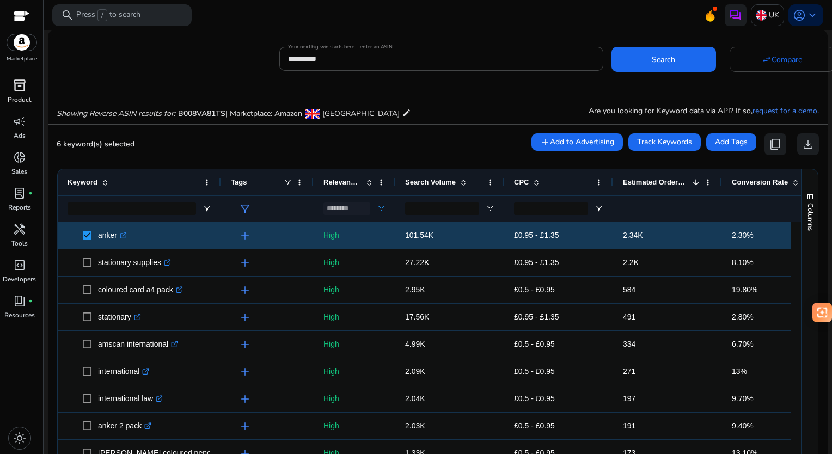
click at [13, 93] on div "inventory_2" at bounding box center [19, 85] width 31 height 17
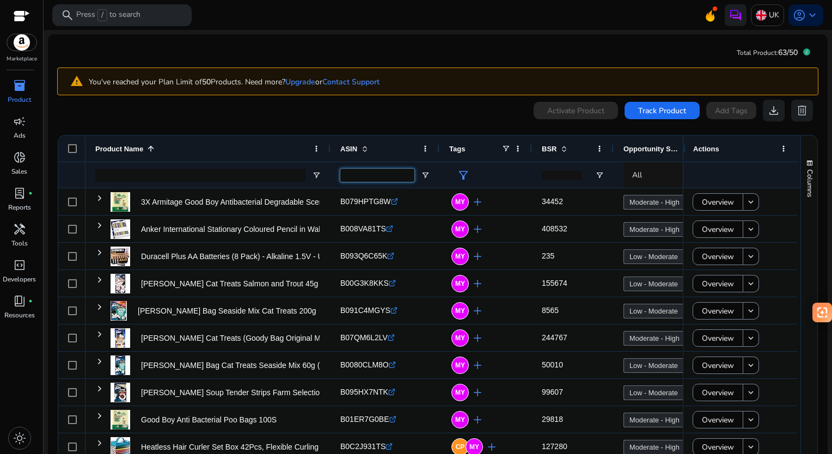
click at [366, 172] on input "ASIN Filter Input" at bounding box center [378, 175] width 74 height 13
paste input "**********"
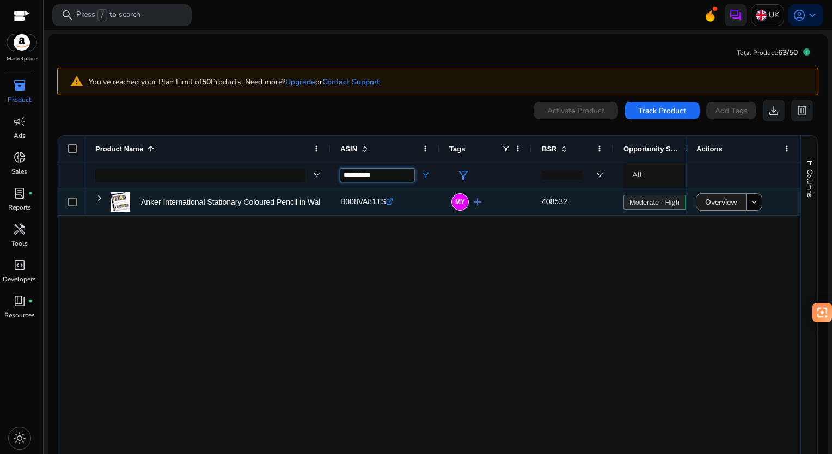
type input "**********"
click at [709, 202] on span "Overview" at bounding box center [722, 202] width 32 height 22
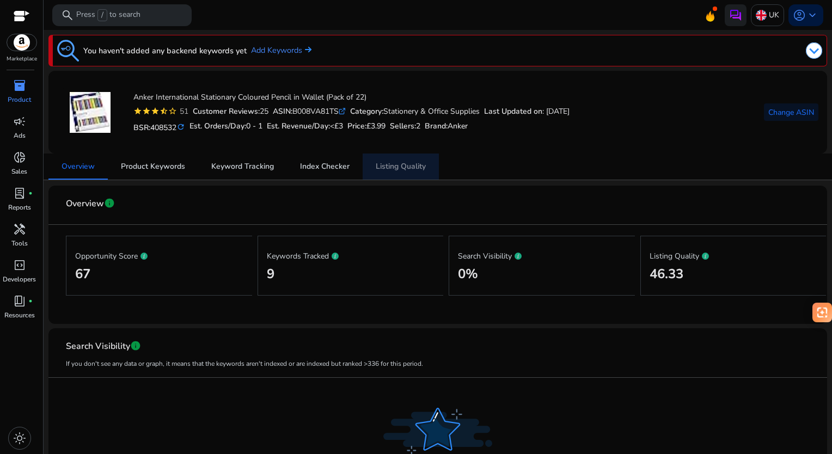
click at [413, 164] on span "Listing Quality" at bounding box center [401, 167] width 50 height 8
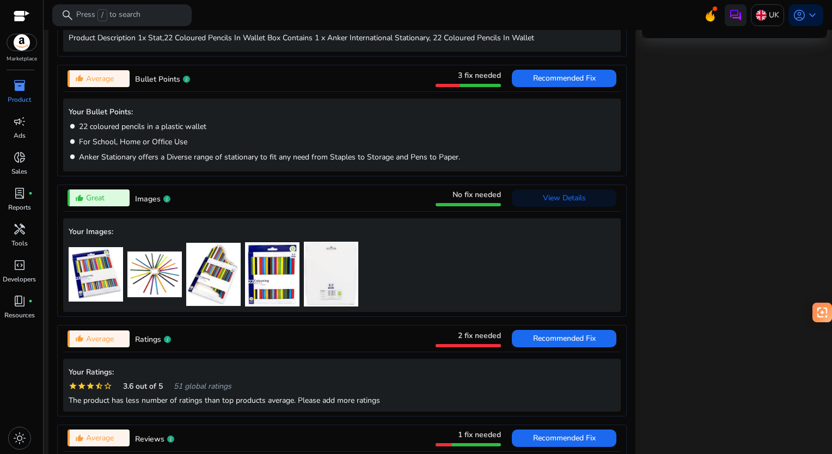
scroll to position [595, 0]
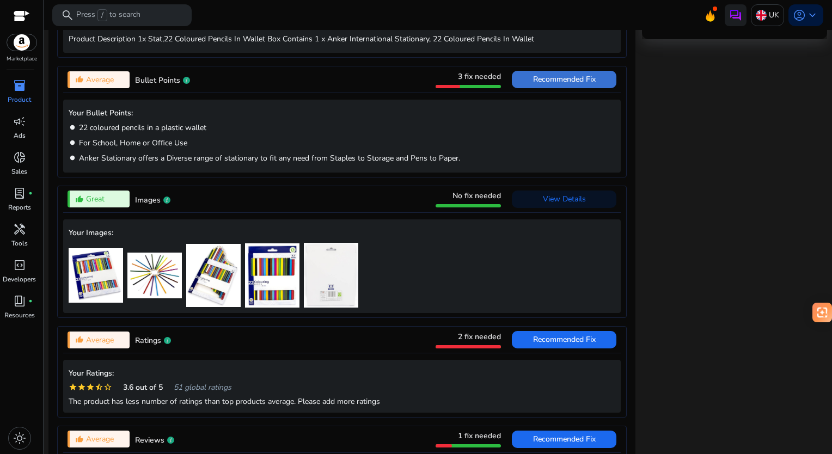
click at [534, 84] on span "Recommended Fix" at bounding box center [564, 79] width 63 height 17
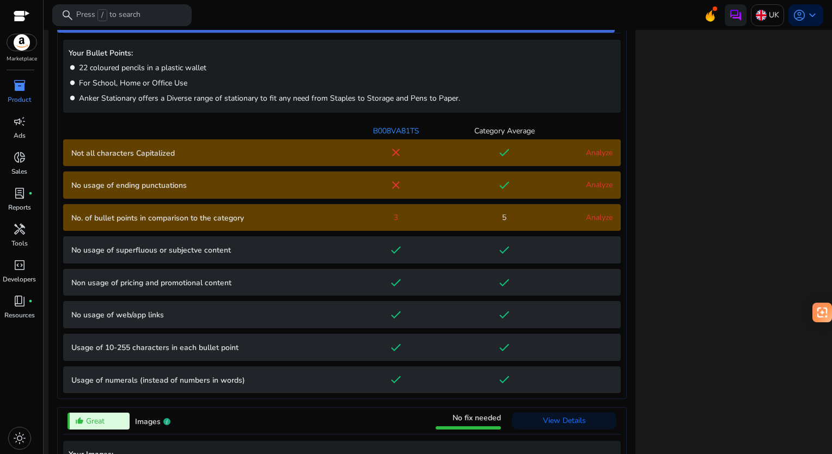
scroll to position [660, 0]
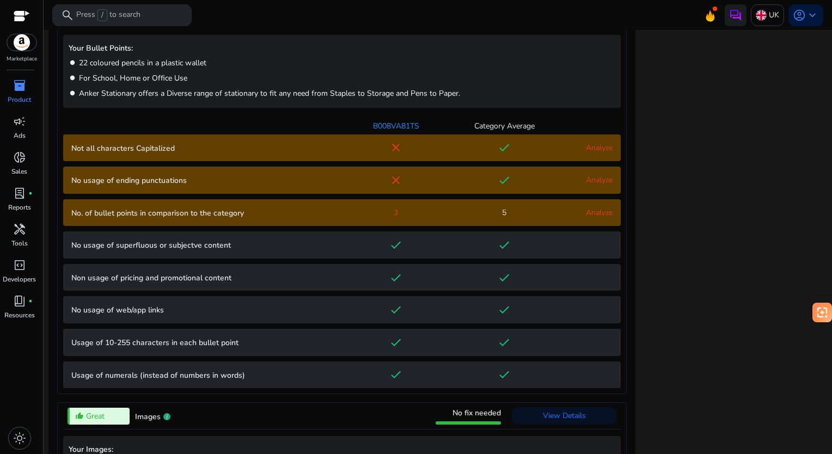
click at [593, 147] on link "Analyze" at bounding box center [599, 148] width 27 height 10
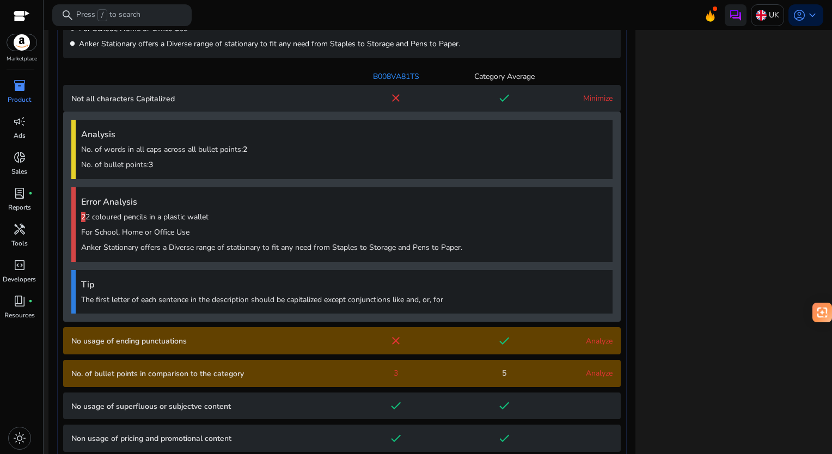
scroll to position [679, 0]
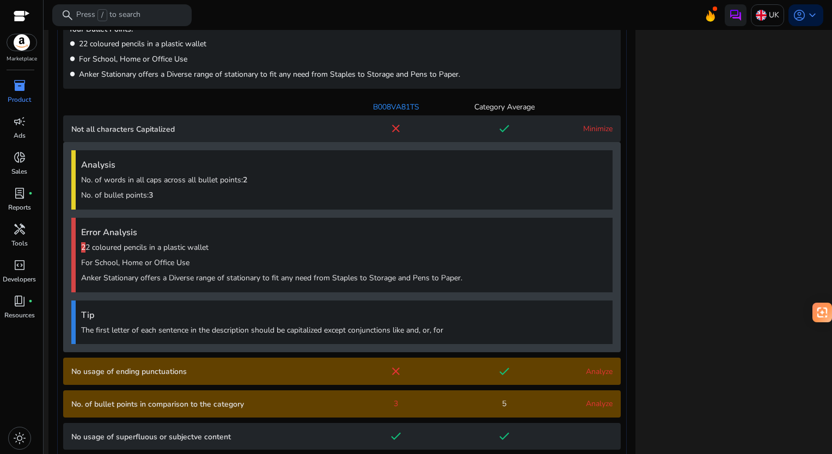
click at [595, 125] on link "Minimize" at bounding box center [598, 129] width 29 height 10
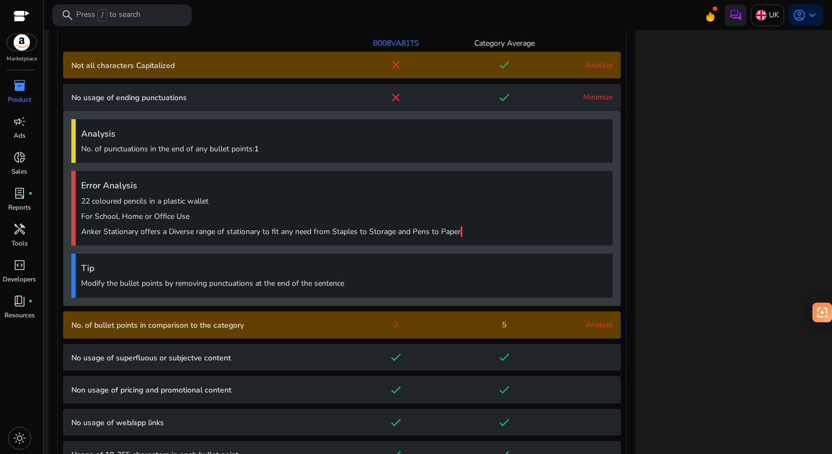
scroll to position [725, 0]
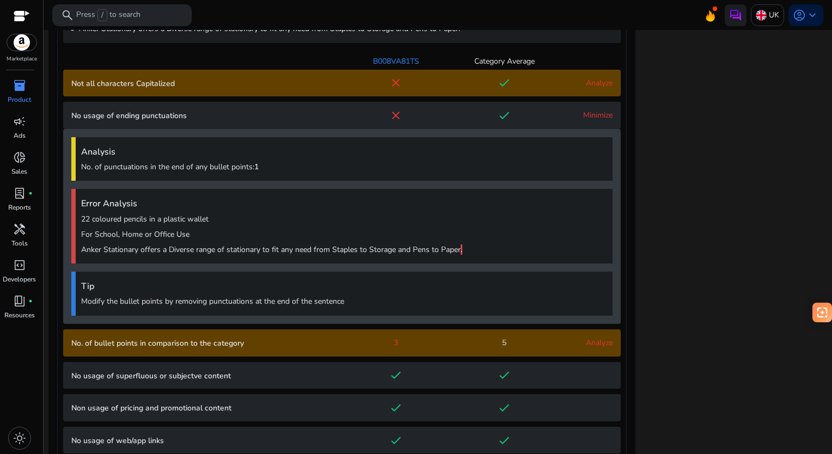
click at [584, 118] on link "Minimize" at bounding box center [598, 115] width 29 height 10
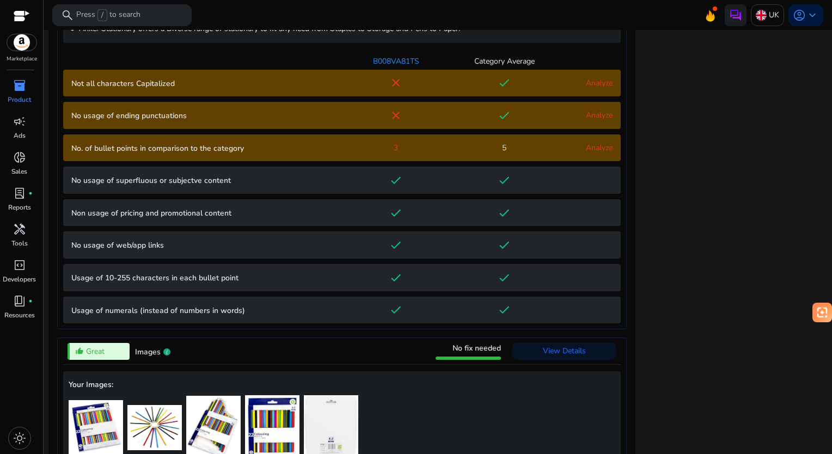
click at [592, 143] on link "Analyze" at bounding box center [599, 148] width 27 height 10
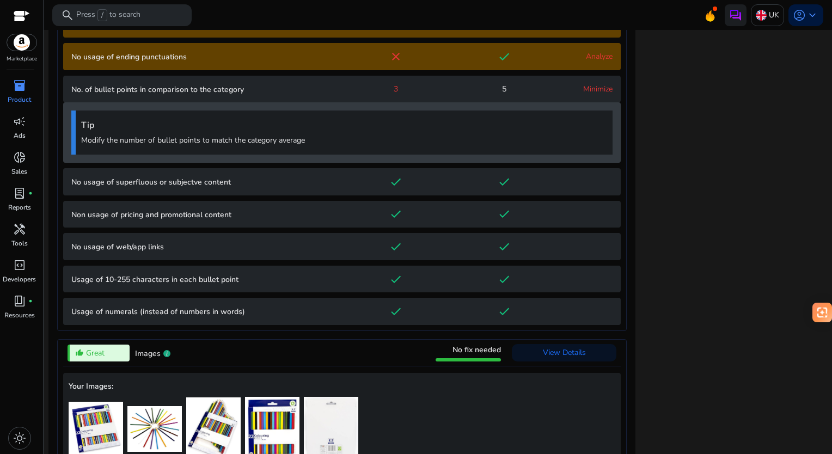
scroll to position [781, 0]
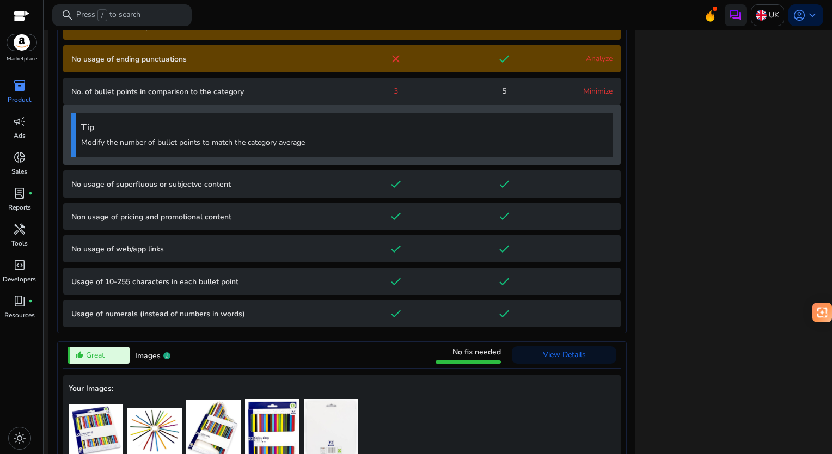
click at [588, 92] on link "Minimize" at bounding box center [598, 91] width 29 height 10
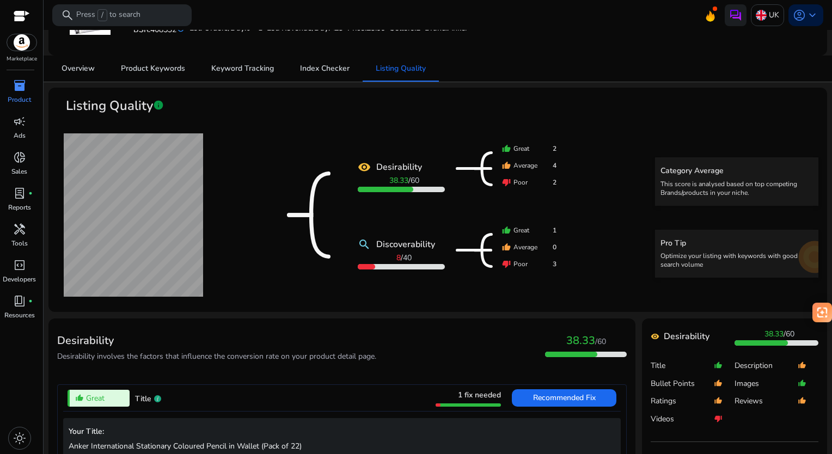
scroll to position [0, 0]
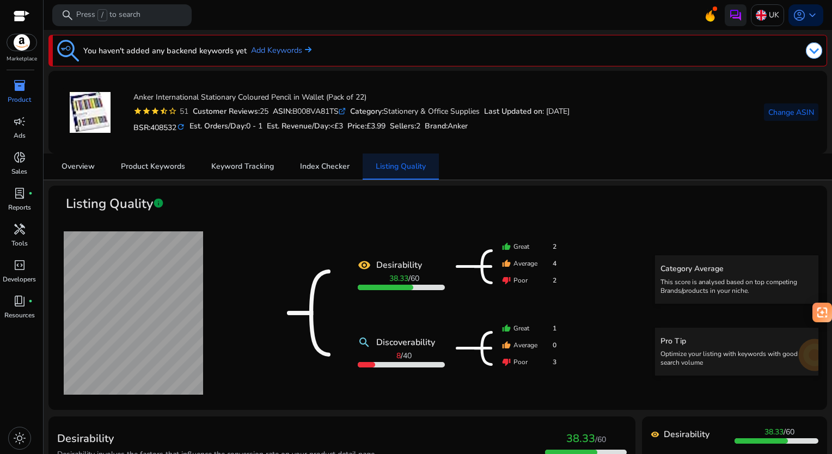
click at [403, 173] on span "Listing Quality" at bounding box center [401, 167] width 50 height 26
click at [322, 170] on span "Index Checker" at bounding box center [325, 167] width 50 height 8
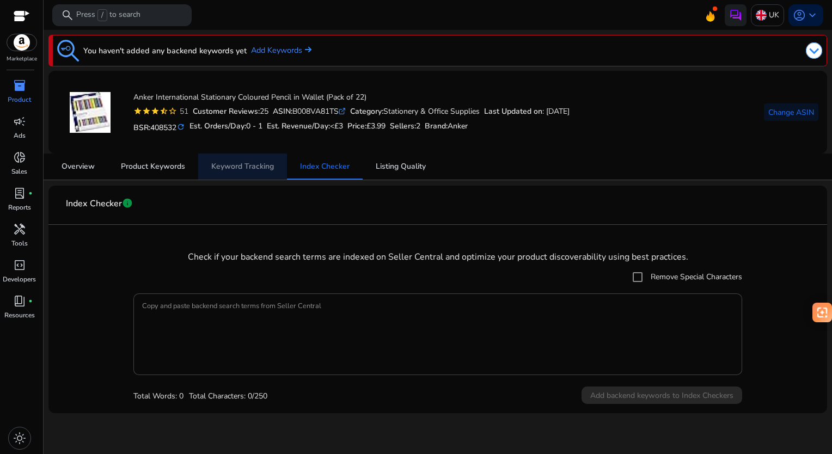
click at [242, 171] on span "Keyword Tracking" at bounding box center [242, 167] width 63 height 26
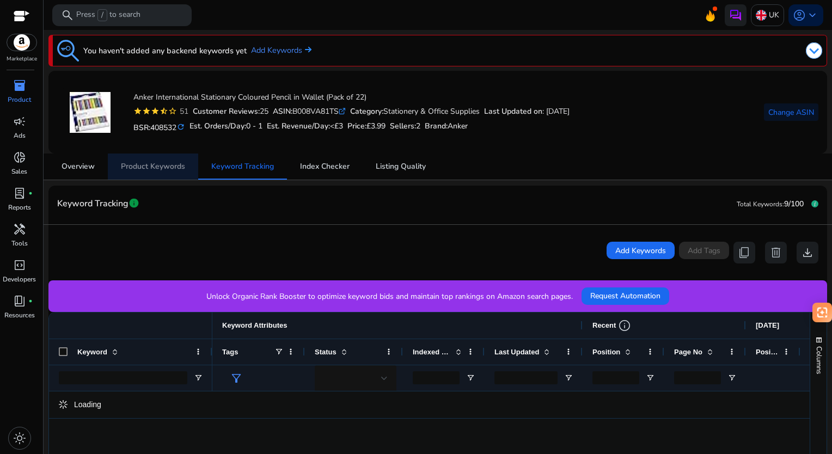
click at [152, 163] on span "Product Keywords" at bounding box center [153, 167] width 64 height 8
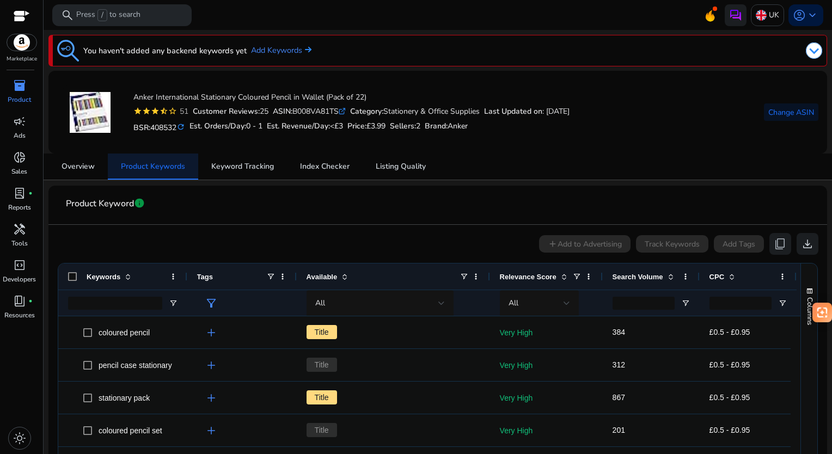
click at [154, 163] on span "Product Keywords" at bounding box center [153, 167] width 64 height 8
click at [86, 158] on span "Overview" at bounding box center [78, 167] width 33 height 26
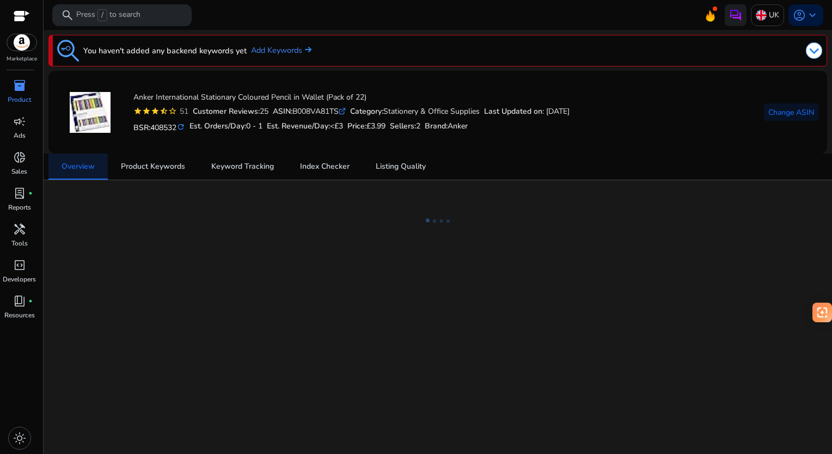
click at [86, 158] on span "Overview" at bounding box center [78, 167] width 33 height 26
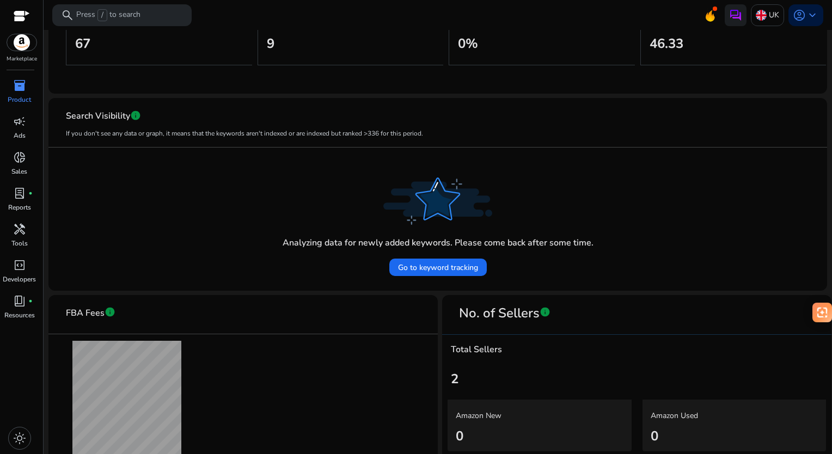
scroll to position [299, 0]
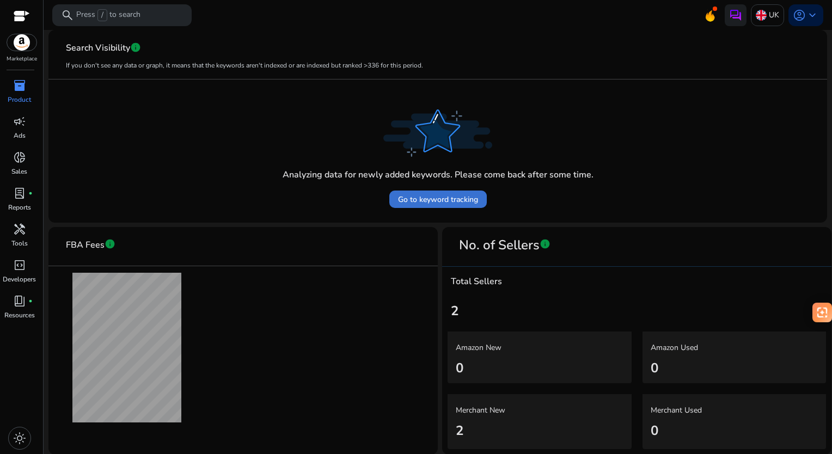
click at [419, 198] on span "Go to keyword tracking" at bounding box center [438, 199] width 80 height 11
